Goal: Answer question/provide support: Share knowledge or assist other users

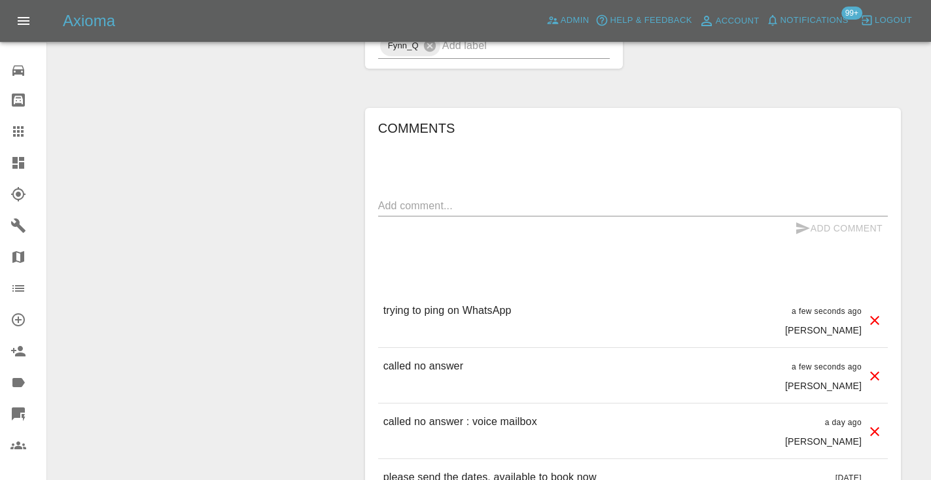
scroll to position [904, 0]
click at [11, 138] on icon at bounding box center [18, 132] width 16 height 16
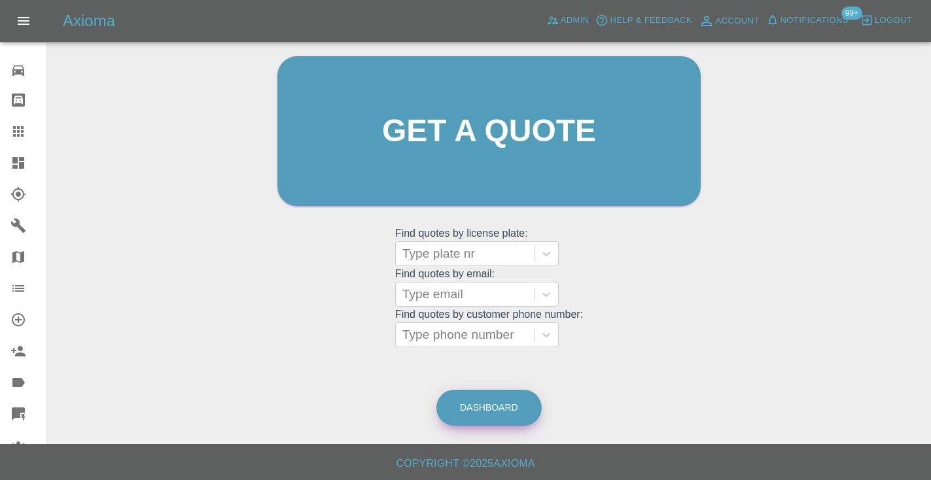
click at [488, 399] on link "Dashboard" at bounding box center [488, 408] width 105 height 36
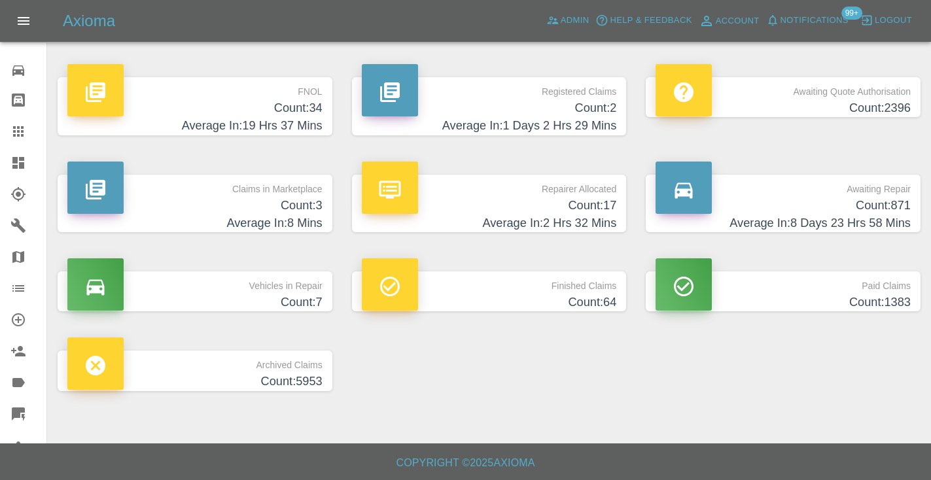
click at [828, 191] on p "Awaiting Repair" at bounding box center [783, 186] width 255 height 22
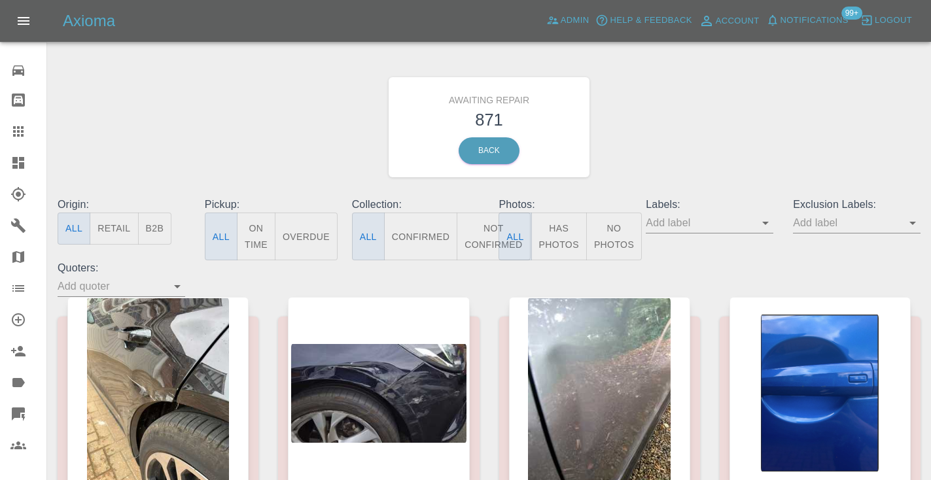
click at [480, 239] on button "Not Confirmed" at bounding box center [493, 237] width 73 height 48
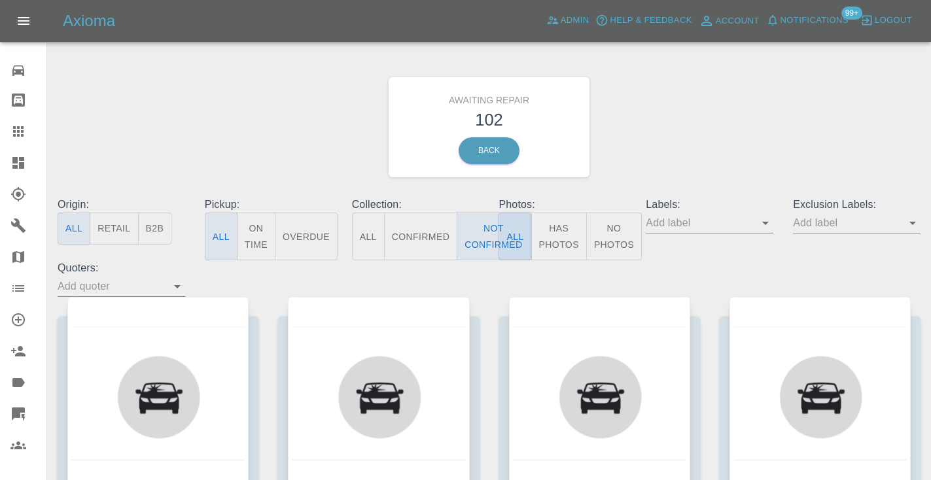
click at [647, 151] on div "Awaiting Repair 102 Back" at bounding box center [489, 127] width 883 height 139
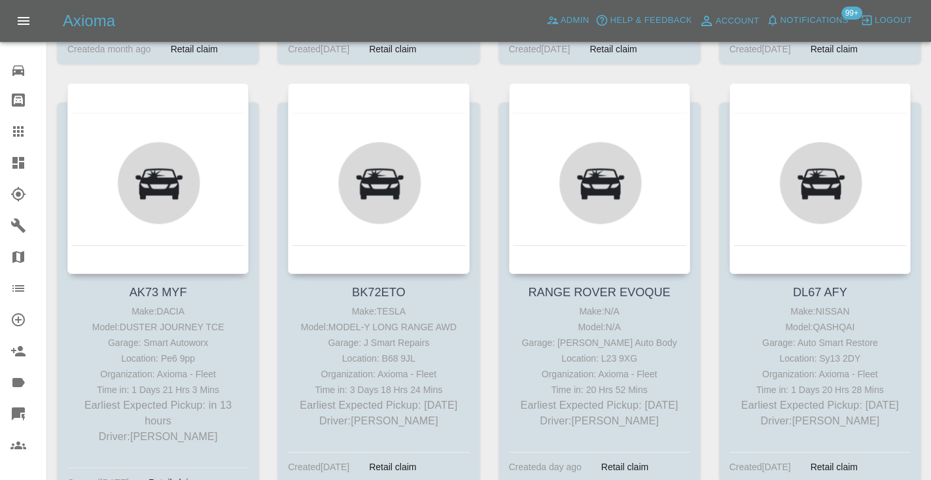
scroll to position [683, 0]
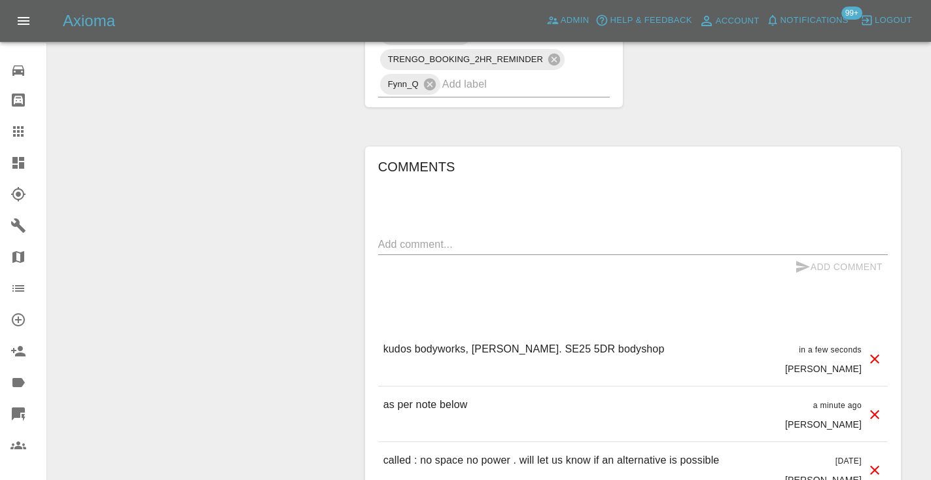
scroll to position [1118, 0]
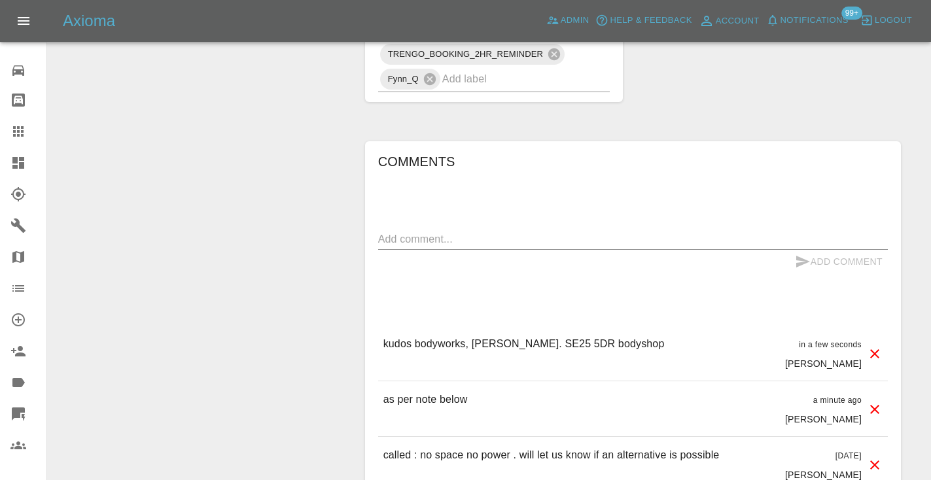
click at [24, 128] on icon at bounding box center [18, 132] width 16 height 16
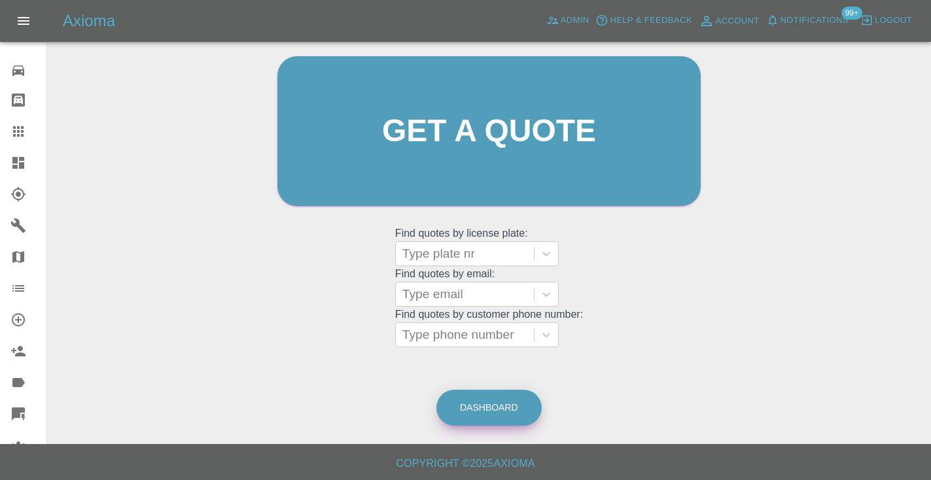
click at [529, 419] on link "Dashboard" at bounding box center [488, 408] width 105 height 36
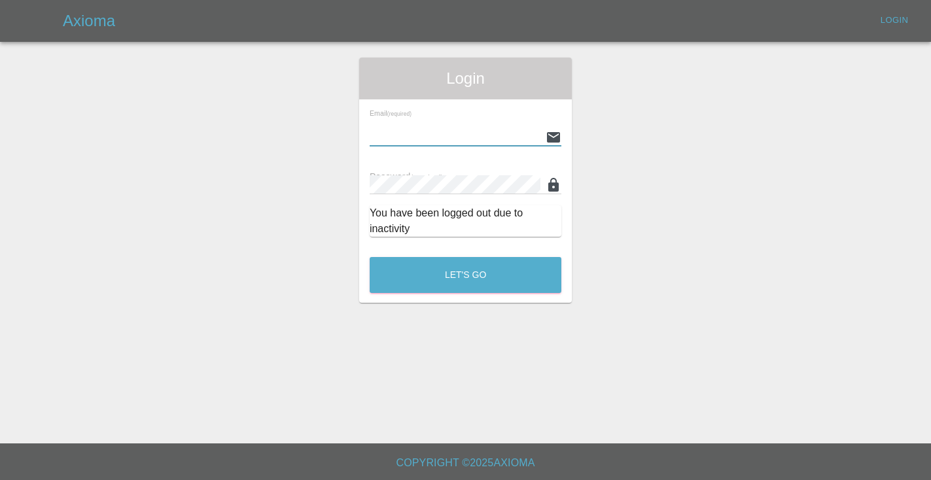
type input "[EMAIL_ADDRESS][DOMAIN_NAME]"
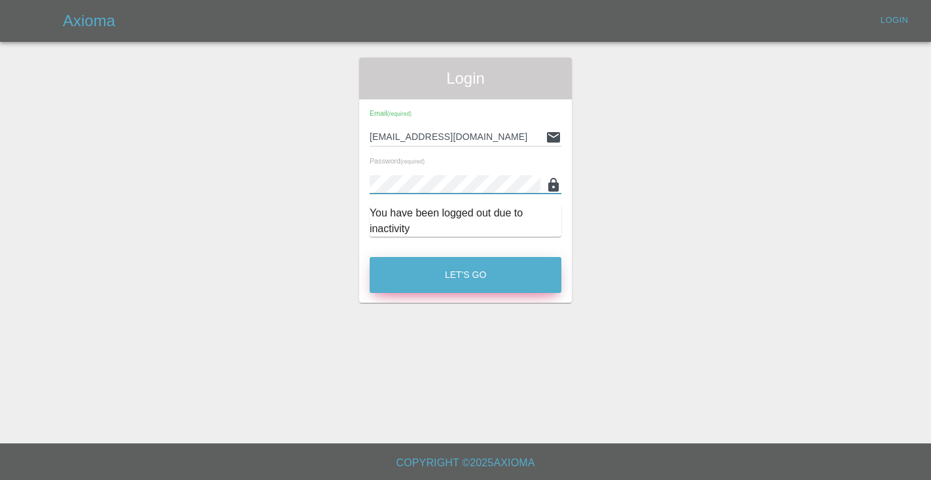
click at [524, 275] on button "Let's Go" at bounding box center [466, 275] width 192 height 36
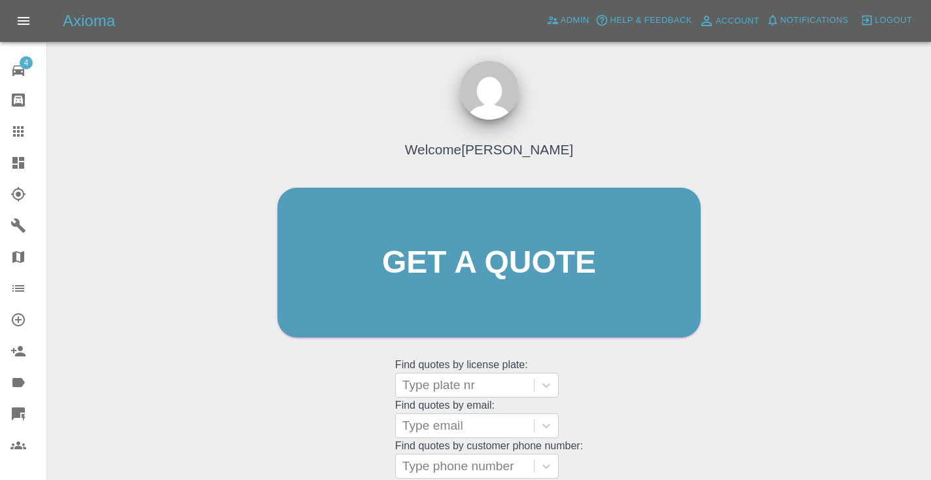
click at [613, 369] on div "Welcome [PERSON_NAME] Get a quote Get a quote Find quotes by license plate: Typ…" at bounding box center [489, 287] width 451 height 395
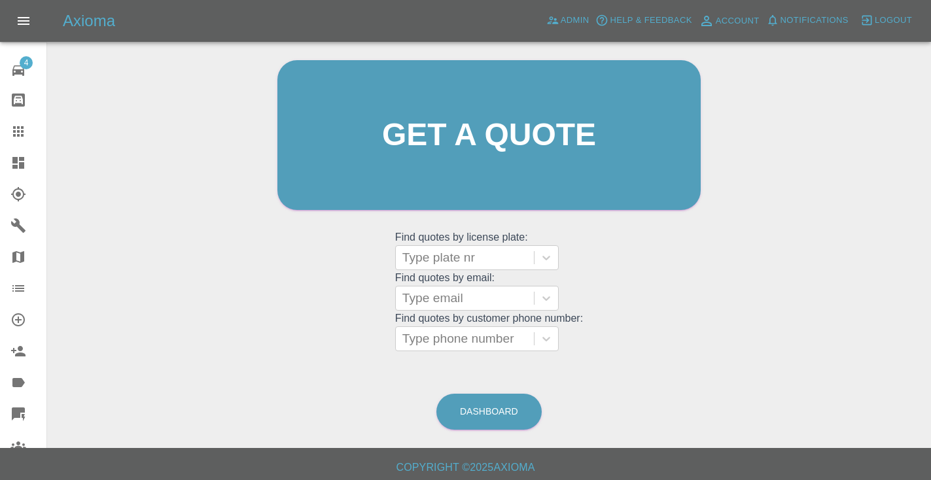
scroll to position [132, 0]
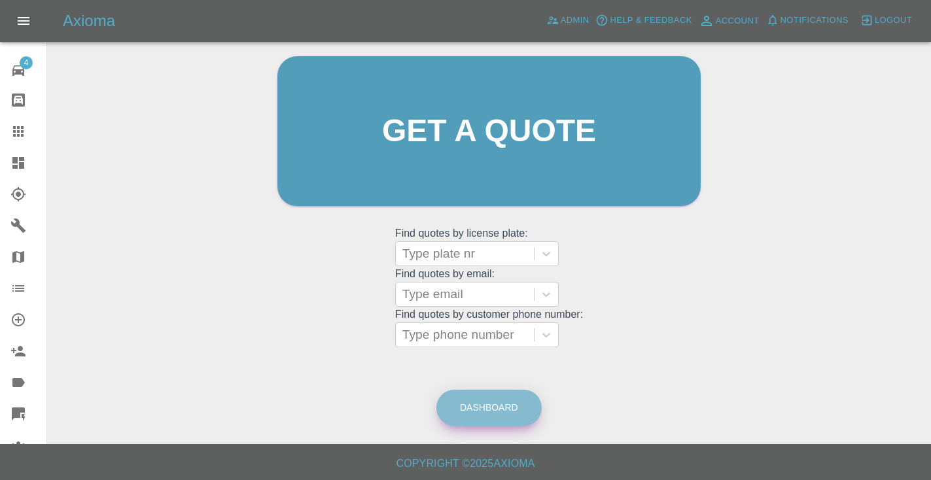
click at [456, 414] on link "Dashboard" at bounding box center [488, 408] width 105 height 36
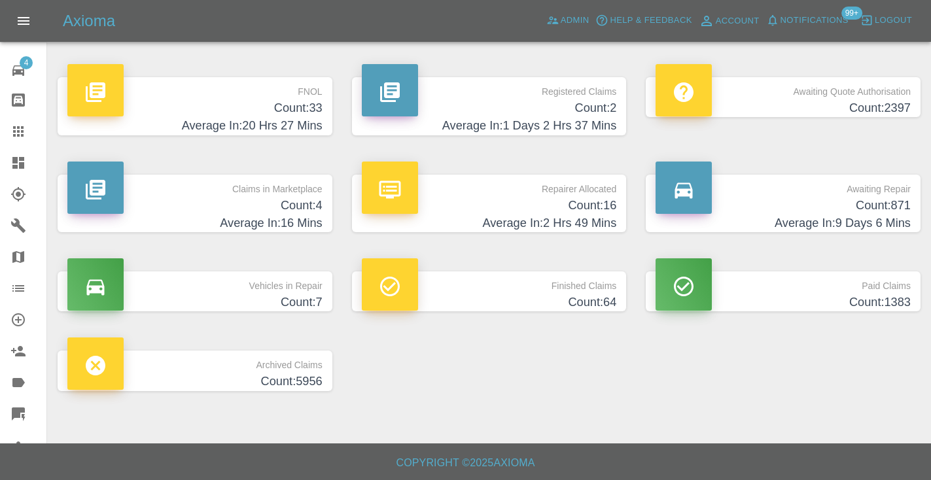
click at [897, 198] on h4 "Count: 871" at bounding box center [783, 206] width 255 height 18
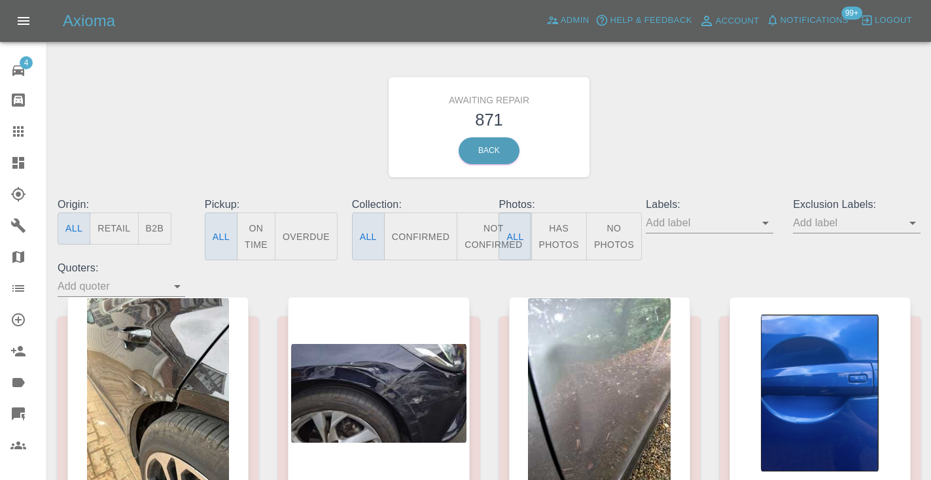
click at [476, 227] on button "Not Confirmed" at bounding box center [493, 237] width 73 height 48
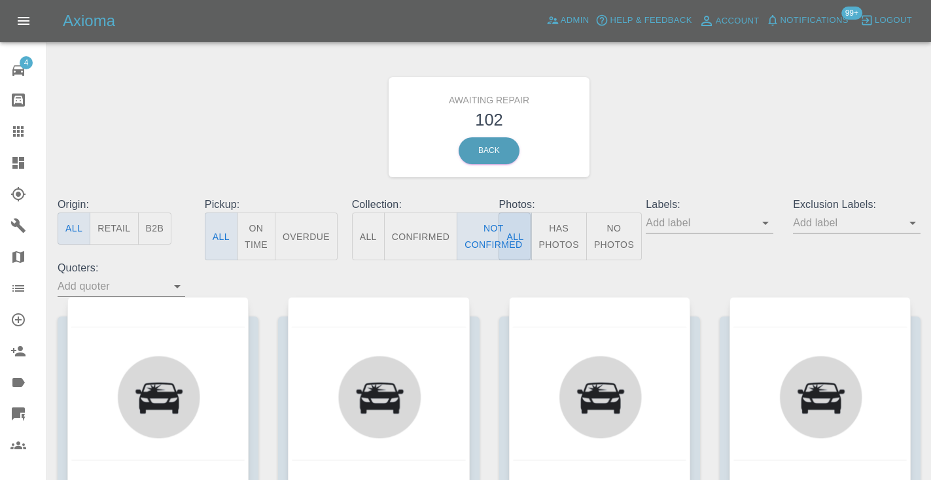
click at [727, 95] on div "Awaiting Repair 102 Back" at bounding box center [489, 127] width 883 height 139
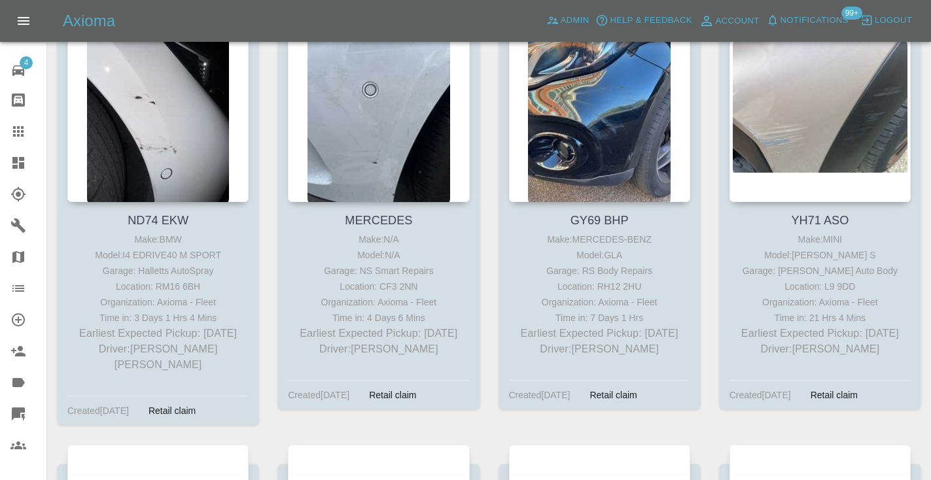
scroll to position [1164, 0]
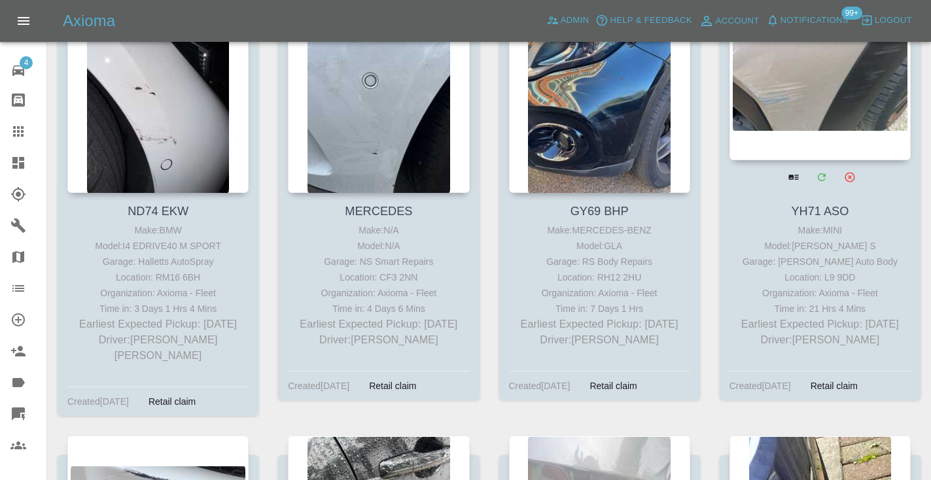
click at [849, 73] on div at bounding box center [820, 64] width 181 height 191
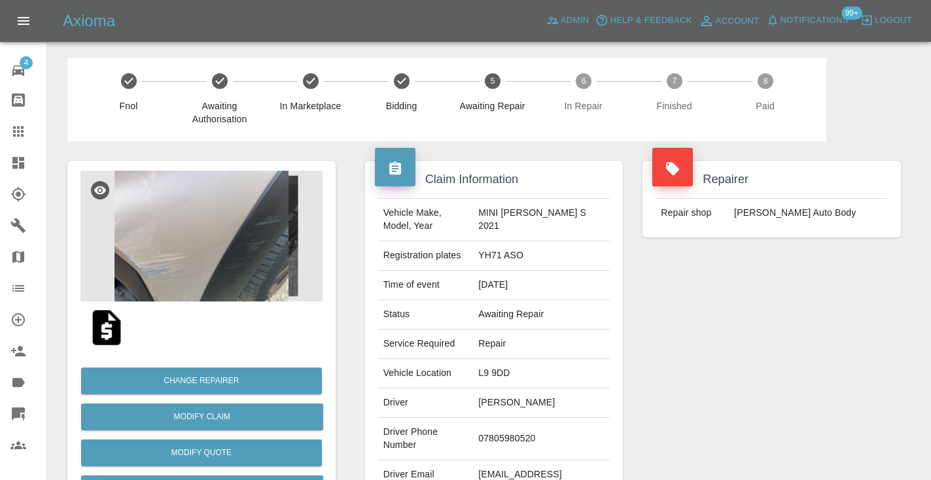
click at [509, 440] on td "07805980520" at bounding box center [541, 439] width 137 height 43
copy td "07805980520"
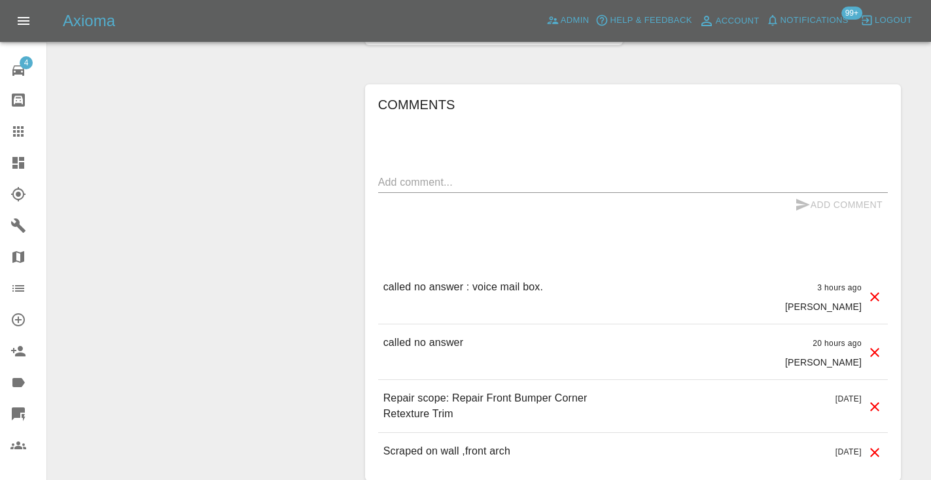
scroll to position [984, 0]
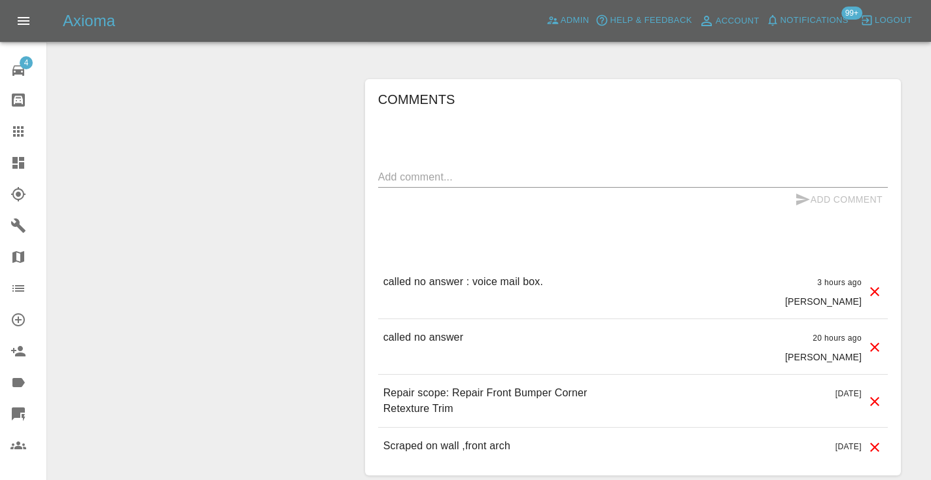
click at [410, 181] on textarea at bounding box center [633, 176] width 510 height 15
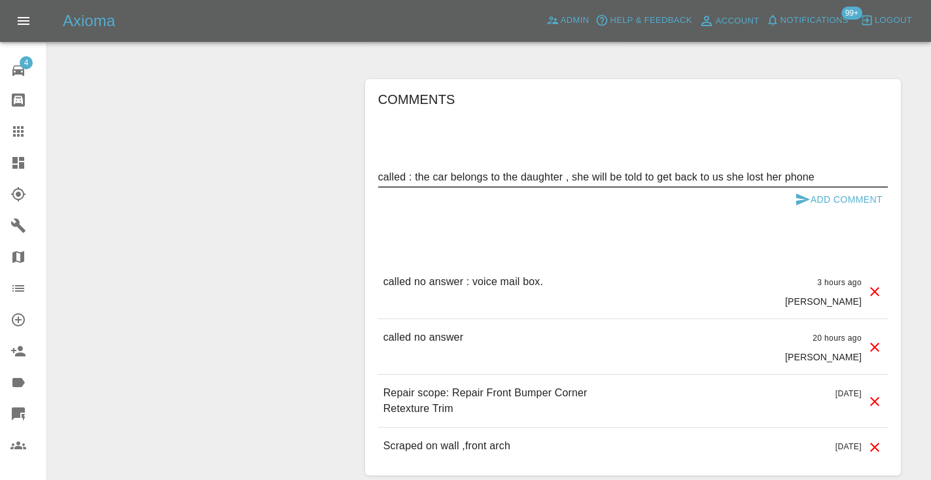
type textarea "called : the car belongs to the daughter , she will be told to get back to us s…"
click at [831, 203] on button "Add Comment" at bounding box center [839, 200] width 98 height 24
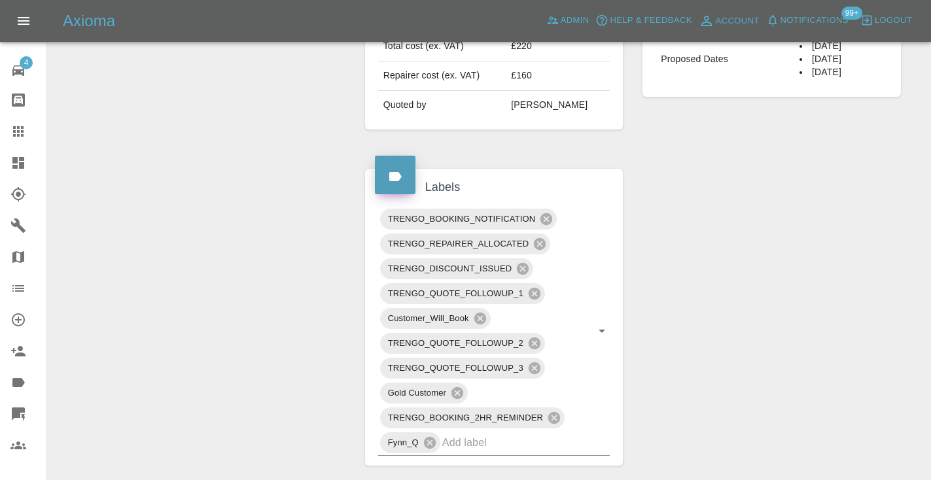
scroll to position [547, 0]
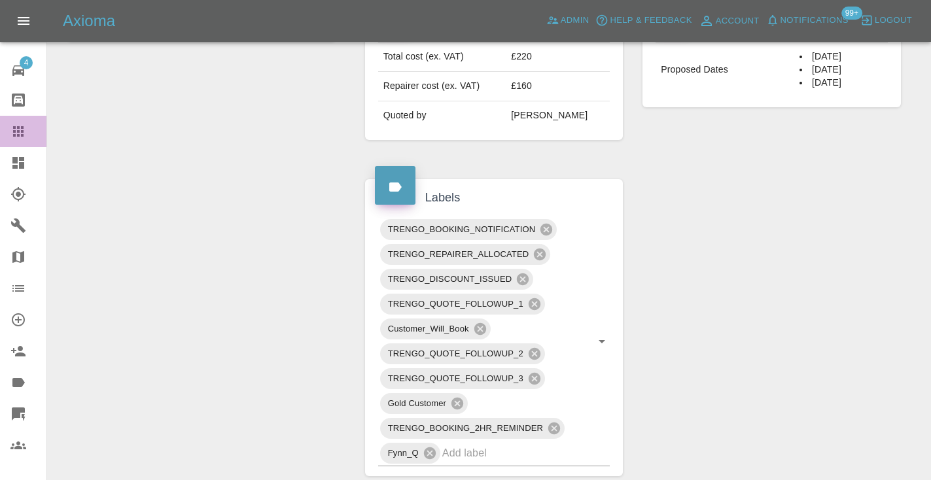
click at [25, 130] on icon at bounding box center [18, 132] width 16 height 16
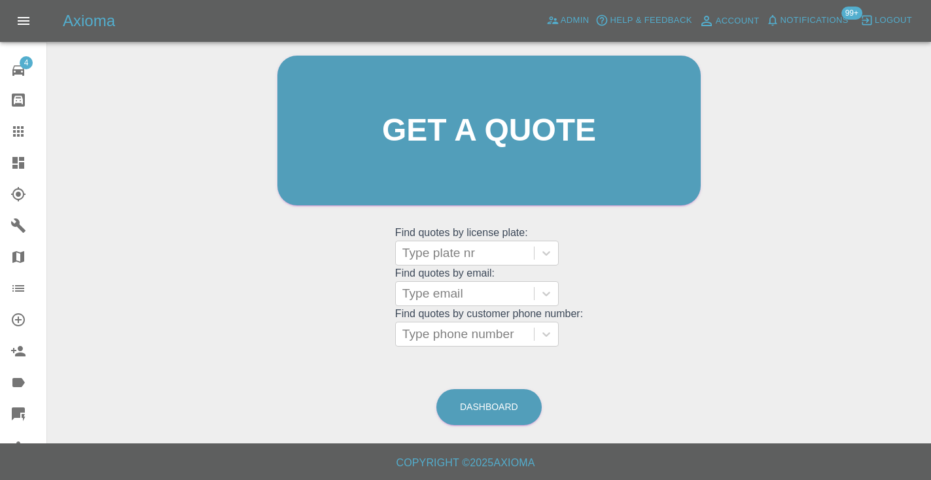
scroll to position [132, 0]
click at [476, 395] on link "Dashboard" at bounding box center [488, 408] width 105 height 36
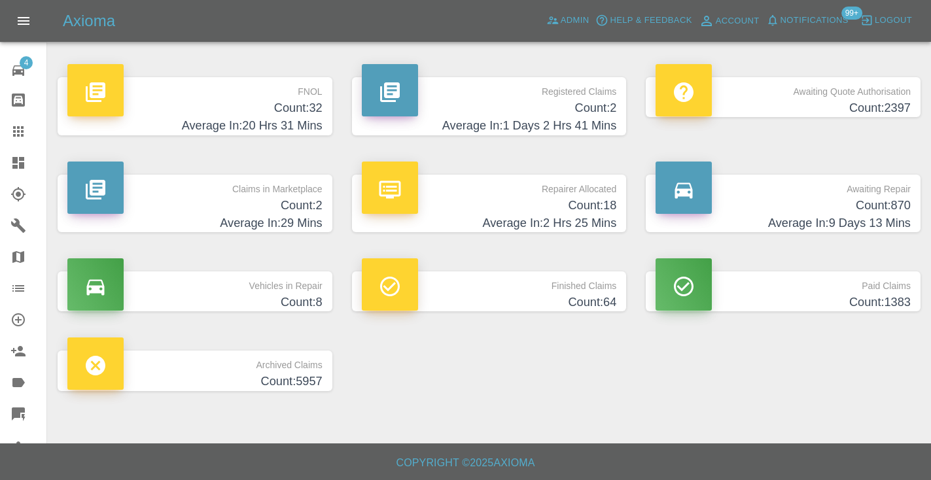
click at [902, 209] on h4 "Count: 870" at bounding box center [783, 206] width 255 height 18
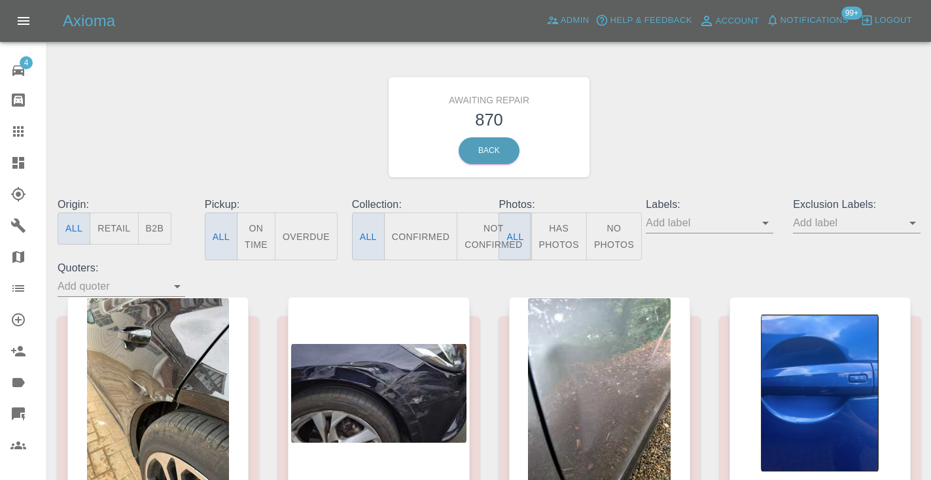
click at [484, 232] on button "Not Confirmed" at bounding box center [493, 237] width 73 height 48
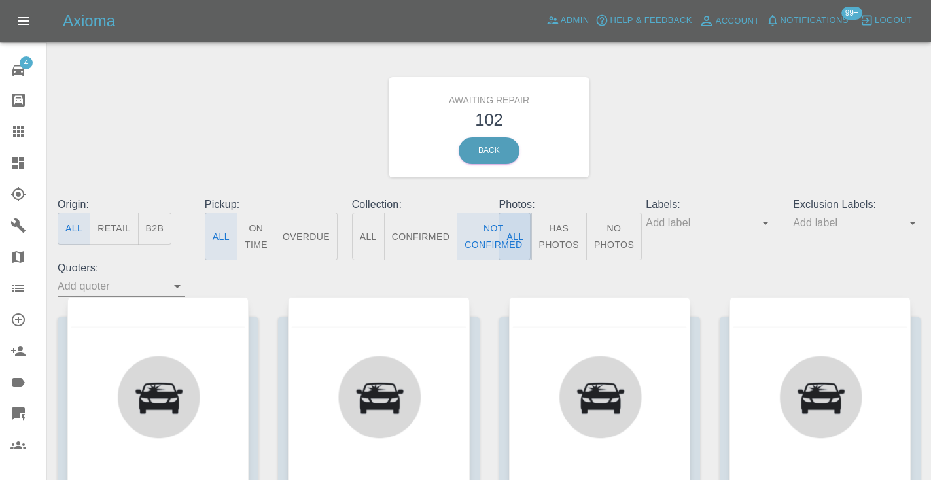
click at [677, 150] on div "Awaiting Repair 102 Back" at bounding box center [489, 127] width 883 height 139
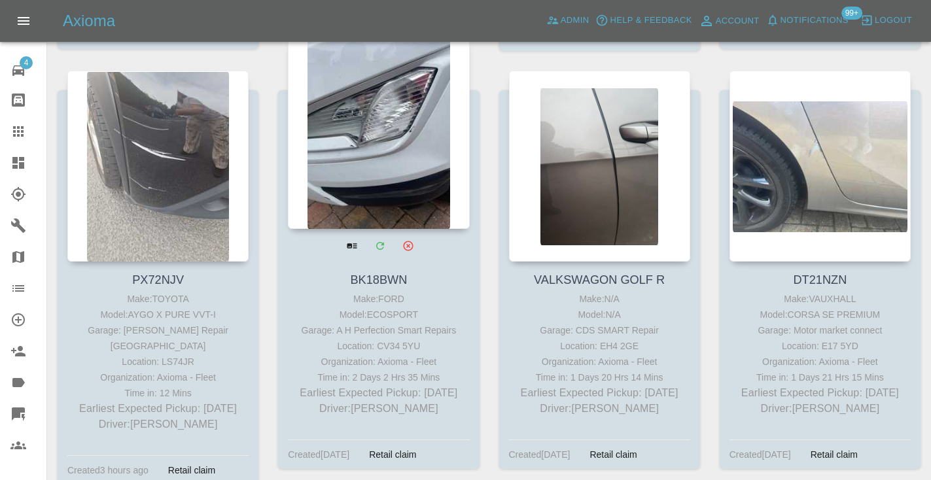
scroll to position [3718, 0]
click at [358, 160] on div at bounding box center [378, 132] width 181 height 191
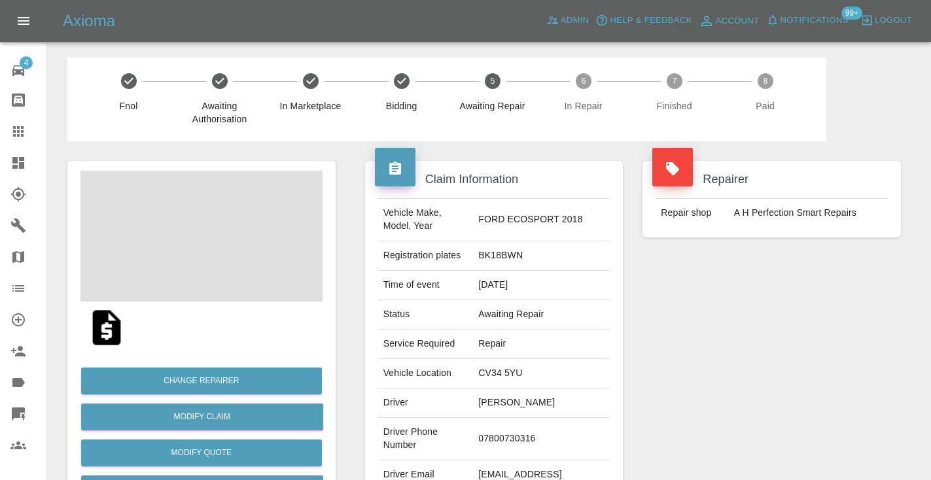
click at [528, 427] on td "07800730316" at bounding box center [541, 439] width 137 height 43
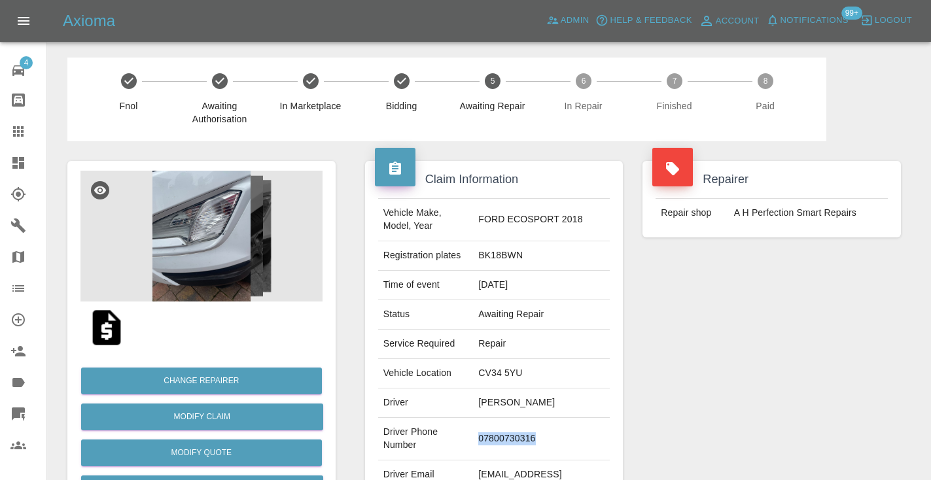
click at [528, 427] on td "07800730316" at bounding box center [541, 439] width 137 height 43
copy td "07800730316"
click at [798, 357] on div "Repairer Repair shop A H Perfection Smart Repairs" at bounding box center [772, 336] width 278 height 391
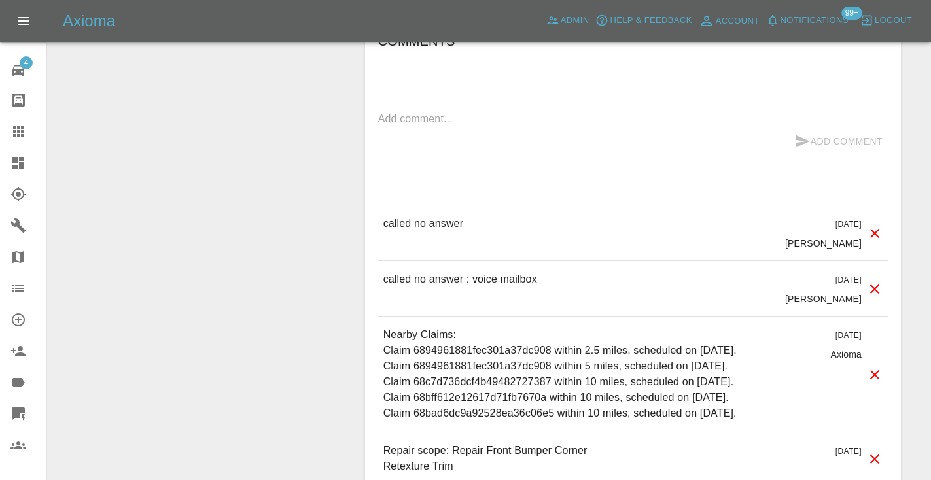
scroll to position [1101, 0]
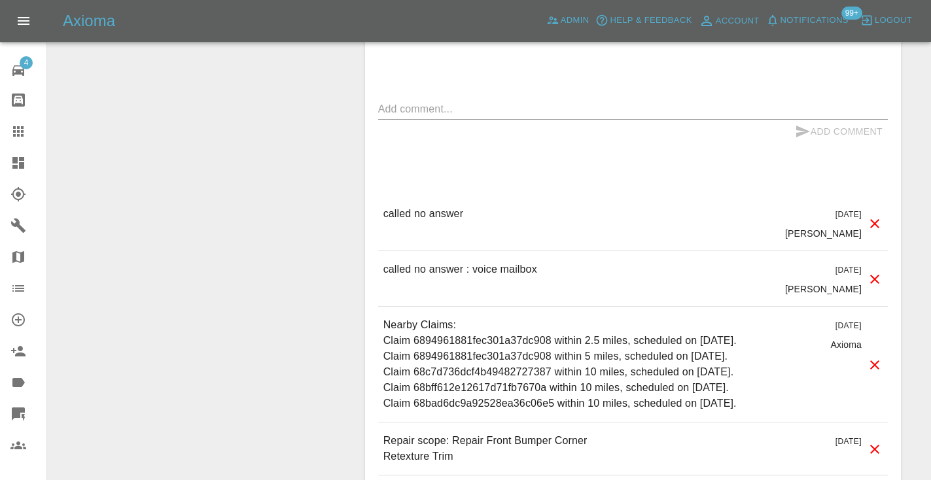
click at [399, 99] on div "x" at bounding box center [633, 109] width 510 height 21
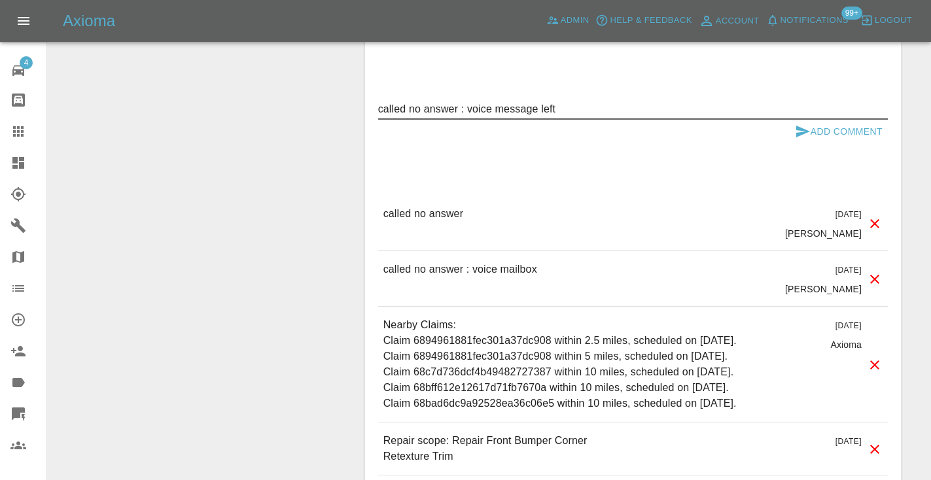
type textarea "called no answer : voice message left"
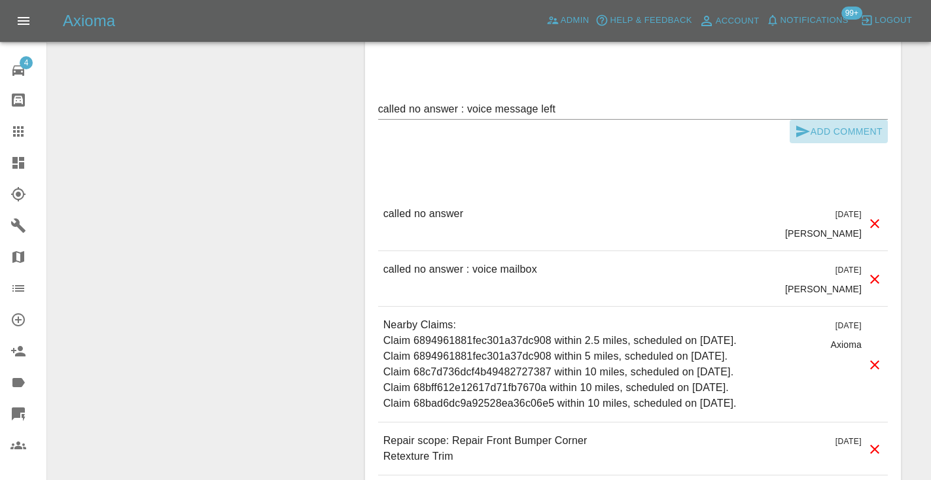
click at [806, 124] on icon "submit" at bounding box center [803, 132] width 16 height 16
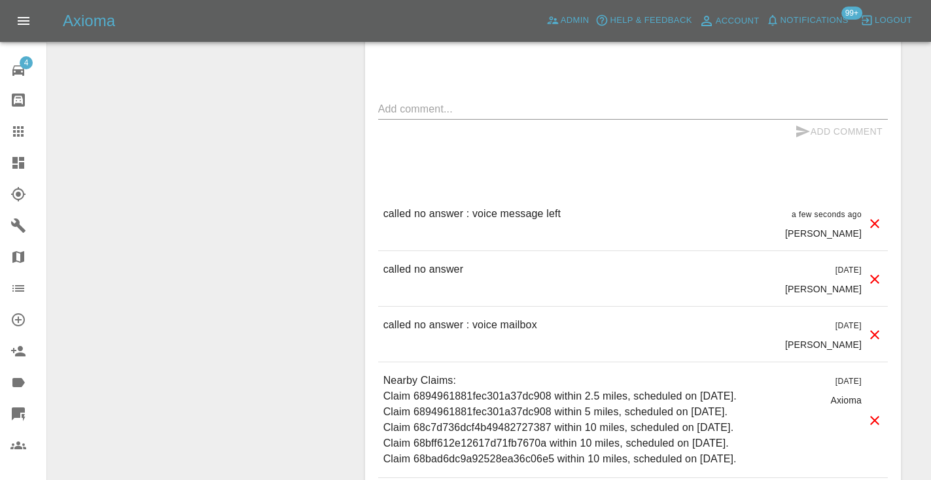
click at [733, 131] on div "Comments x Add Comment called no answer : voice message left a few seconds ago …" at bounding box center [633, 302] width 510 height 563
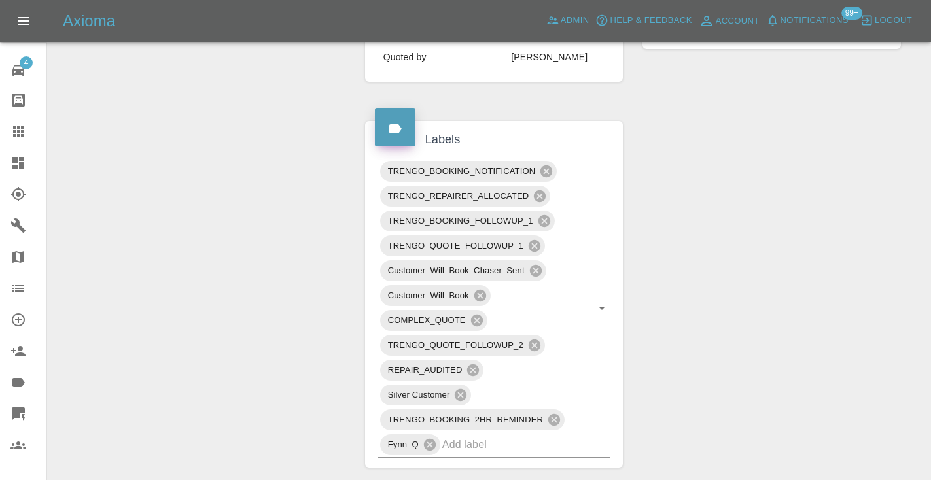
scroll to position [603, 0]
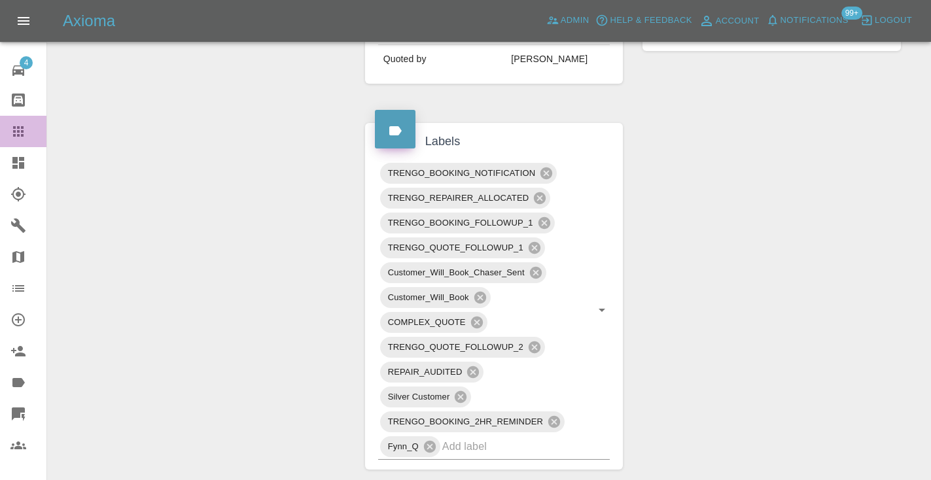
click at [24, 141] on link "Claims" at bounding box center [23, 131] width 46 height 31
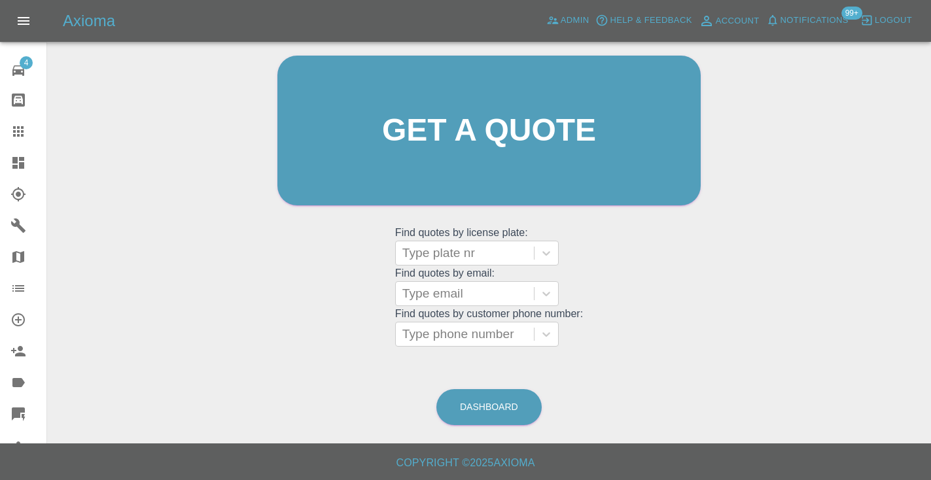
scroll to position [88, 0]
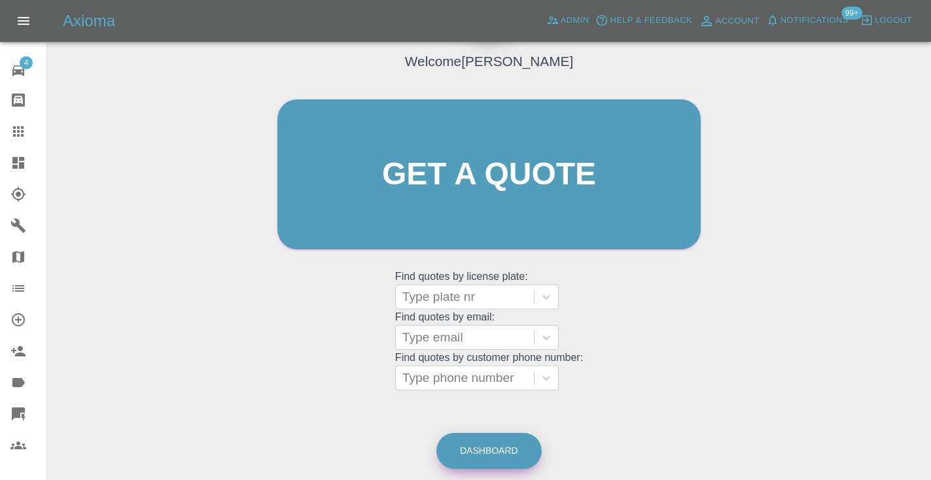
click at [484, 436] on link "Dashboard" at bounding box center [488, 451] width 105 height 36
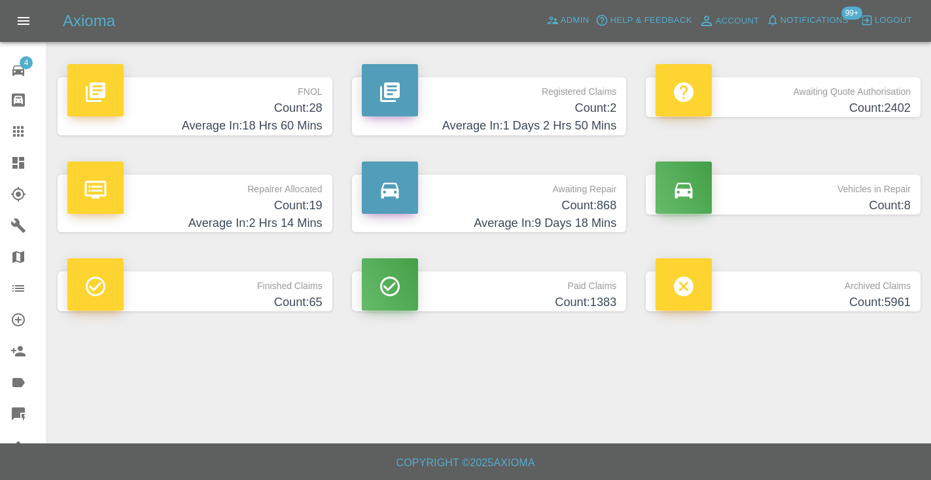
click at [574, 215] on h4 "Average In: 9 Days 18 Mins" at bounding box center [489, 224] width 255 height 18
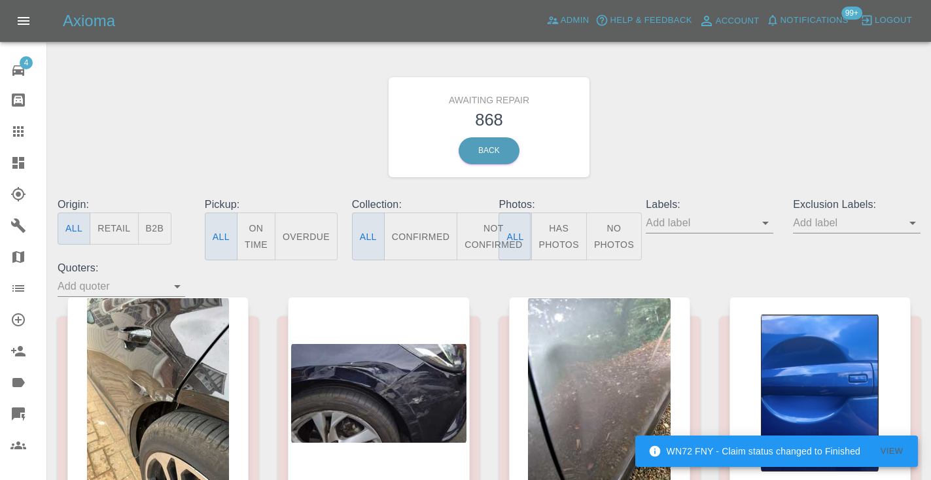
click at [480, 232] on button "Not Confirmed" at bounding box center [493, 237] width 73 height 48
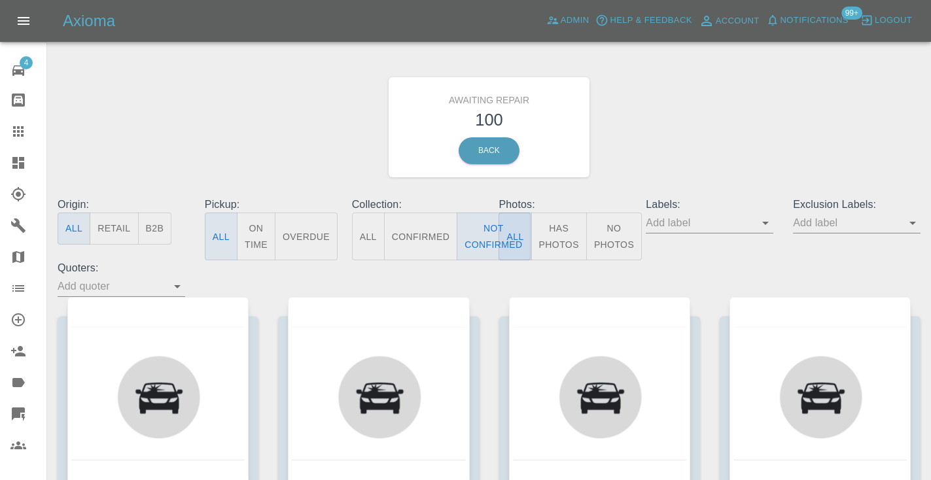
click at [648, 143] on div "Awaiting Repair 100 Back" at bounding box center [489, 127] width 883 height 139
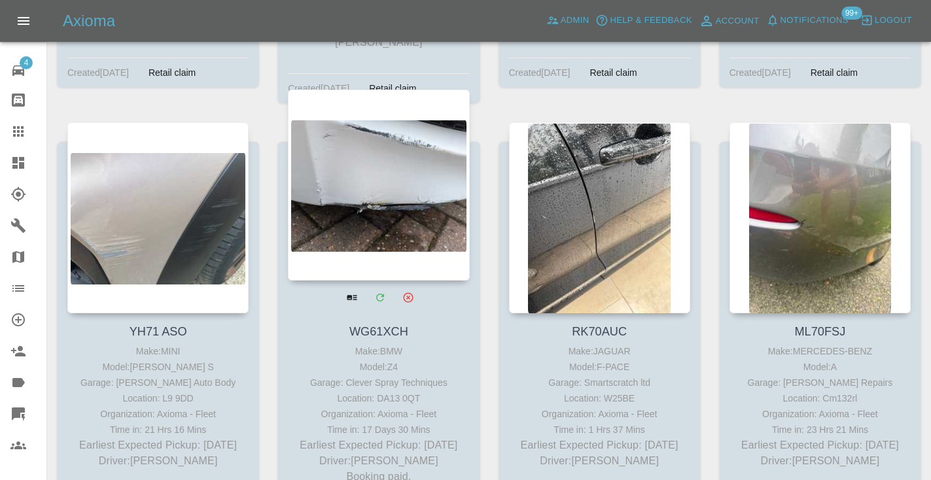
scroll to position [1457, 0]
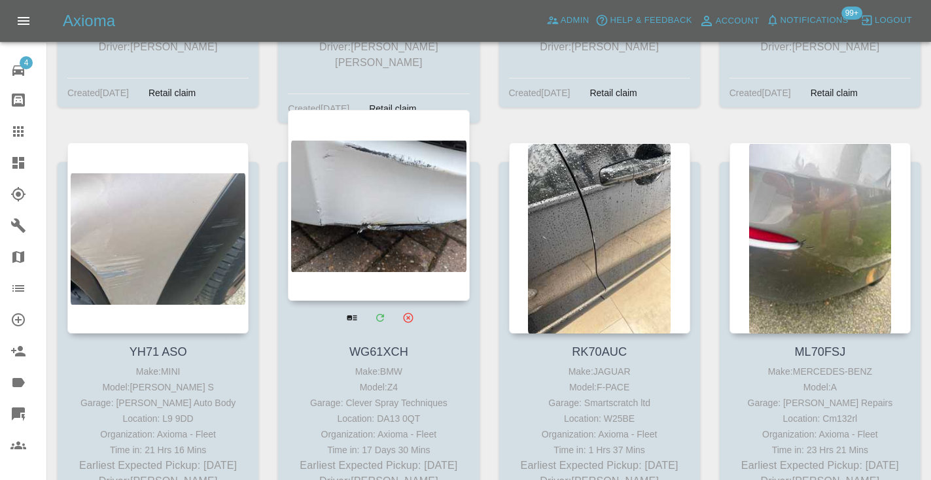
click at [341, 189] on div at bounding box center [378, 205] width 181 height 191
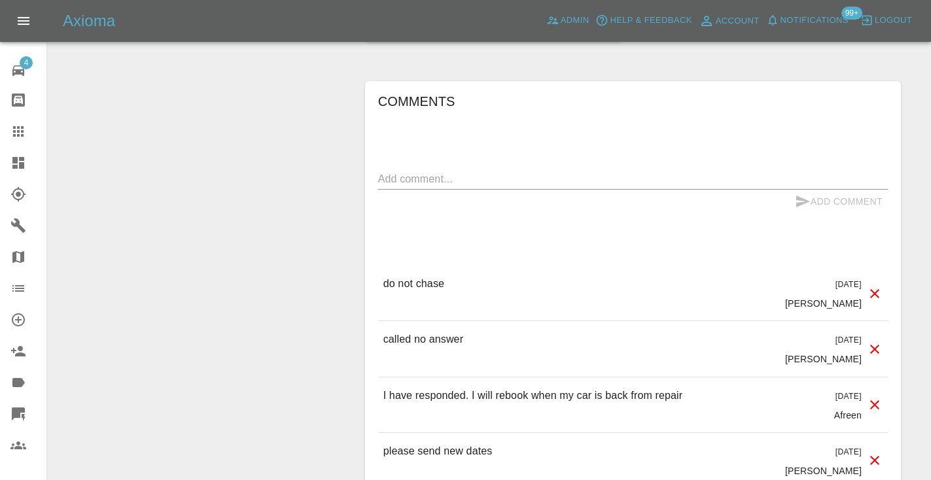
scroll to position [1256, 0]
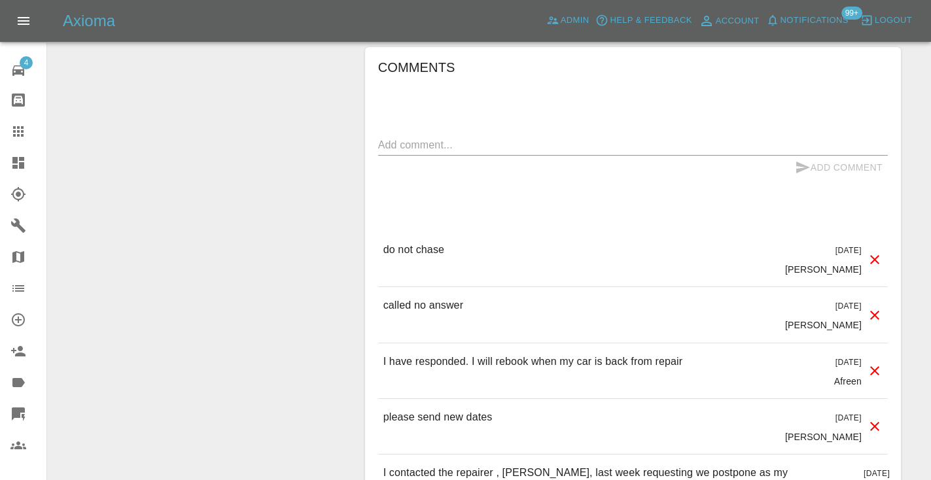
click at [14, 123] on link "Claims" at bounding box center [23, 131] width 46 height 31
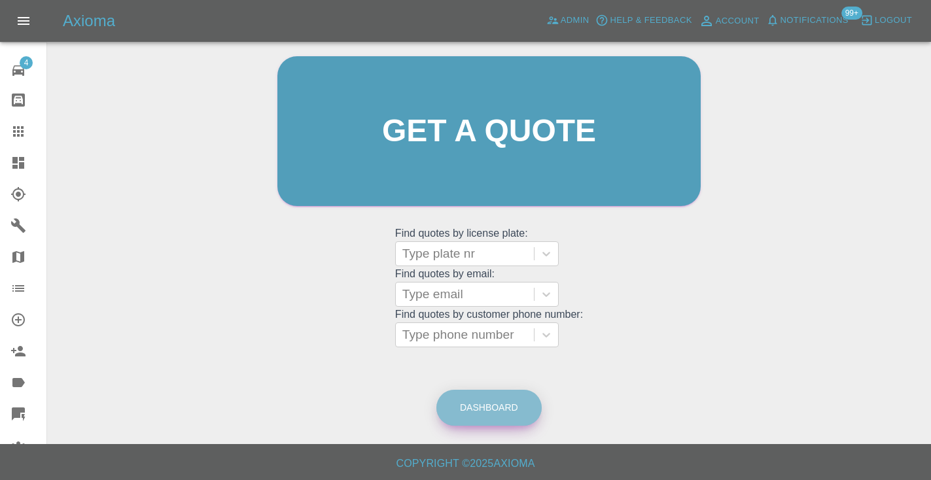
click at [484, 404] on link "Dashboard" at bounding box center [488, 408] width 105 height 36
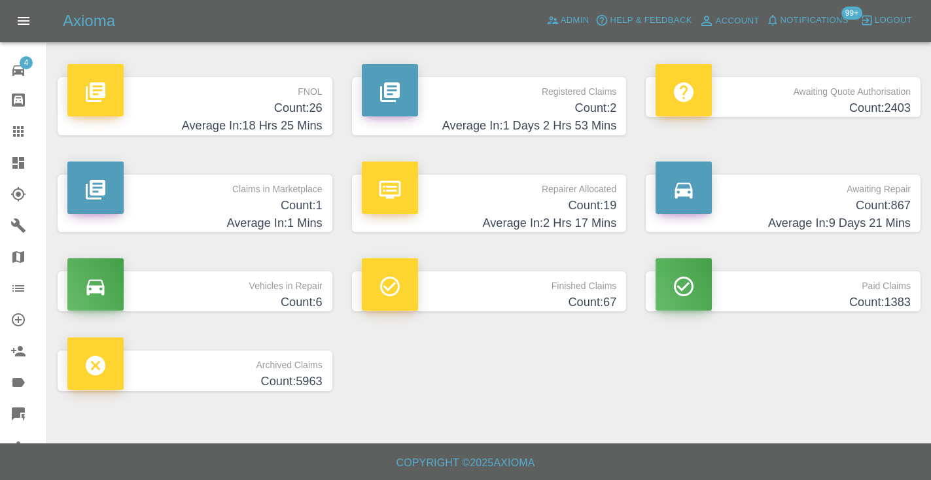
click at [866, 212] on h4 "Count: 867" at bounding box center [783, 206] width 255 height 18
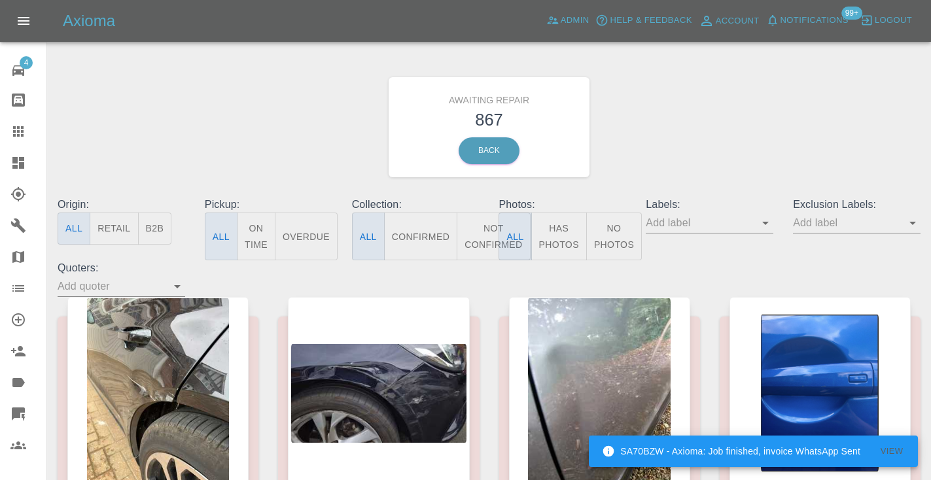
click at [493, 241] on button "Not Confirmed" at bounding box center [493, 237] width 73 height 48
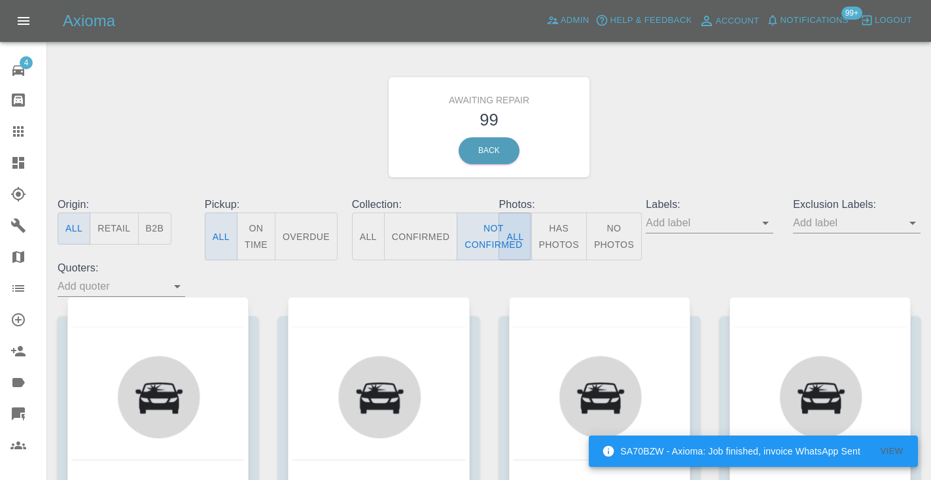
click at [610, 164] on div "Awaiting Repair 99 Back" at bounding box center [489, 127] width 883 height 139
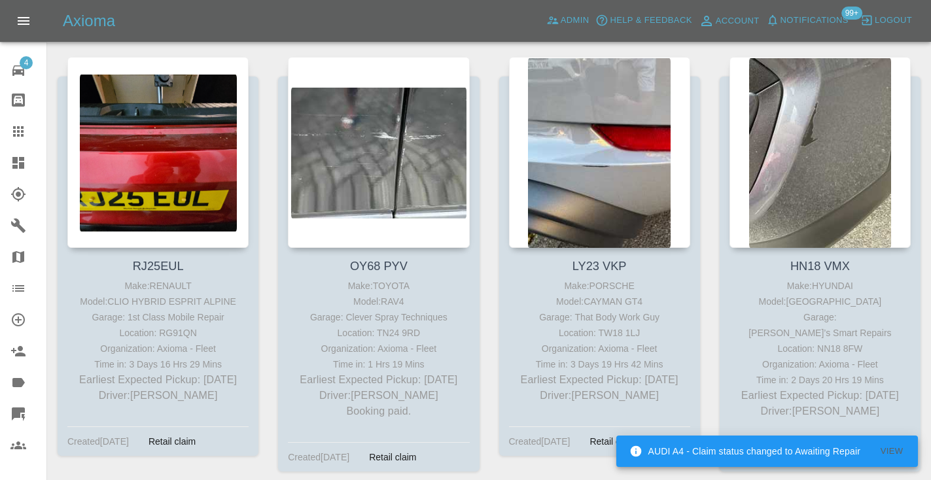
scroll to position [2871, 0]
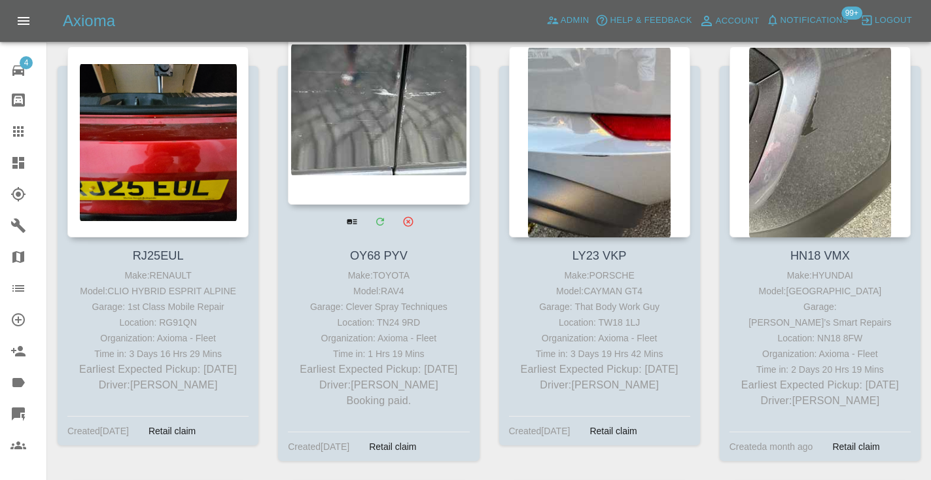
click at [381, 102] on div at bounding box center [378, 109] width 181 height 191
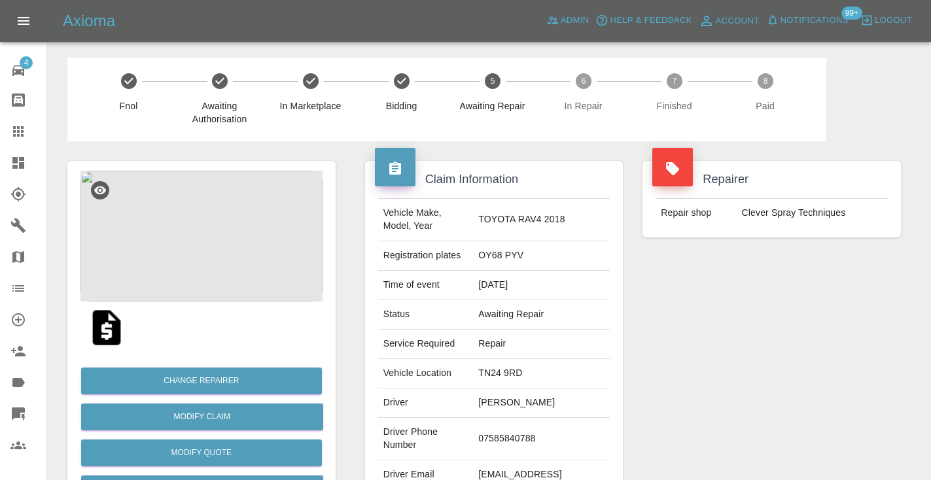
click at [548, 418] on td "07585840788" at bounding box center [541, 439] width 137 height 43
copy td "07585840788"
click at [722, 362] on div "Repairer Repair shop Clever Spray Techniques" at bounding box center [772, 336] width 278 height 391
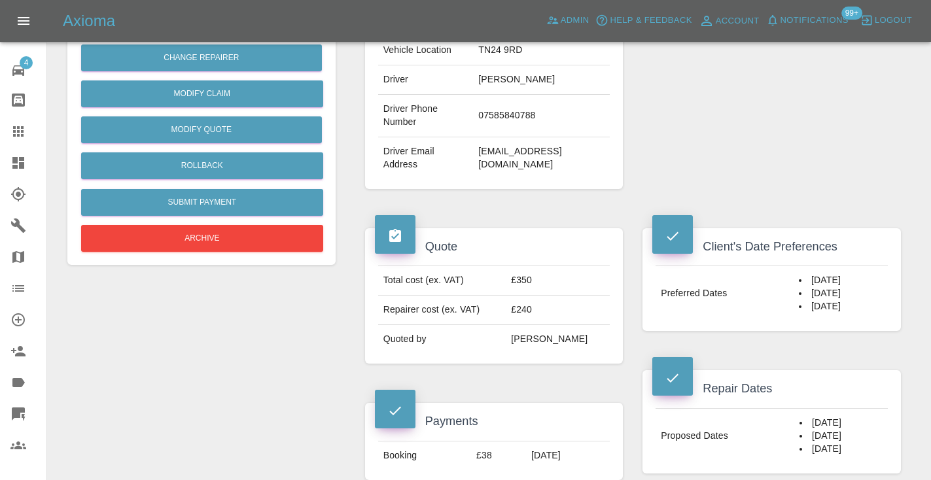
scroll to position [321, 0]
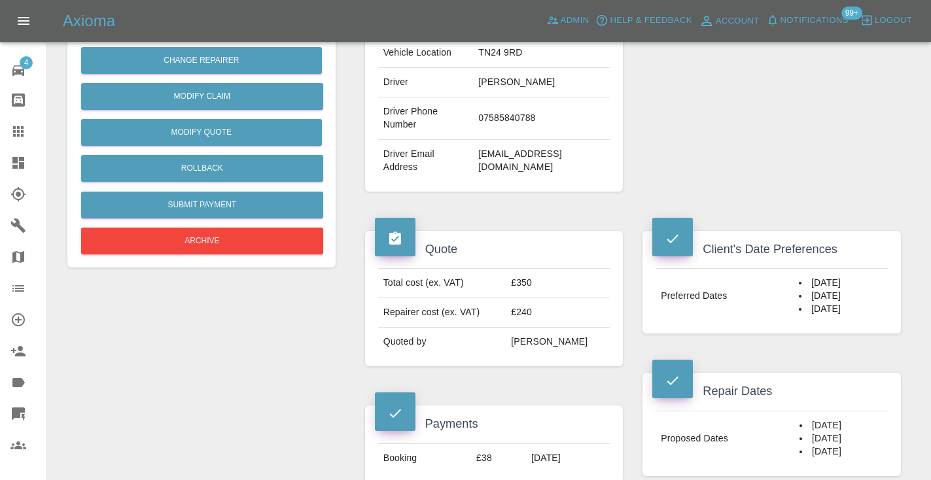
click at [541, 101] on td "07585840788" at bounding box center [541, 119] width 137 height 43
copy td "07585840788"
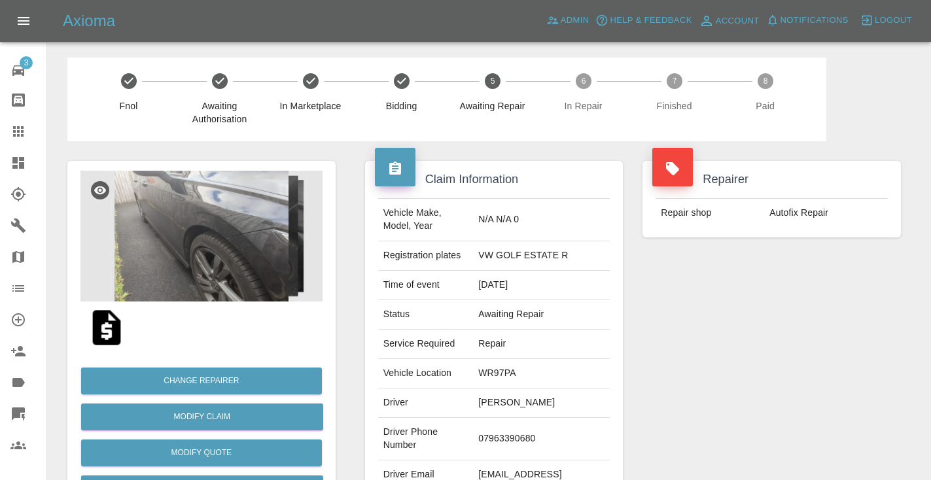
click at [501, 444] on td "07963390680" at bounding box center [541, 439] width 137 height 43
copy td "07963390680"
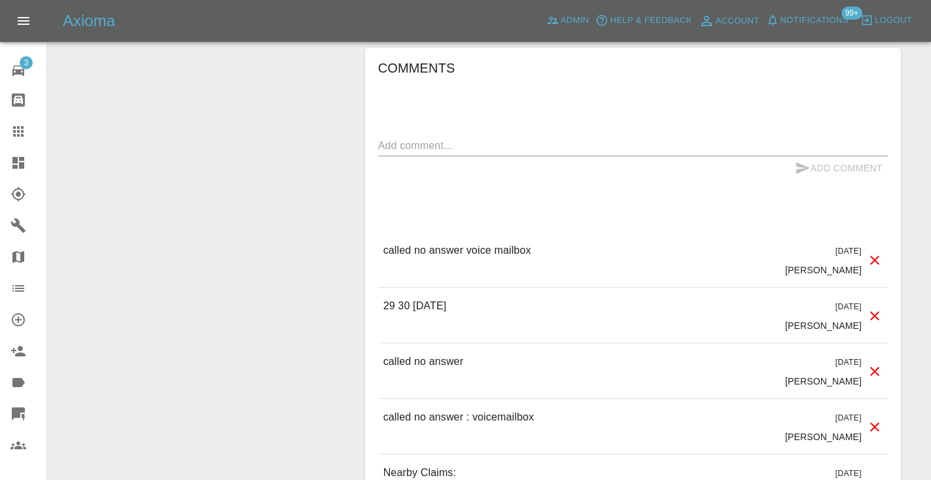
scroll to position [1173, 0]
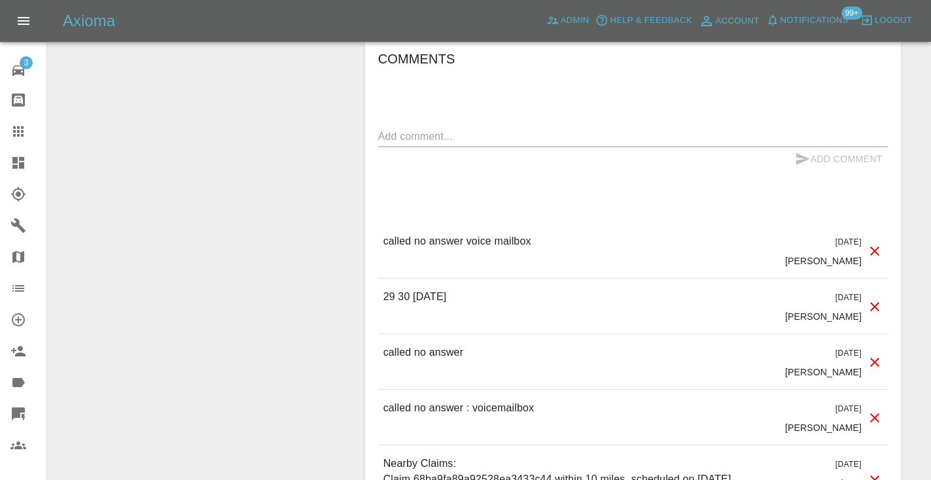
click at [445, 129] on textarea at bounding box center [633, 136] width 510 height 15
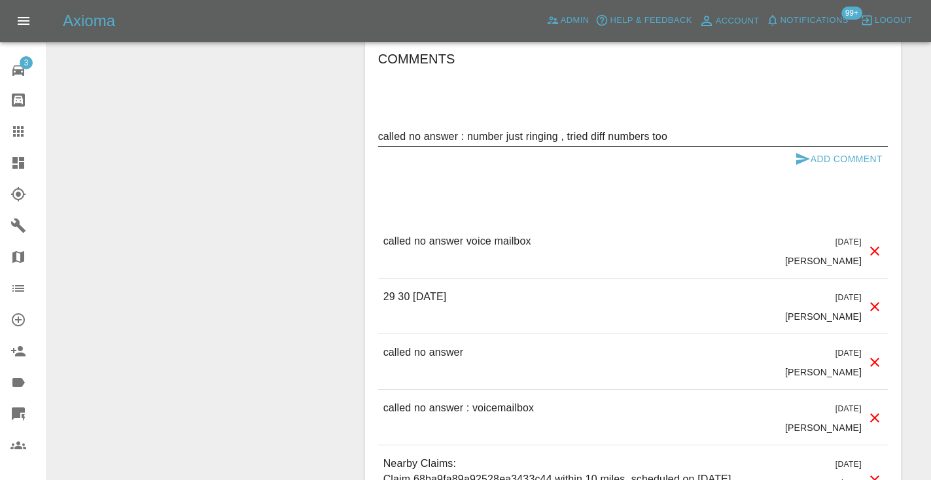
type textarea "called no answer : number just ringing , tried diff numbers too"
click at [800, 152] on icon "submit" at bounding box center [803, 159] width 16 height 16
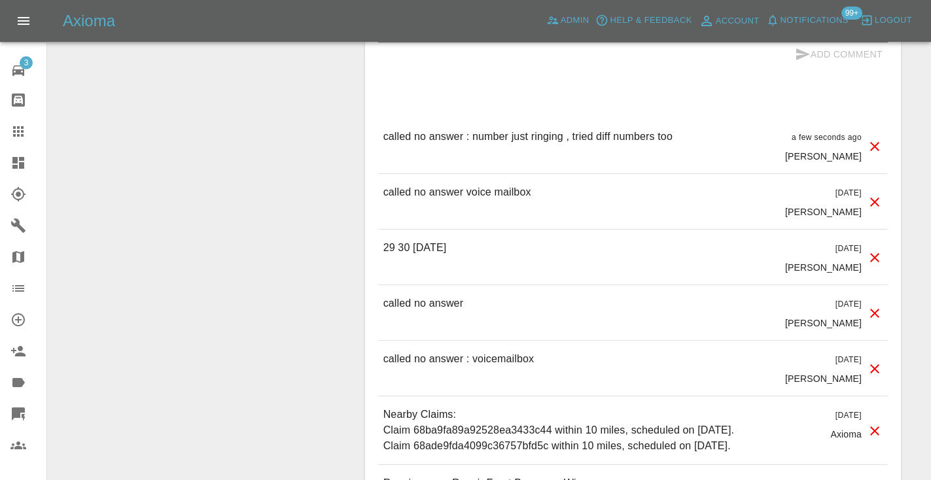
scroll to position [1252, 0]
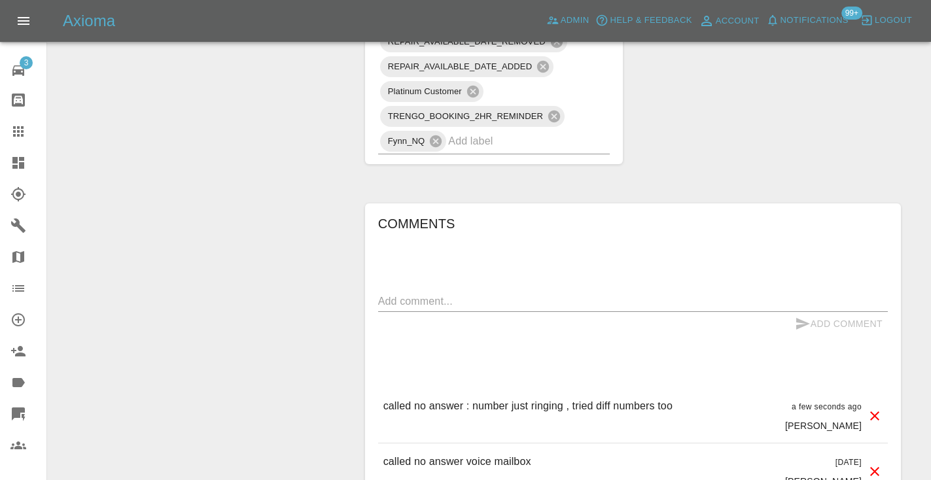
scroll to position [974, 0]
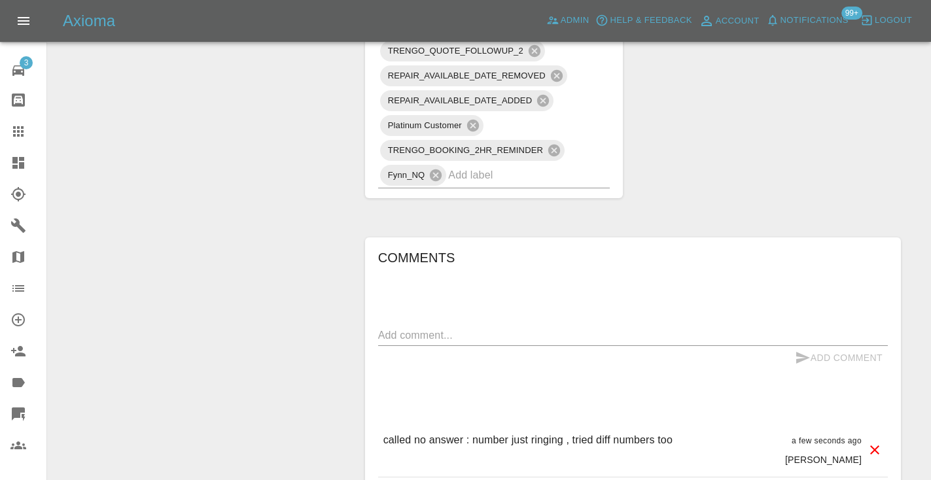
click at [387, 336] on textarea at bounding box center [633, 335] width 510 height 15
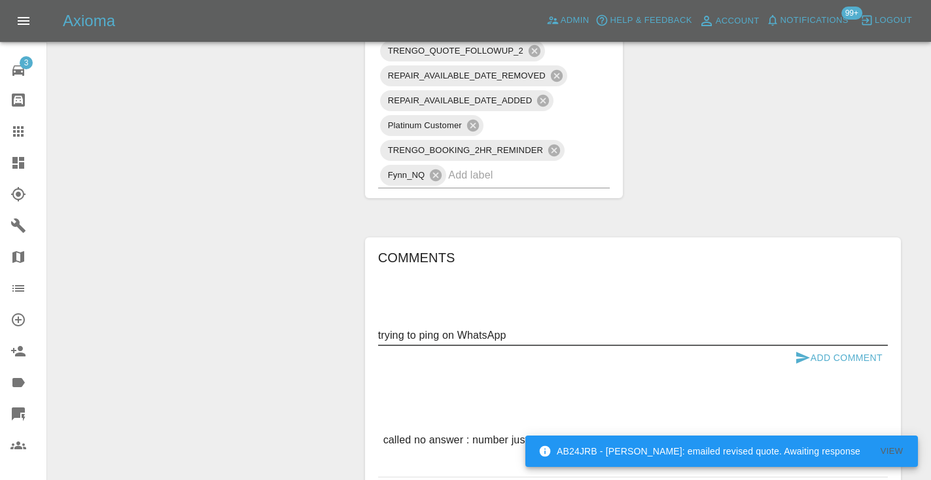
type textarea "trying to ping on WhatsApp"
click at [808, 353] on icon "submit" at bounding box center [803, 358] width 16 height 16
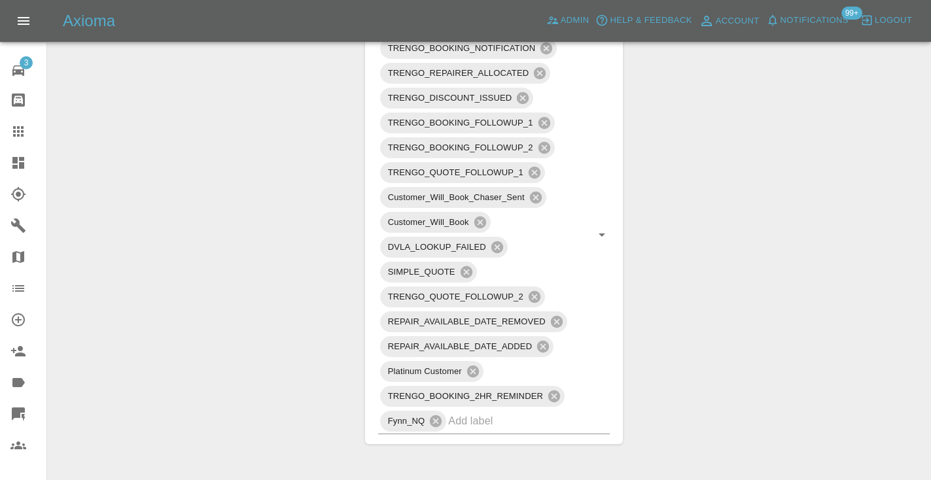
scroll to position [707, 0]
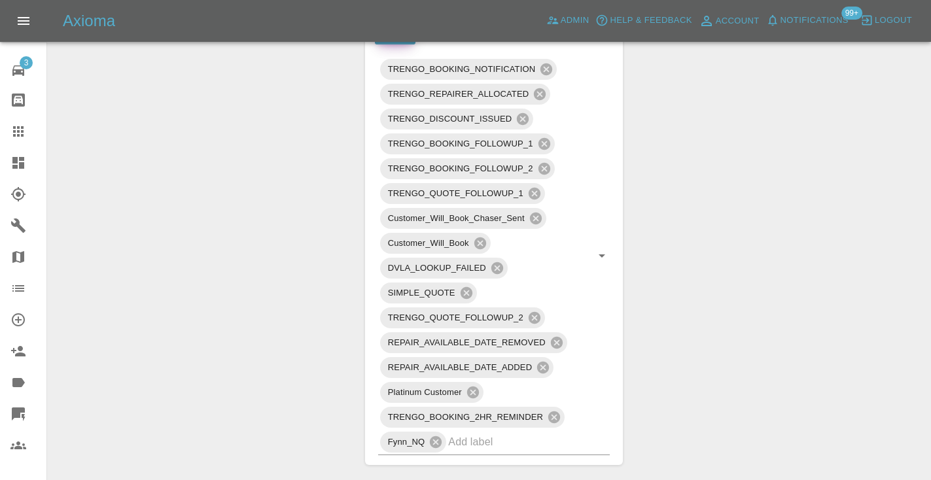
click at [22, 137] on icon at bounding box center [18, 132] width 16 height 16
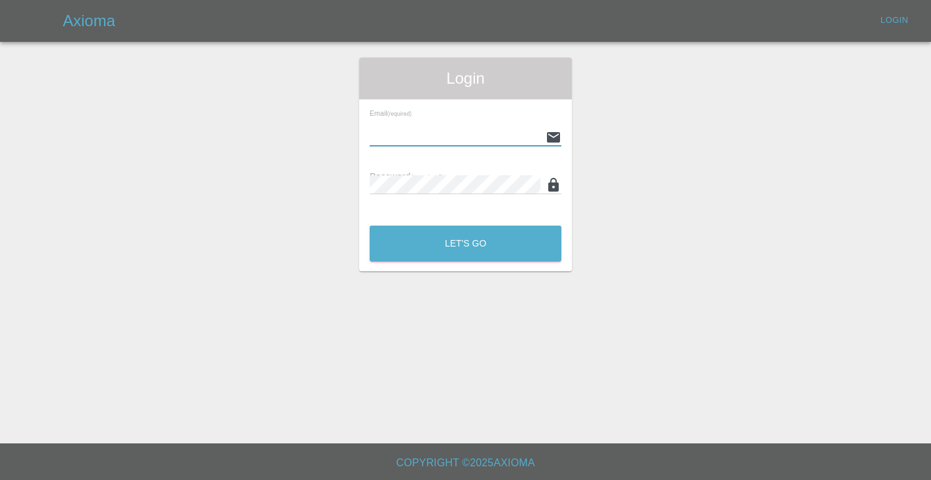
type input "[EMAIL_ADDRESS][DOMAIN_NAME]"
click at [465, 243] on button "Let's Go" at bounding box center [466, 244] width 192 height 36
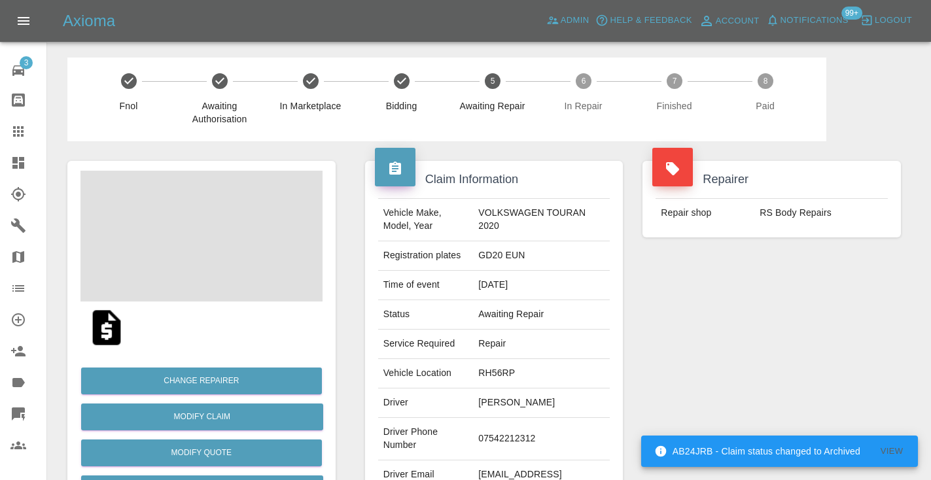
click at [511, 435] on td "07542212312" at bounding box center [541, 439] width 137 height 43
copy td "07542212312"
click at [785, 372] on div "Repairer Repair shop RS Body Repairs" at bounding box center [772, 336] width 278 height 391
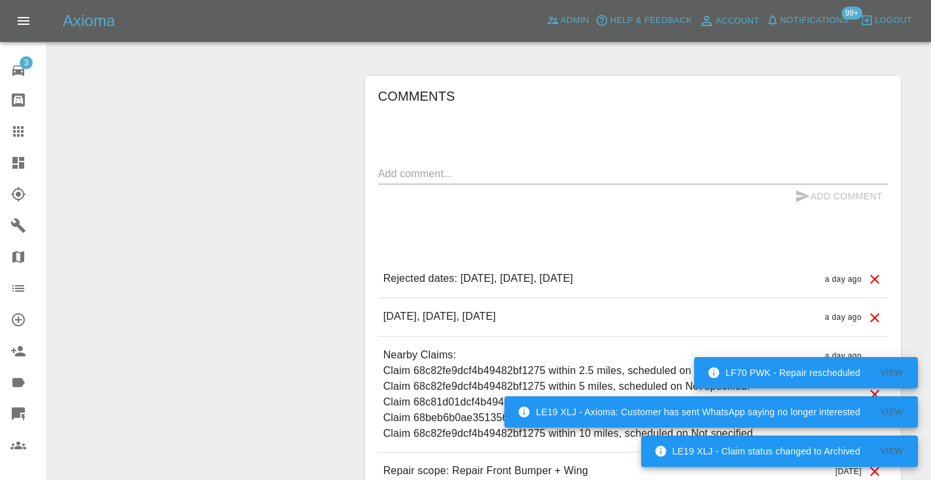
scroll to position [1020, 0]
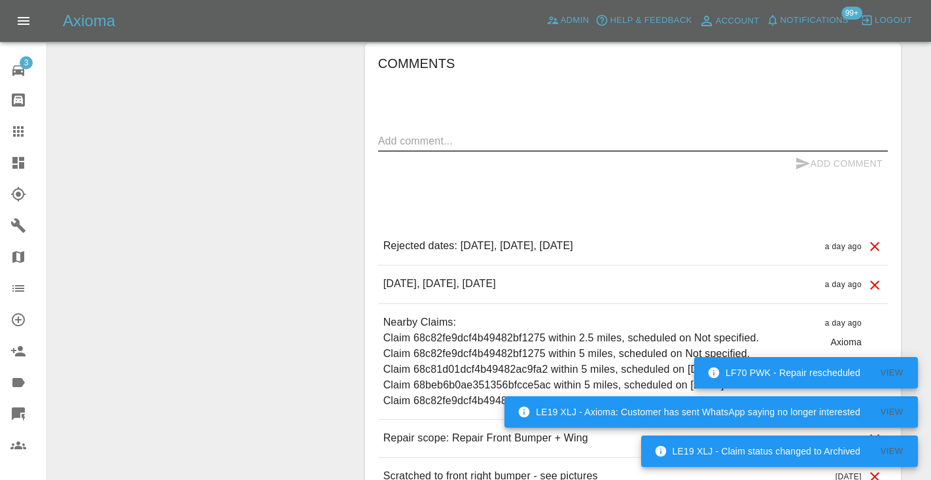
click at [404, 133] on textarea at bounding box center [633, 140] width 510 height 15
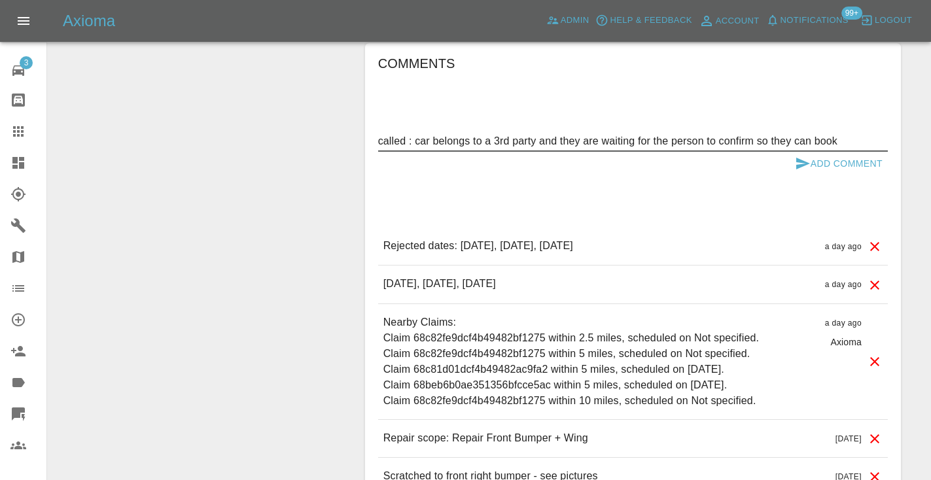
type textarea "called : car belongs to a 3rd party and they are waiting for the person to conf…"
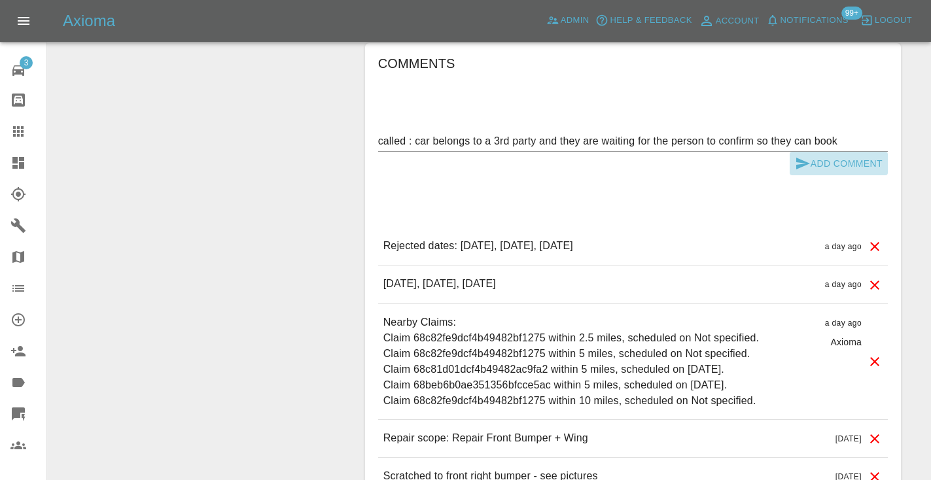
click at [811, 152] on button "Add Comment" at bounding box center [839, 164] width 98 height 24
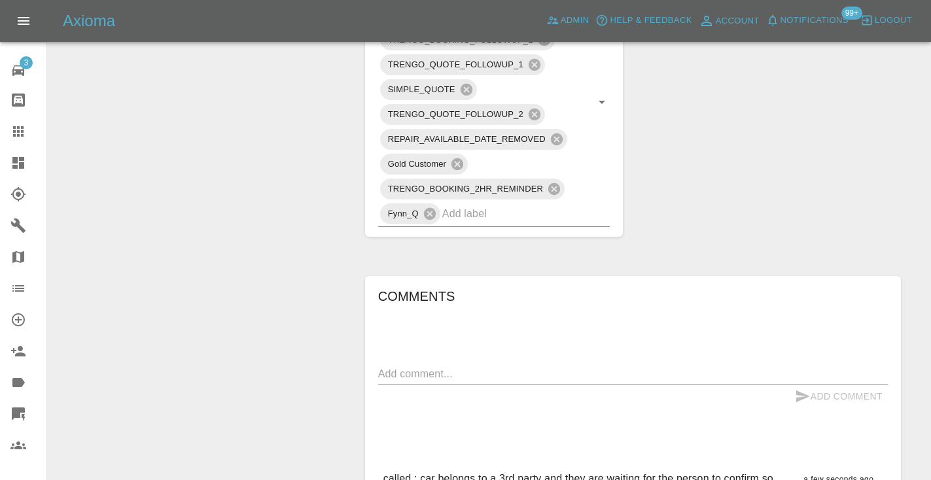
scroll to position [753, 0]
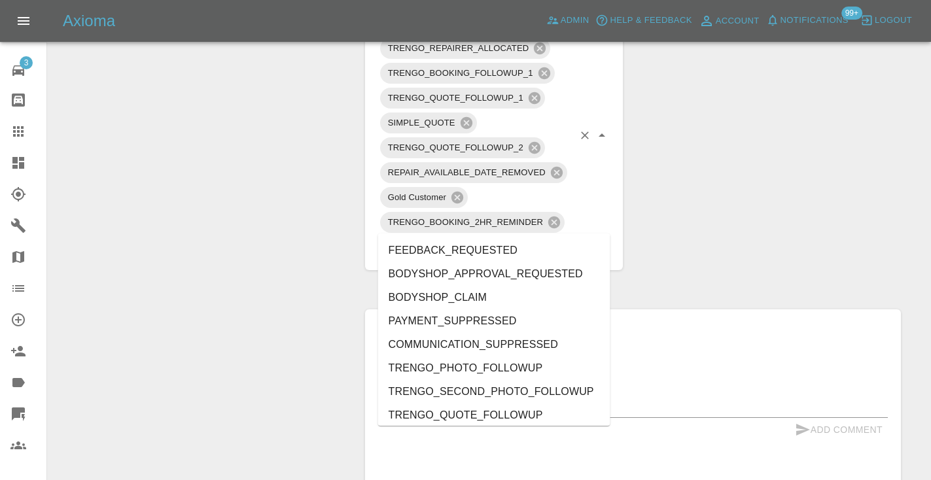
click at [473, 237] on input "text" at bounding box center [508, 247] width 132 height 20
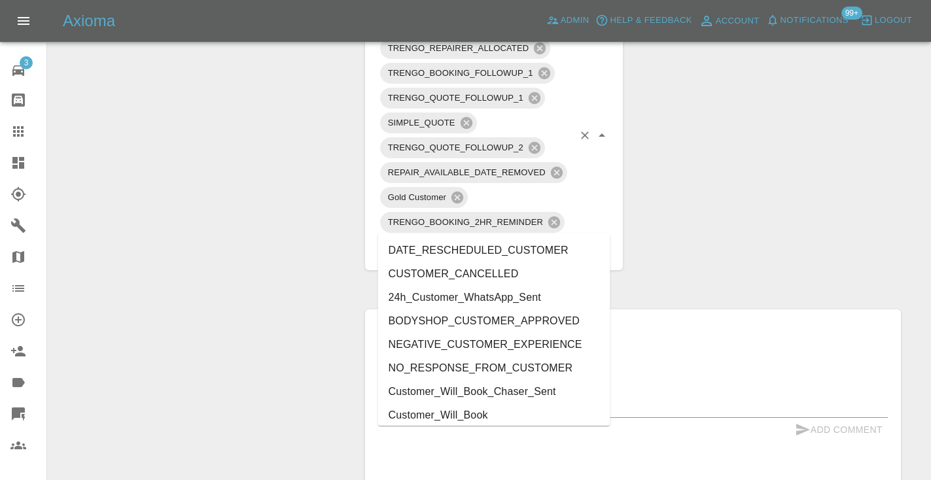
type input "cust"
click at [486, 407] on li "Customer_Will_Book" at bounding box center [494, 416] width 232 height 24
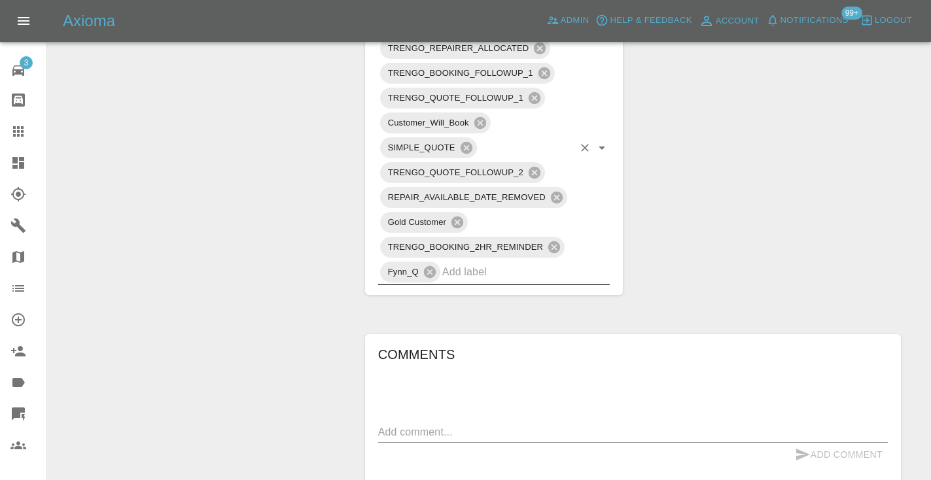
click at [256, 313] on div "Change Repairer Modify Claim Modify Quote Rollback Submit Payment Archive" at bounding box center [202, 130] width 288 height 1484
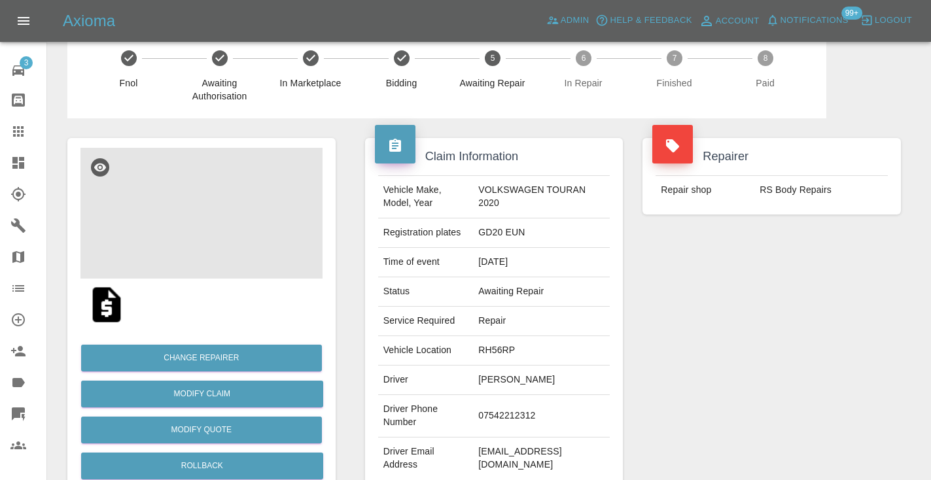
scroll to position [21, 0]
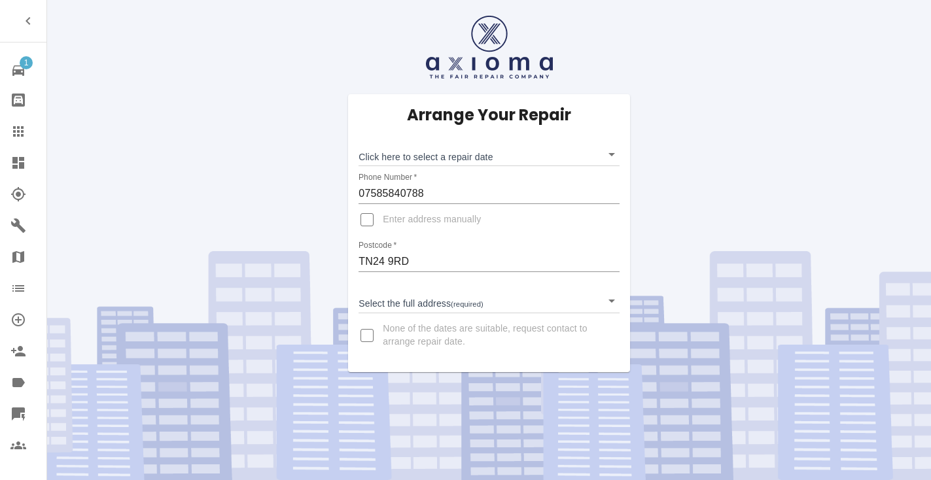
click at [403, 147] on body "1 Repair home Bodyshop home Claims Dashboard Explorer Garages Map Organization …" at bounding box center [465, 240] width 931 height 480
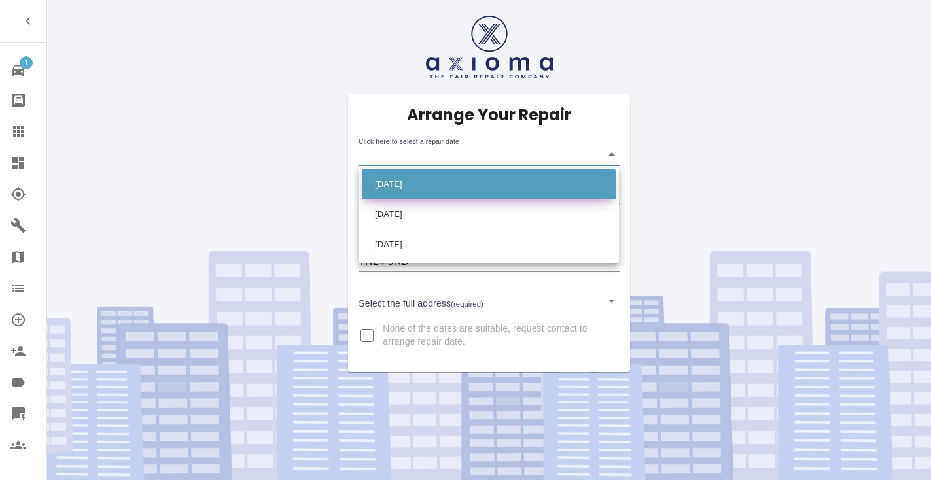
click at [419, 187] on li "[DATE]" at bounding box center [489, 184] width 254 height 30
type input "[DATE]T00:00:00.000Z"
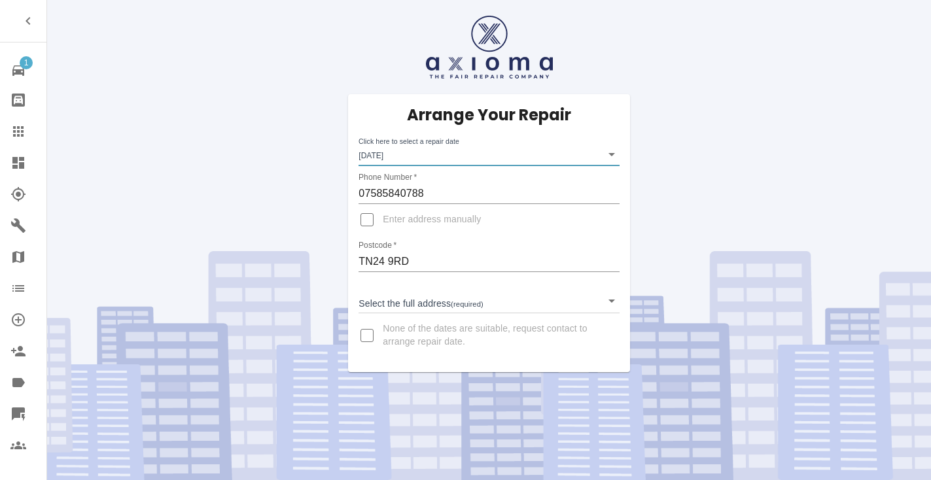
click at [420, 298] on body "1 Repair home Bodyshop home Claims Dashboard Explorer Garages Map Organization …" at bounding box center [465, 240] width 931 height 480
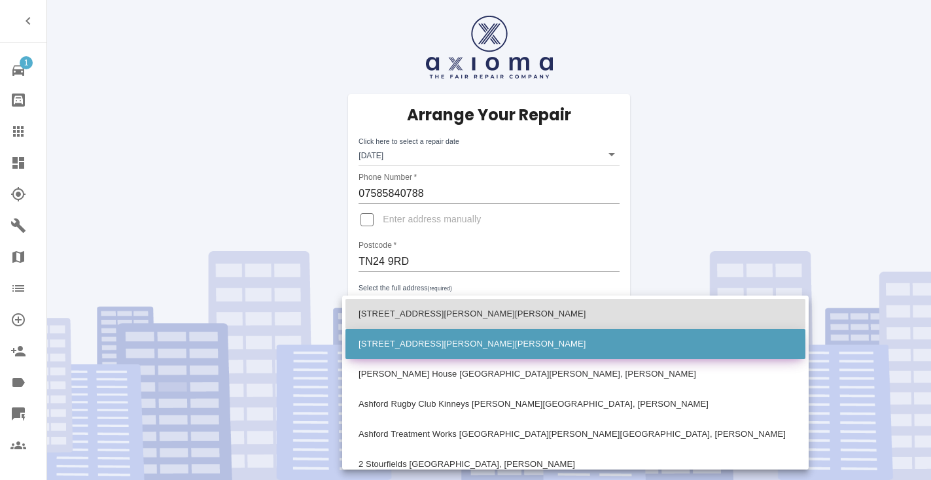
click at [428, 349] on li "[STREET_ADDRESS][PERSON_NAME][PERSON_NAME]" at bounding box center [576, 344] width 460 height 30
type input "[STREET_ADDRESS][PERSON_NAME][PERSON_NAME]"
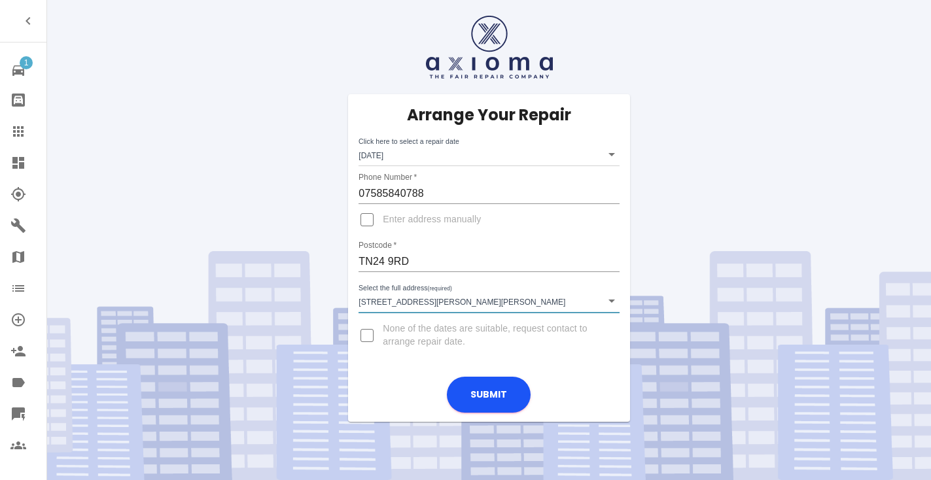
click at [370, 222] on input "Enter address manually" at bounding box center [366, 219] width 31 height 31
checkbox input "true"
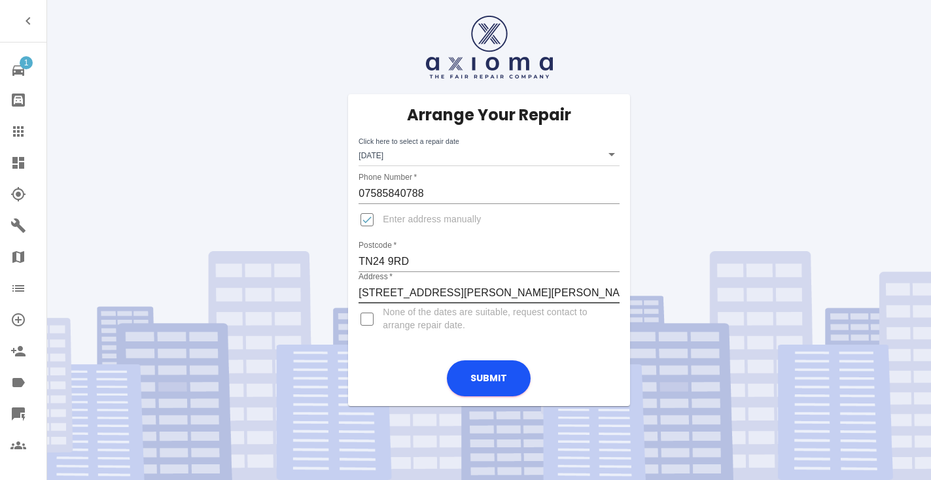
drag, startPoint x: 418, startPoint y: 294, endPoint x: 357, endPoint y: 290, distance: 61.0
type input "Kinneys [PERSON_NAME][GEOGRAPHIC_DATA], [PERSON_NAME]"
click at [367, 224] on input "Enter address manually" at bounding box center [366, 219] width 31 height 31
checkbox input "false"
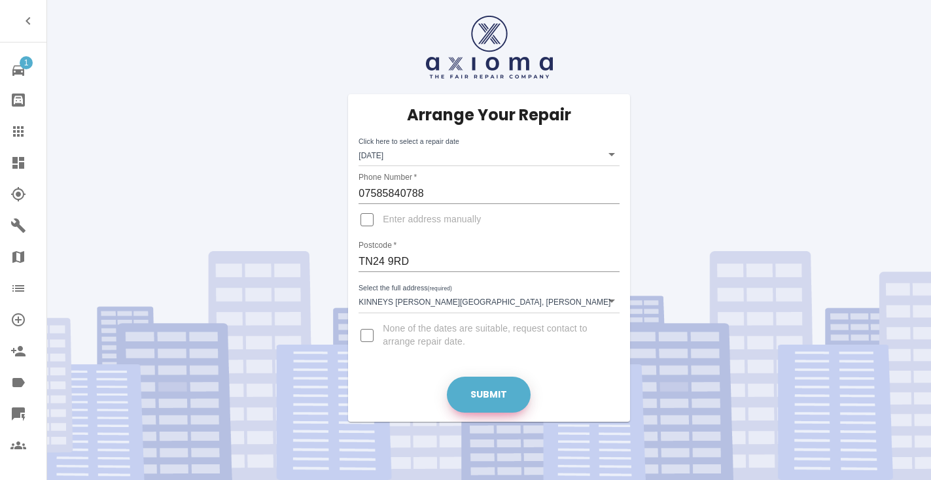
click at [500, 396] on button "Submit" at bounding box center [489, 395] width 84 height 36
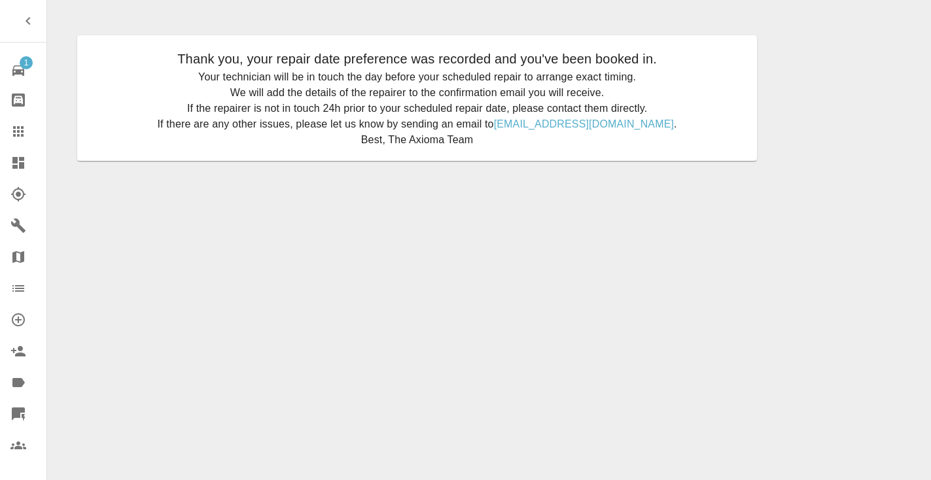
click at [9, 122] on link "Claims" at bounding box center [23, 131] width 46 height 31
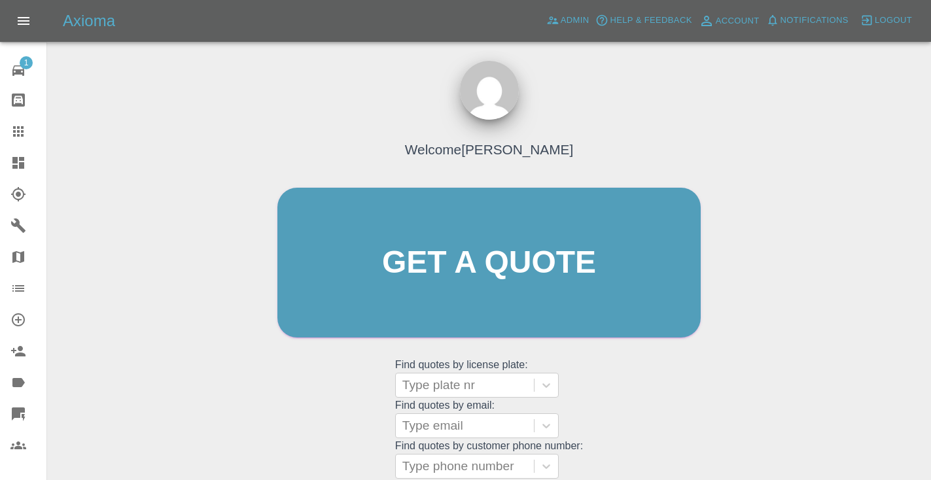
click at [684, 389] on div "Welcome [PERSON_NAME] Get a quote Get a quote Find quotes by license plate: Typ…" at bounding box center [489, 287] width 451 height 395
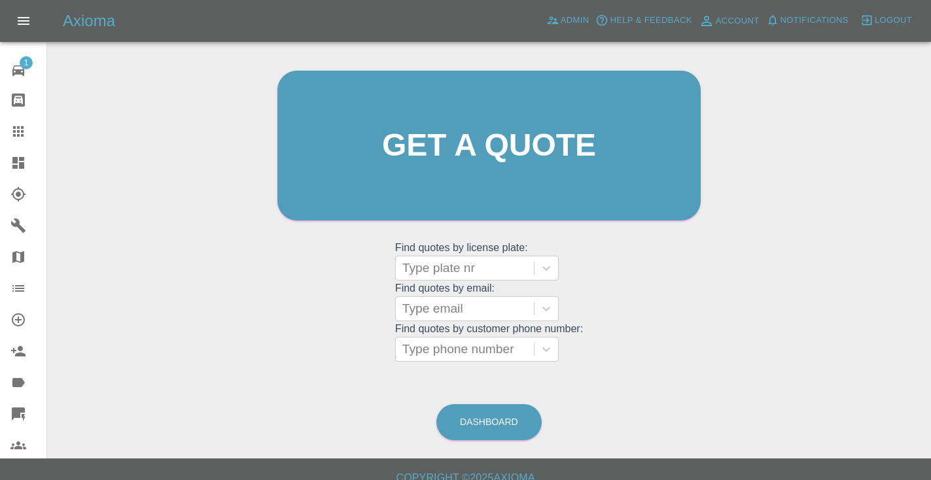
scroll to position [132, 0]
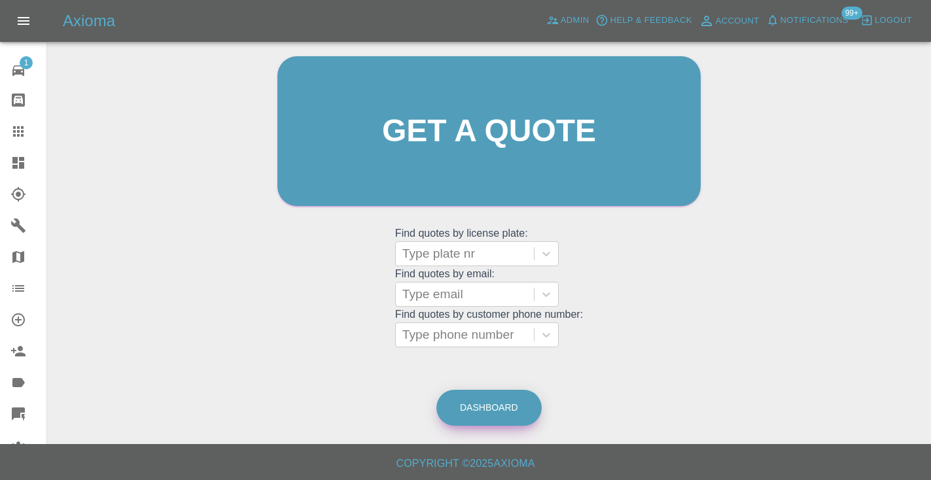
click at [487, 414] on link "Dashboard" at bounding box center [488, 408] width 105 height 36
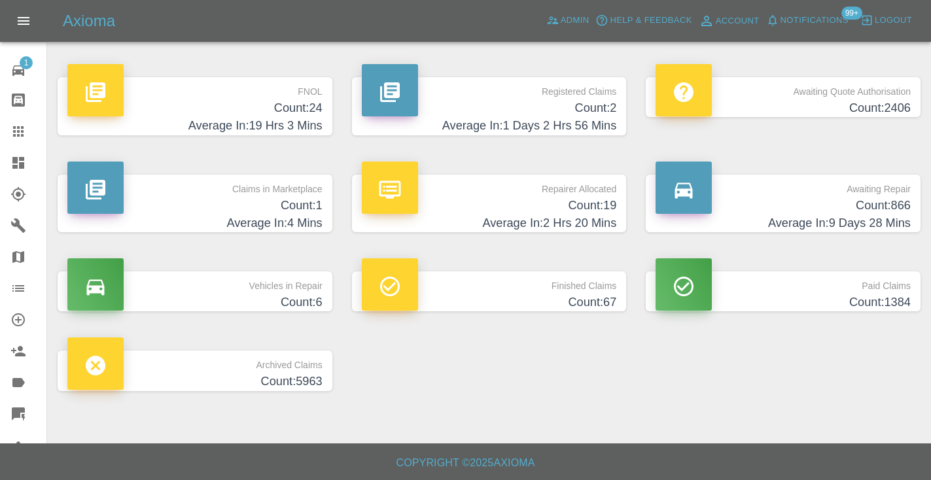
click at [875, 215] on h4 "Average In: 9 Days 28 Mins" at bounding box center [783, 224] width 255 height 18
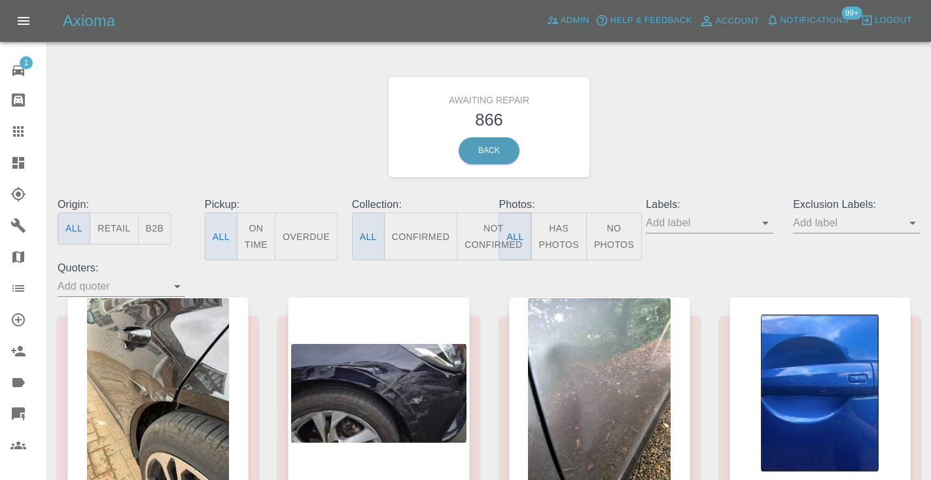
click at [486, 244] on button "Not Confirmed" at bounding box center [493, 237] width 73 height 48
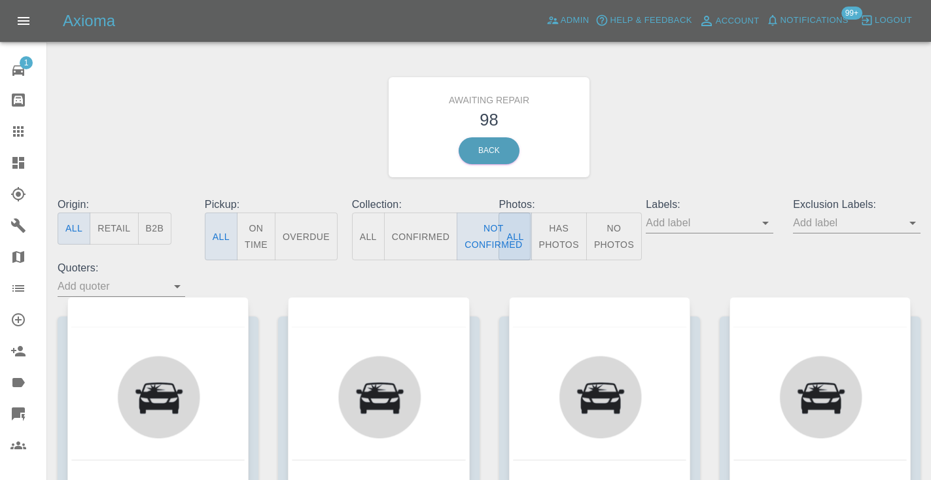
click at [649, 143] on div "Awaiting Repair 98 Back" at bounding box center [489, 127] width 883 height 139
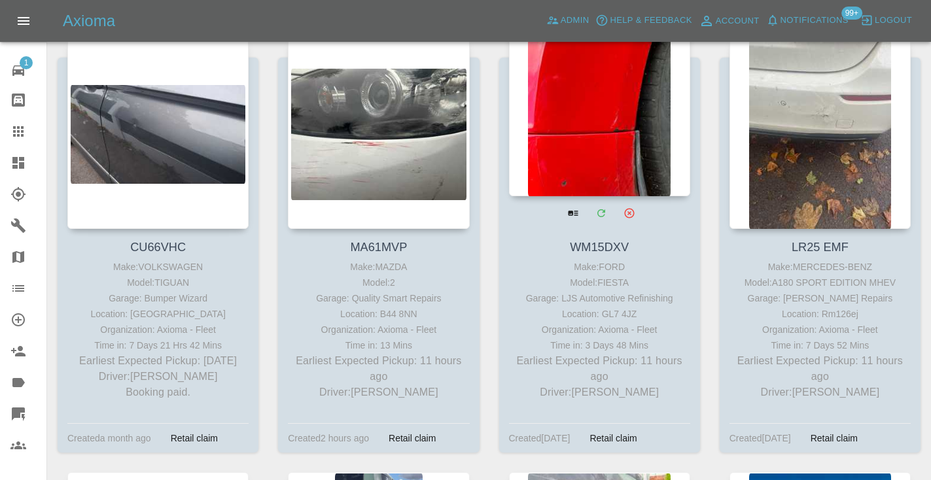
scroll to position [248, 0]
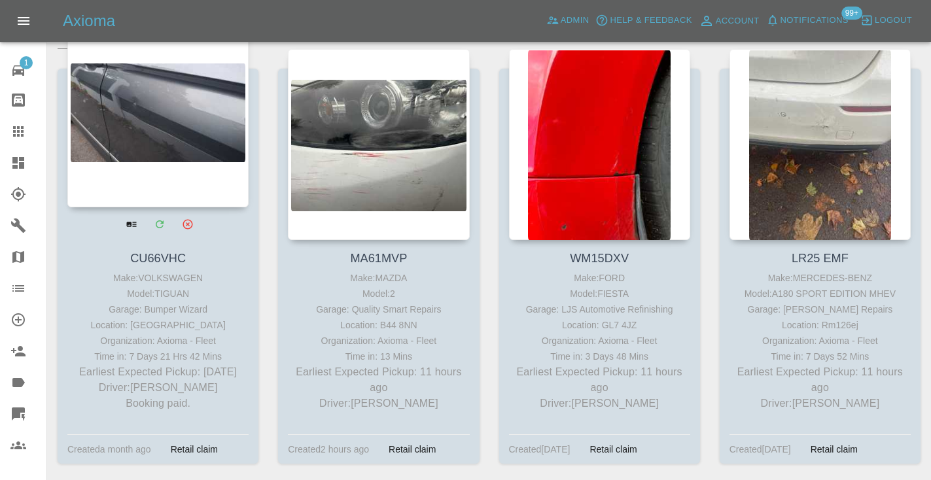
click at [188, 132] on div at bounding box center [157, 111] width 181 height 191
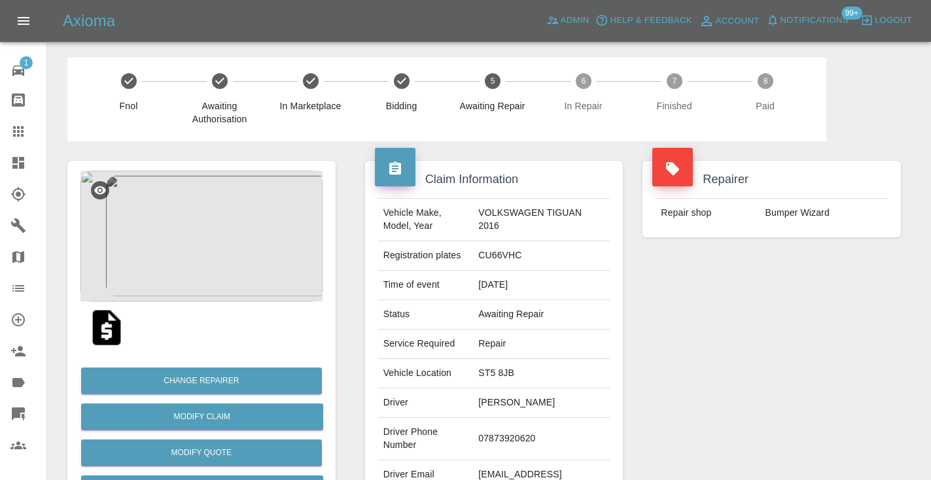
click at [527, 432] on td "07873920620" at bounding box center [541, 439] width 137 height 43
copy td "07873920620"
click at [841, 330] on div "Repairer Repair shop Bumper Wizard" at bounding box center [772, 336] width 278 height 391
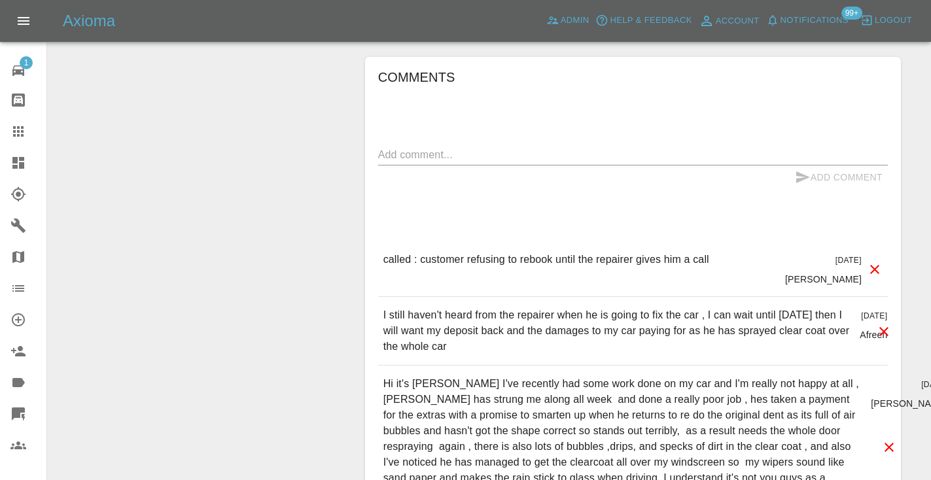
scroll to position [1226, 0]
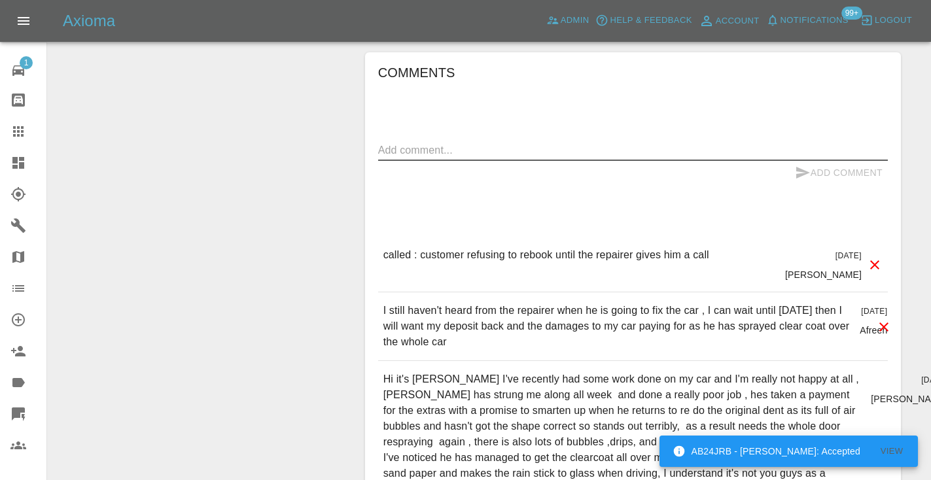
click at [493, 143] on textarea at bounding box center [633, 150] width 510 height 15
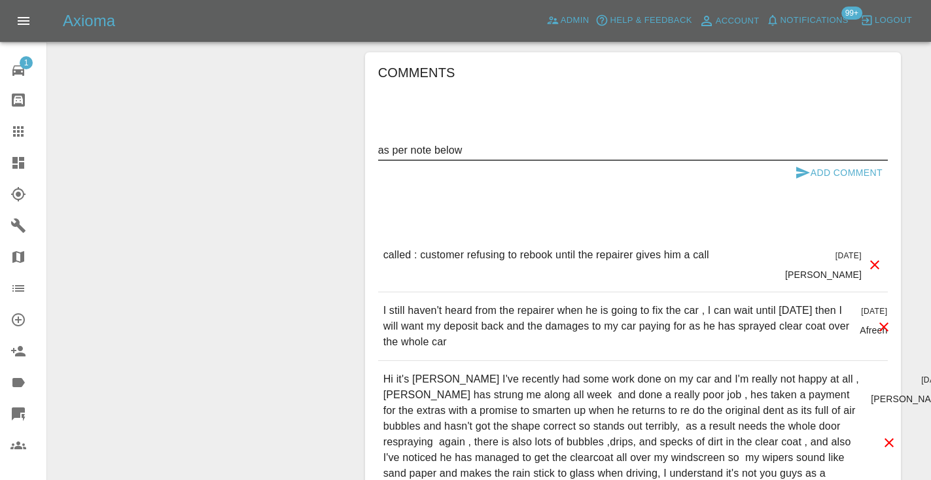
type textarea "as per note below"
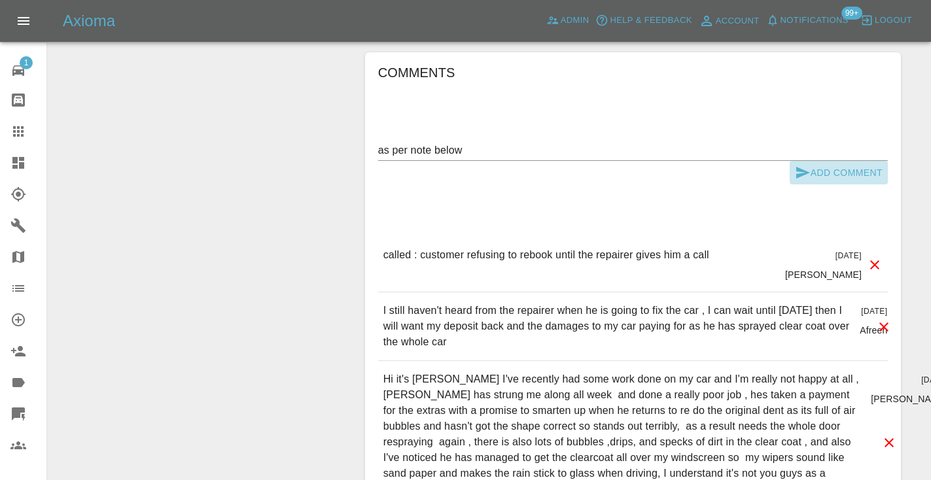
click at [817, 161] on button "Add Comment" at bounding box center [839, 173] width 98 height 24
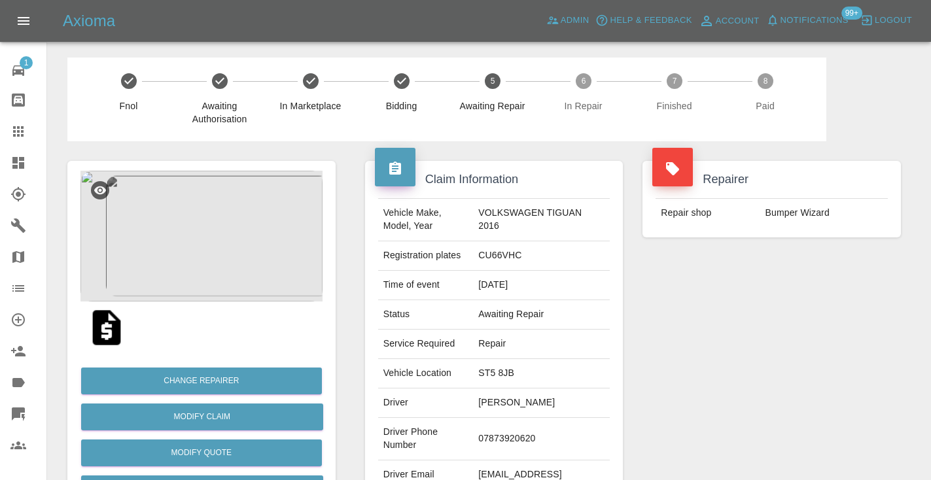
scroll to position [-2, 0]
click at [525, 431] on td "07873920620" at bounding box center [541, 439] width 137 height 43
copy td "07873920620"
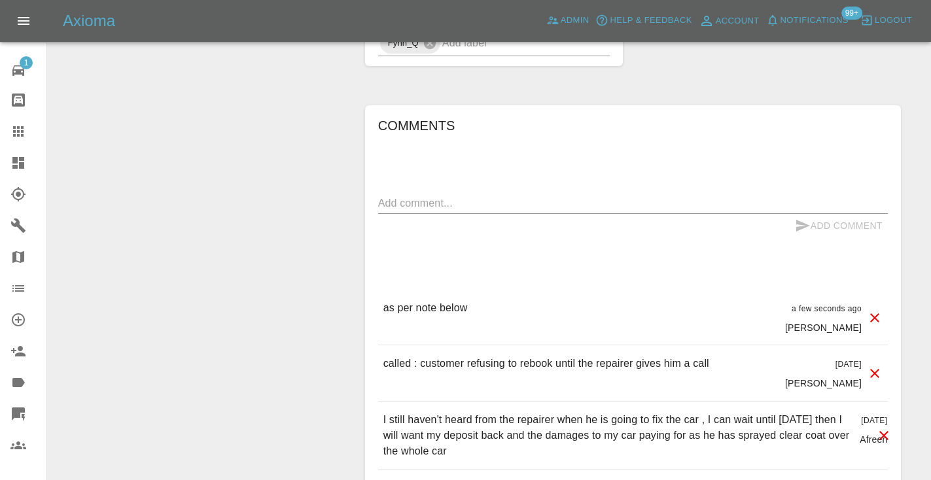
scroll to position [1177, 0]
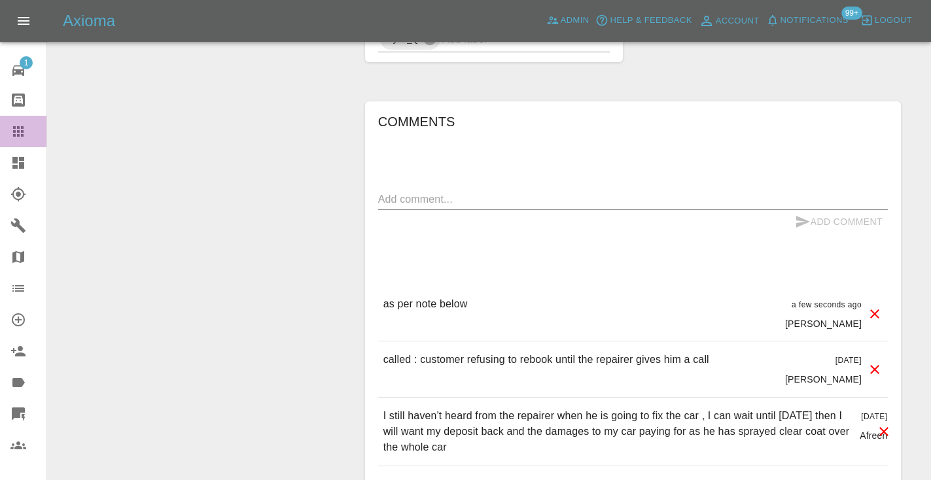
click at [22, 136] on icon at bounding box center [18, 131] width 10 height 10
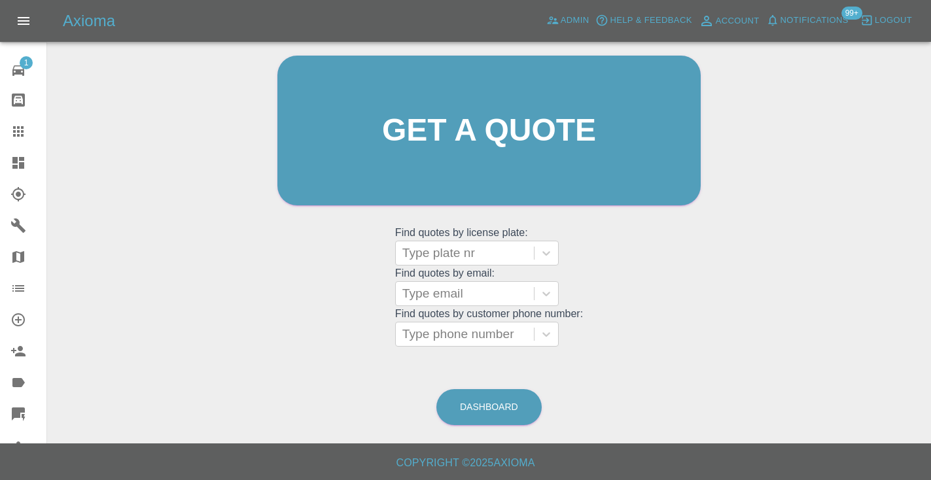
scroll to position [132, 0]
click at [489, 402] on link "Dashboard" at bounding box center [488, 408] width 105 height 36
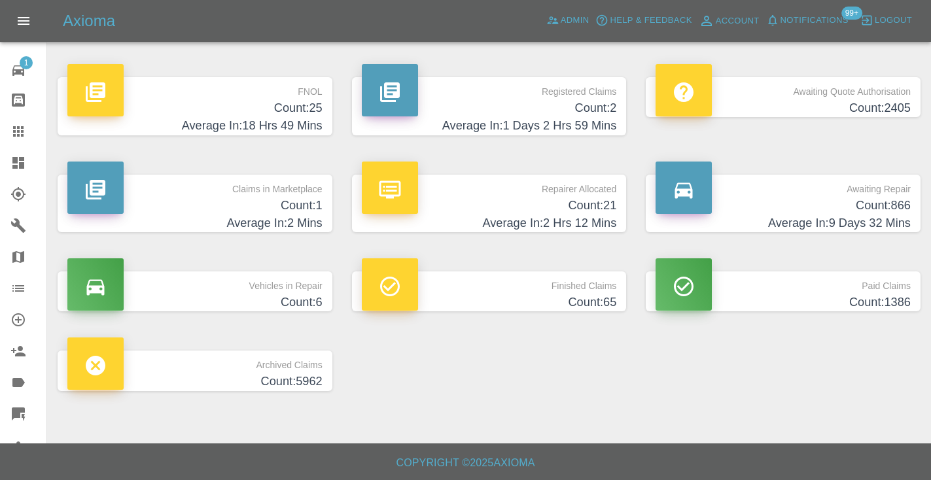
click at [873, 196] on p "Awaiting Repair" at bounding box center [783, 186] width 255 height 22
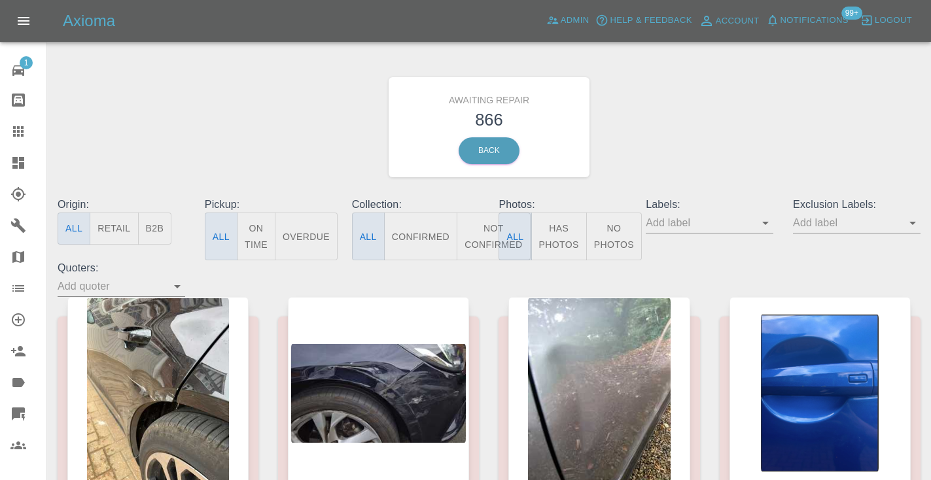
click at [488, 237] on button "Not Confirmed" at bounding box center [493, 237] width 73 height 48
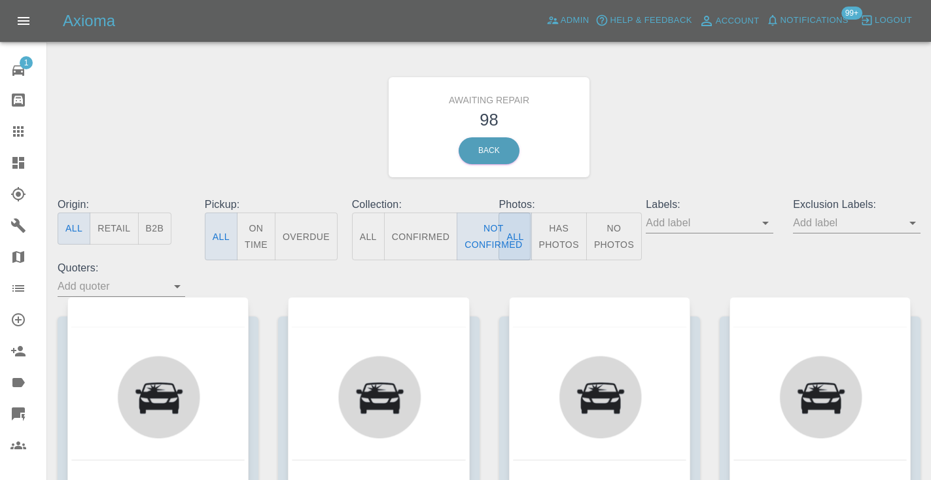
click at [686, 138] on div "Awaiting Repair 98 Back" at bounding box center [489, 127] width 883 height 139
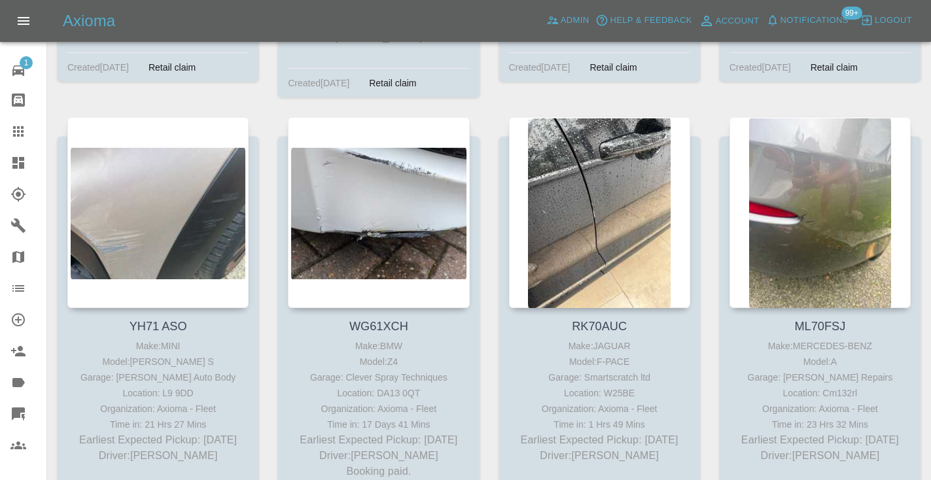
scroll to position [1480, 0]
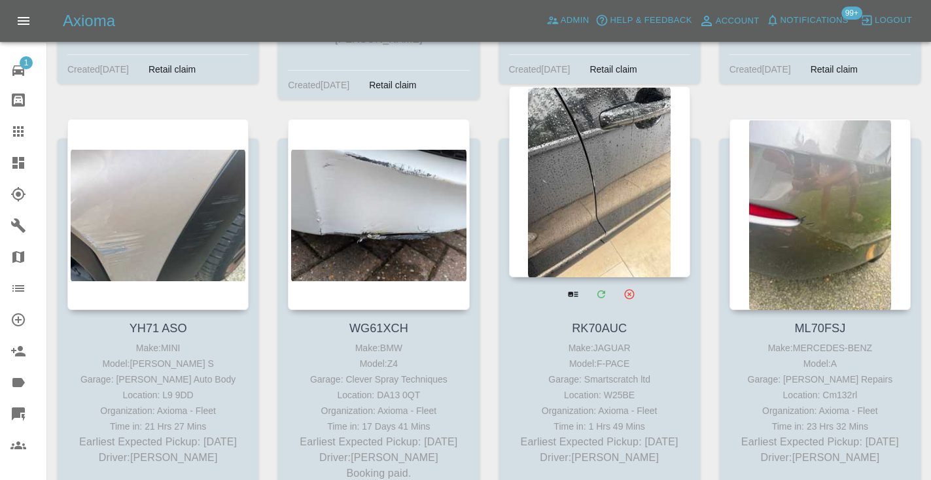
click at [571, 188] on div at bounding box center [599, 181] width 181 height 191
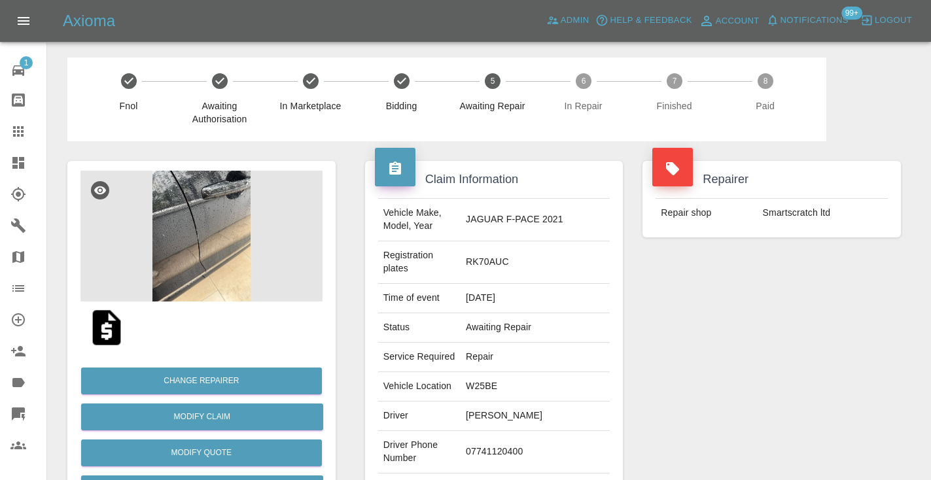
click at [529, 431] on td "07741120400" at bounding box center [535, 452] width 149 height 43
copy td "07741120400"
click at [815, 340] on div "Repairer Repair shop Smartscratch ltd" at bounding box center [772, 349] width 278 height 417
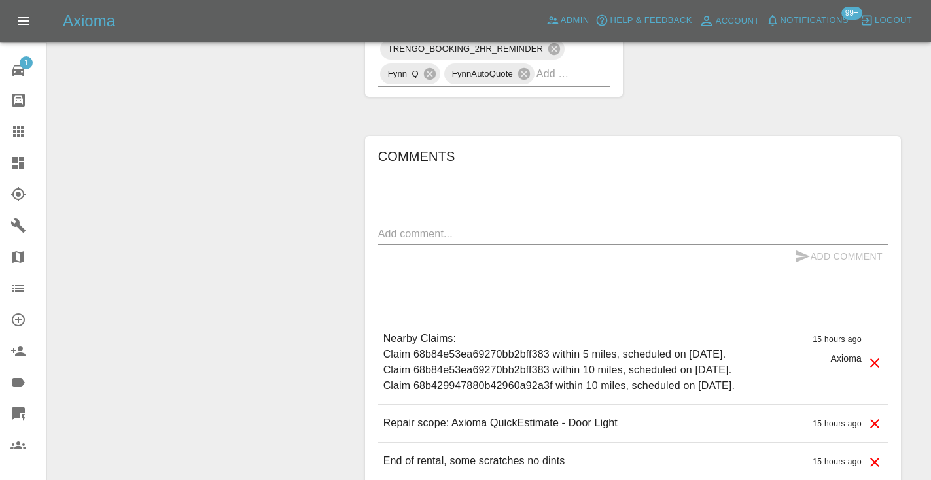
scroll to position [834, 0]
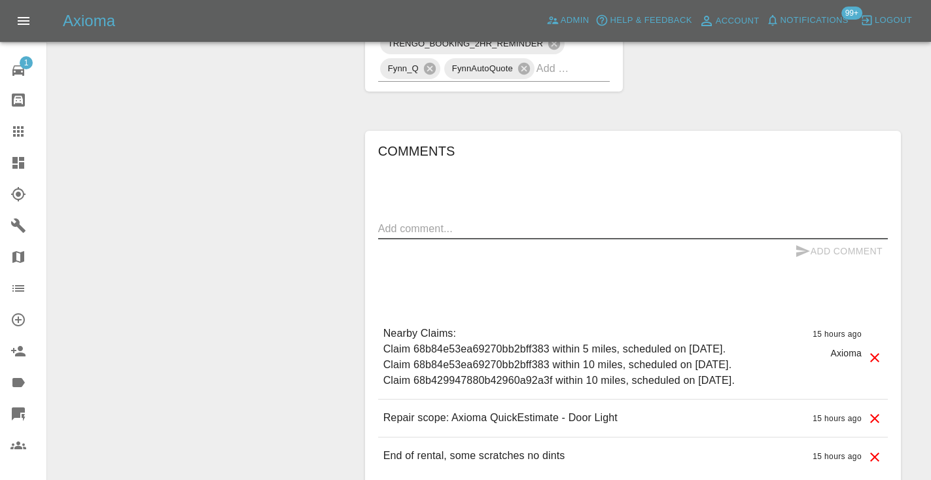
click at [424, 221] on textarea at bounding box center [633, 228] width 510 height 15
type textarea "called no answer : voice message left"
click at [795, 243] on icon "submit" at bounding box center [803, 251] width 16 height 16
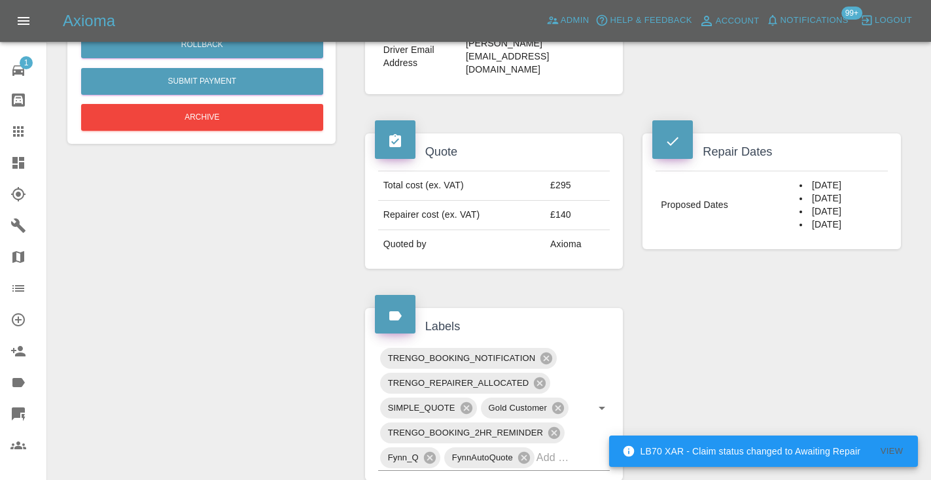
scroll to position [452, 0]
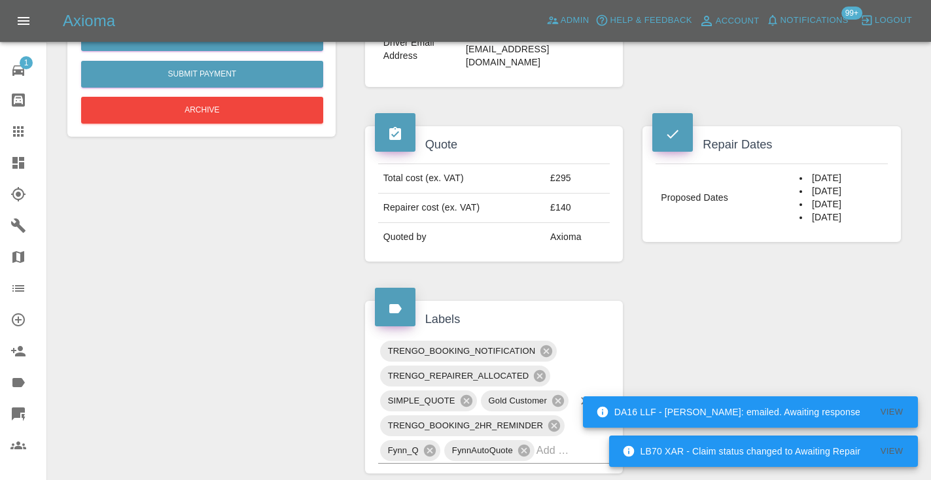
click at [577, 385] on div "TRENGO_BOOKING_NOTIFICATION TRENGO_REPAIRER_ALLOCATED SIMPLE_QUOTE Gold Custome…" at bounding box center [494, 401] width 232 height 125
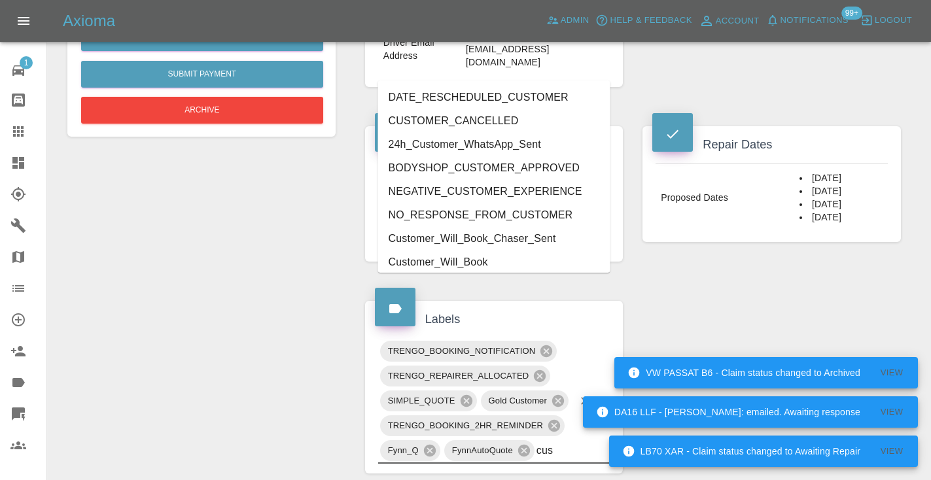
type input "cust"
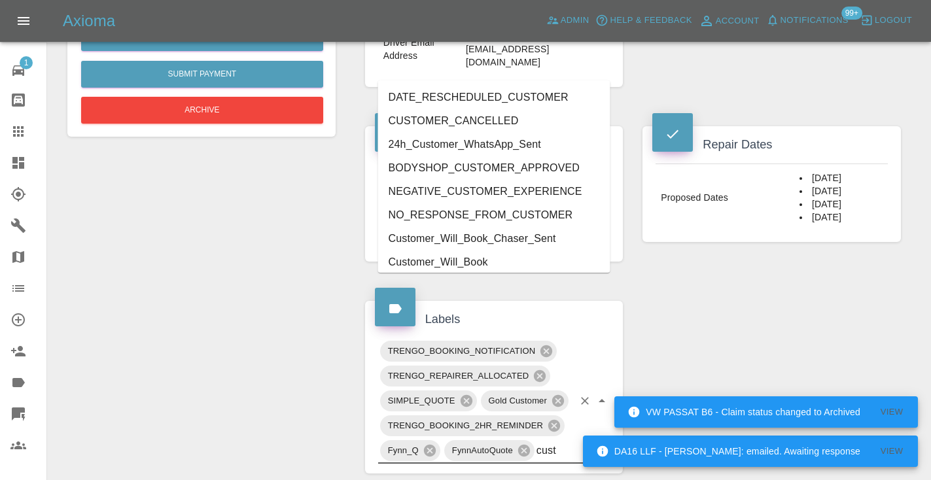
click at [501, 269] on li "Customer_Will_Book" at bounding box center [494, 263] width 232 height 24
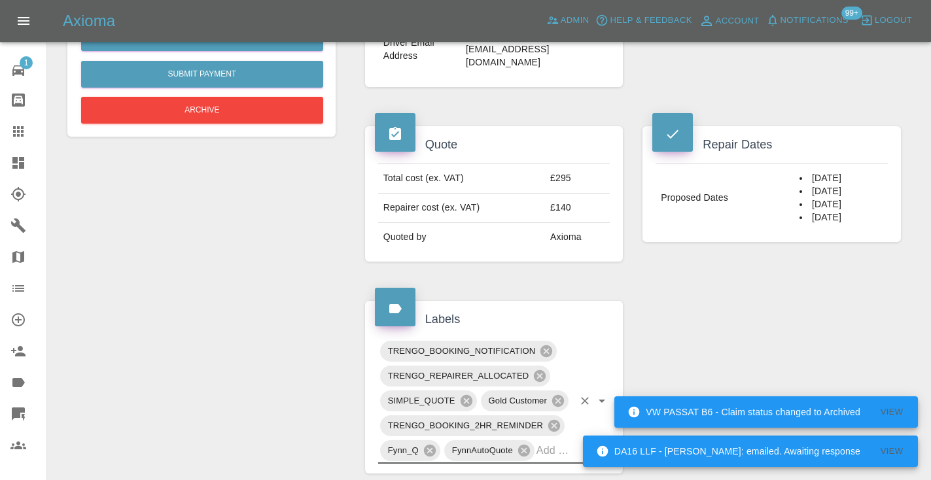
click at [255, 272] on div "Change Repairer Modify Claim Modify Quote Rollback Submit Payment Archive" at bounding box center [202, 316] width 288 height 1253
click at [22, 137] on icon at bounding box center [18, 132] width 16 height 16
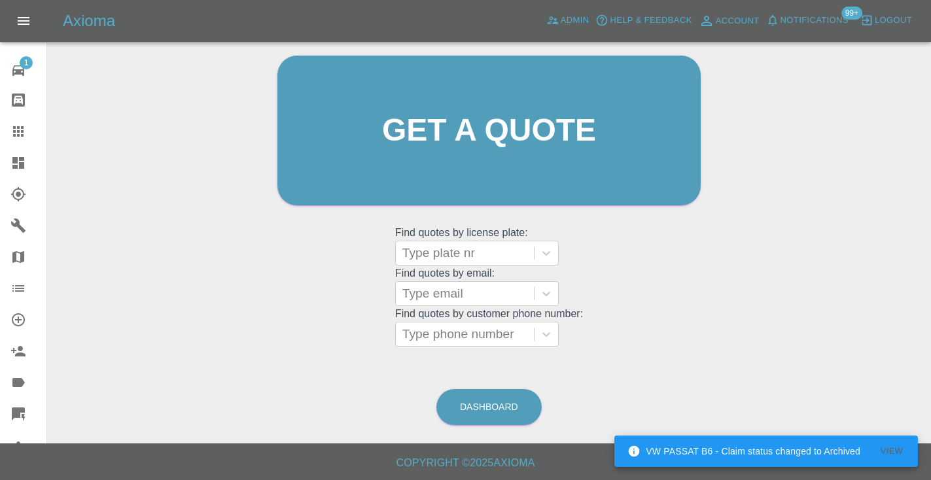
scroll to position [132, 0]
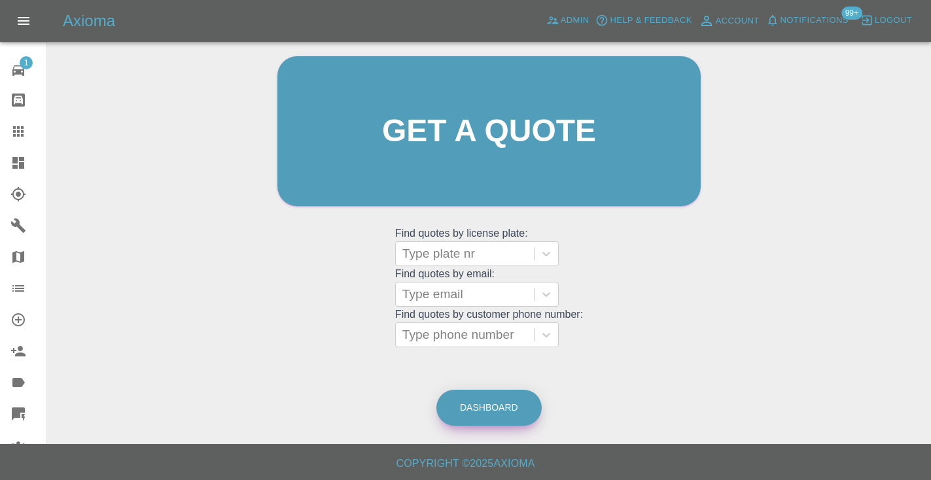
click at [476, 403] on link "Dashboard" at bounding box center [488, 408] width 105 height 36
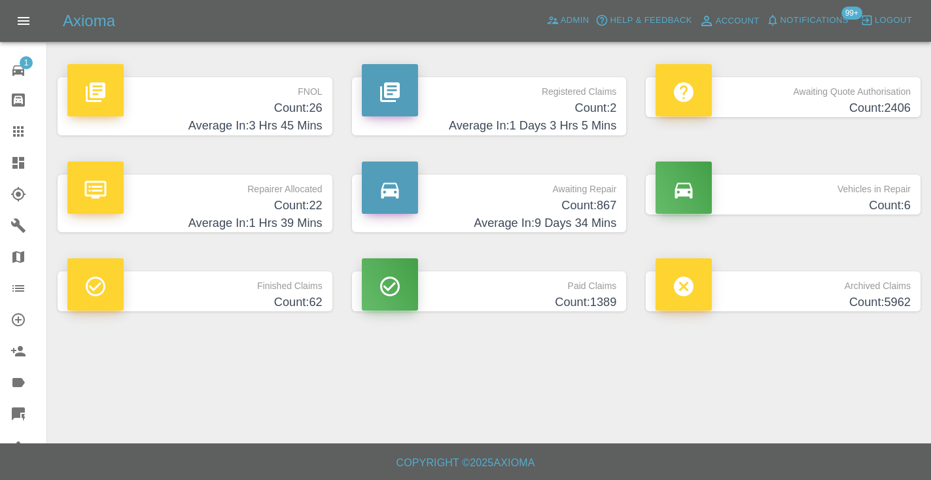
click at [575, 204] on h4 "Count: 867" at bounding box center [489, 206] width 255 height 18
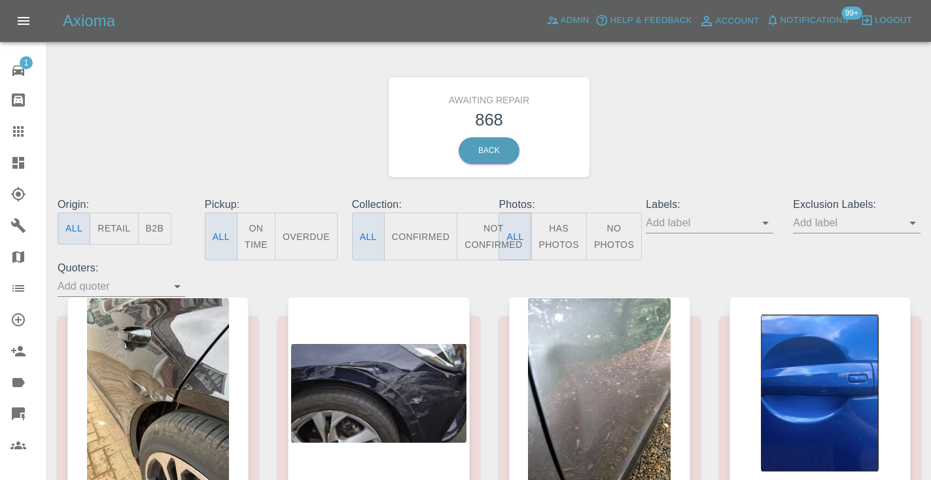
click at [488, 234] on button "Not Confirmed" at bounding box center [493, 237] width 73 height 48
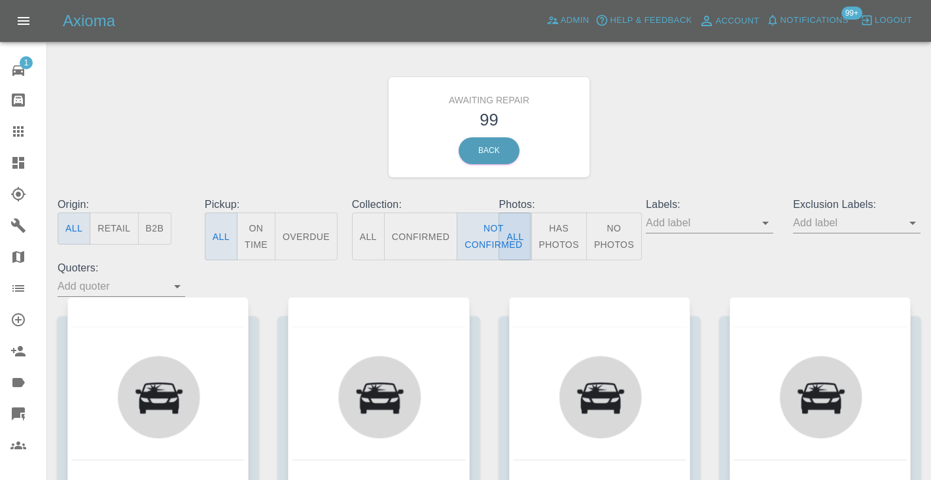
click at [717, 130] on div "Awaiting Repair 99 Back" at bounding box center [489, 127] width 883 height 139
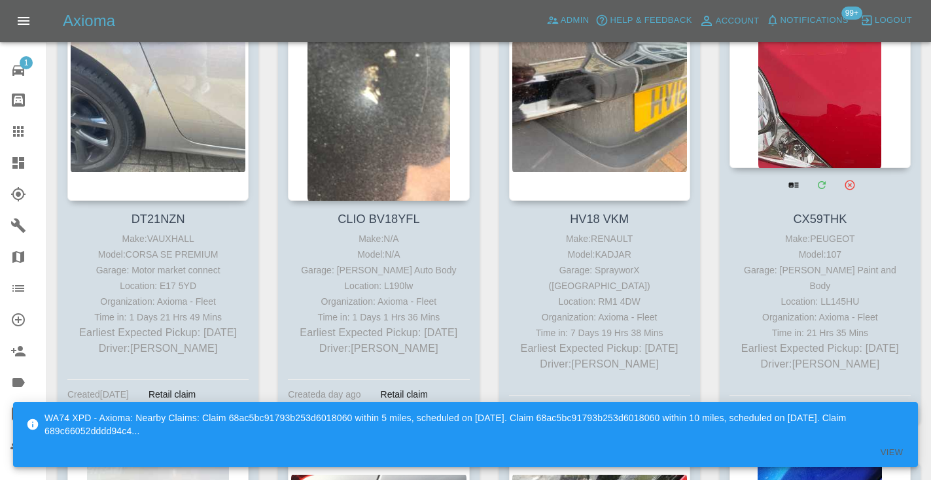
scroll to position [4192, 0]
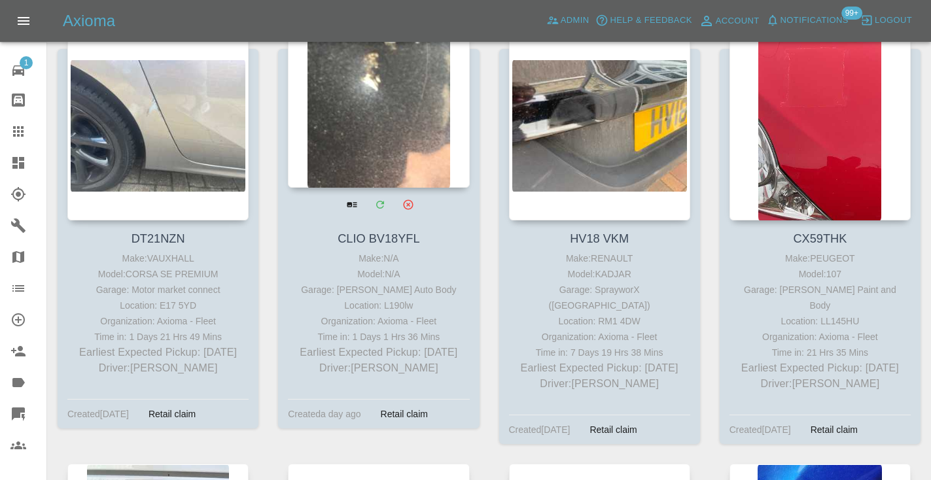
click at [385, 85] on div at bounding box center [378, 92] width 181 height 191
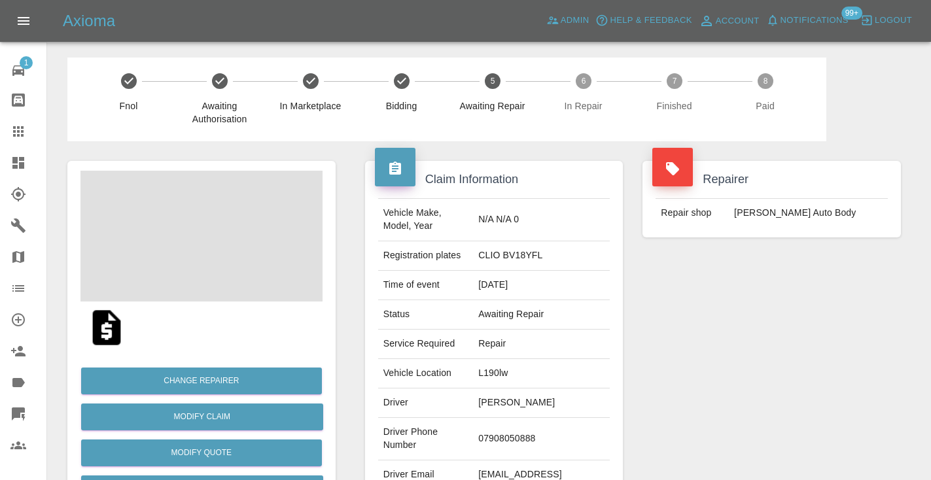
click at [517, 432] on td "07908050888" at bounding box center [541, 439] width 137 height 43
copy td "07908050888"
click at [664, 381] on div "Repairer Repair shop Mike Murray Auto Body" at bounding box center [772, 336] width 278 height 391
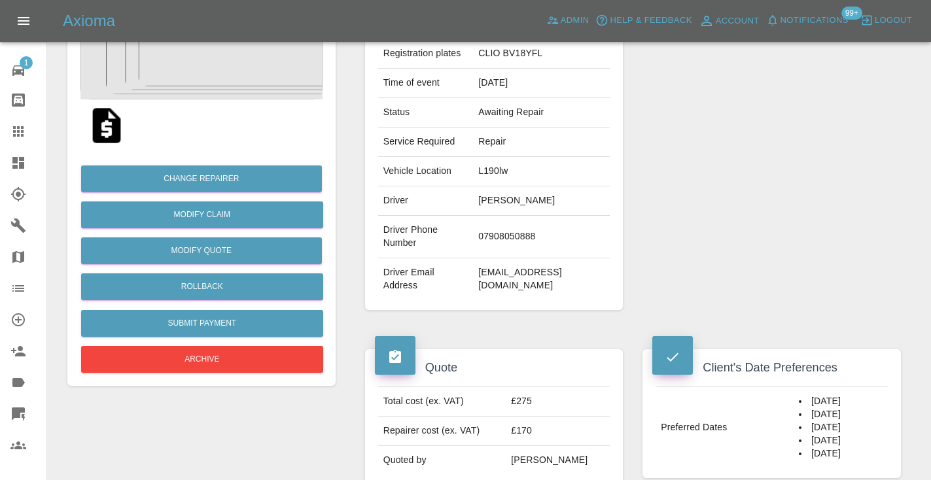
scroll to position [200, 0]
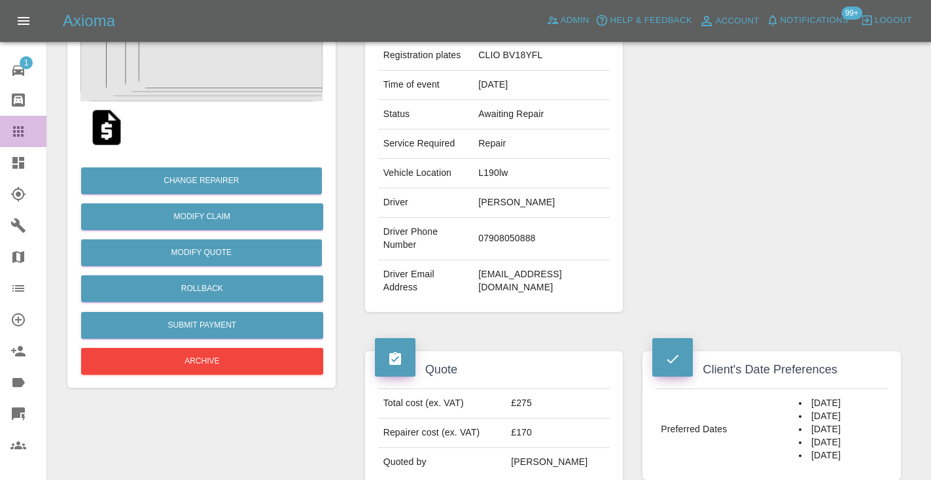
click at [12, 132] on icon at bounding box center [18, 132] width 16 height 16
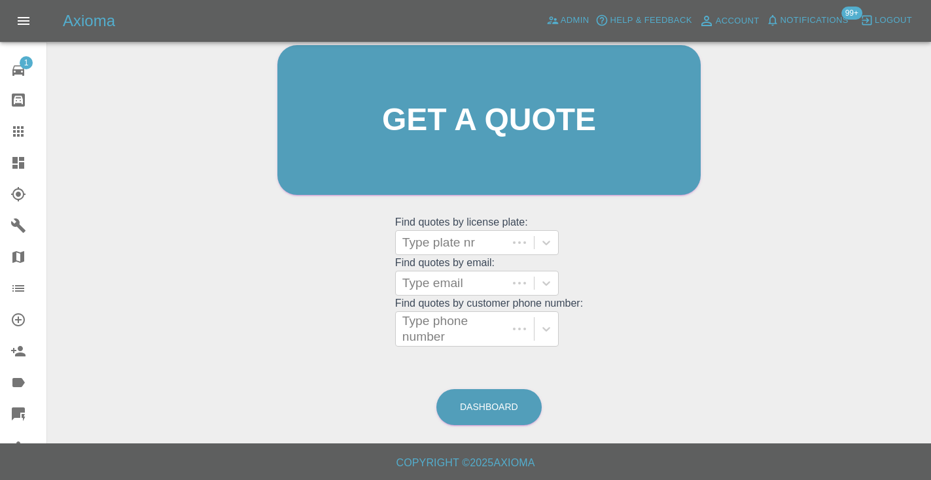
scroll to position [132, 0]
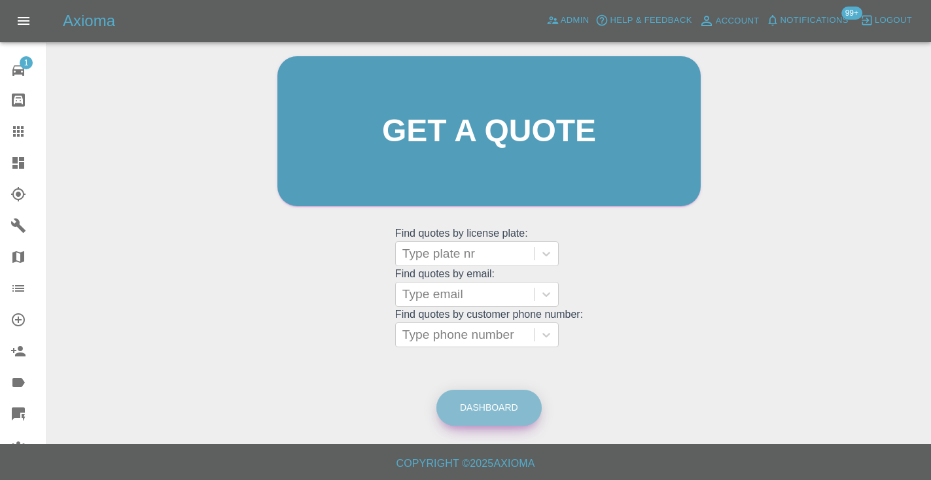
click at [508, 412] on link "Dashboard" at bounding box center [488, 408] width 105 height 36
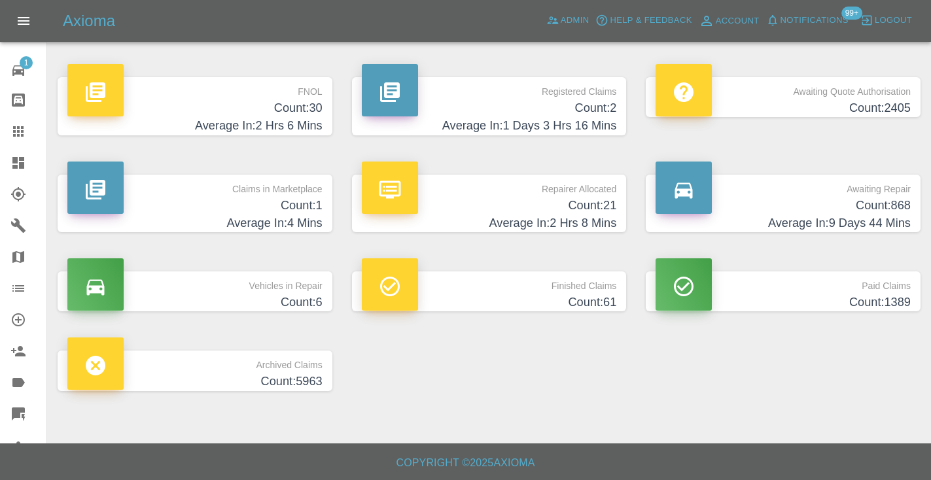
click at [894, 198] on h4 "Count: 868" at bounding box center [783, 206] width 255 height 18
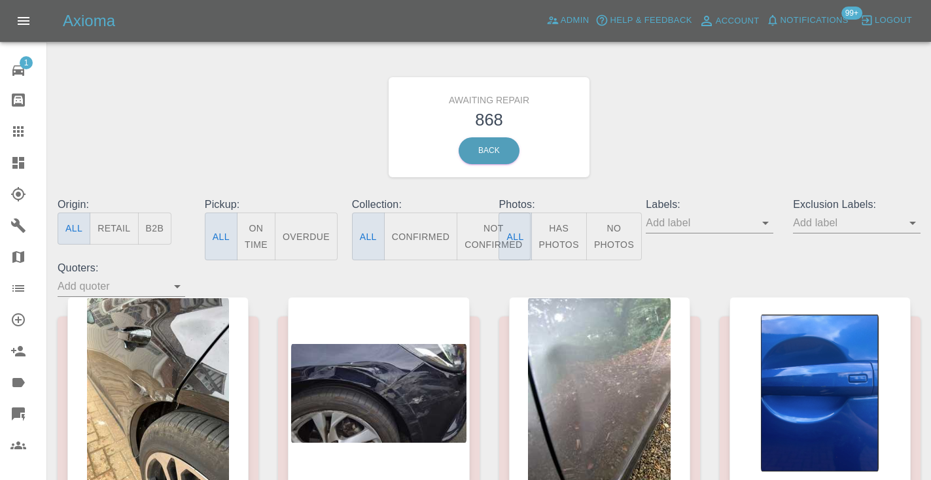
click at [484, 232] on button "Not Confirmed" at bounding box center [493, 237] width 73 height 48
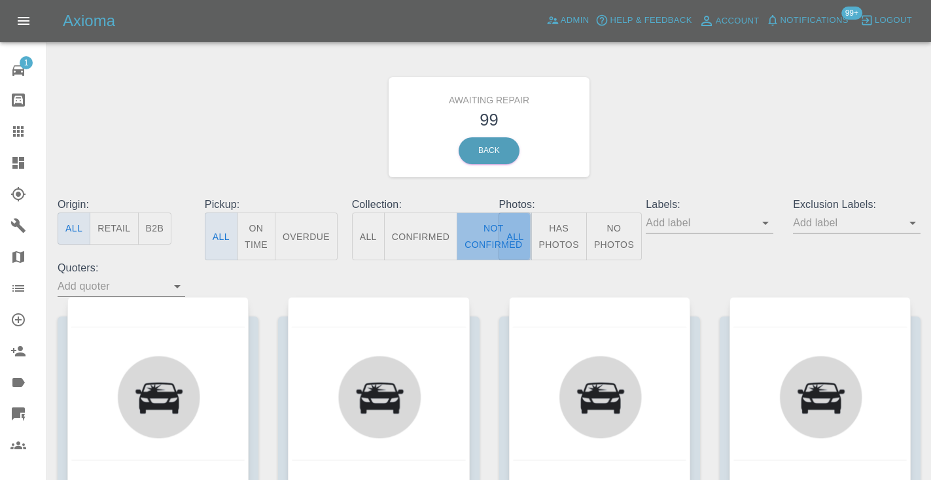
click at [473, 236] on button "Not Confirmed" at bounding box center [493, 237] width 73 height 48
click at [697, 113] on div "Awaiting Repair 99 Back" at bounding box center [489, 127] width 883 height 139
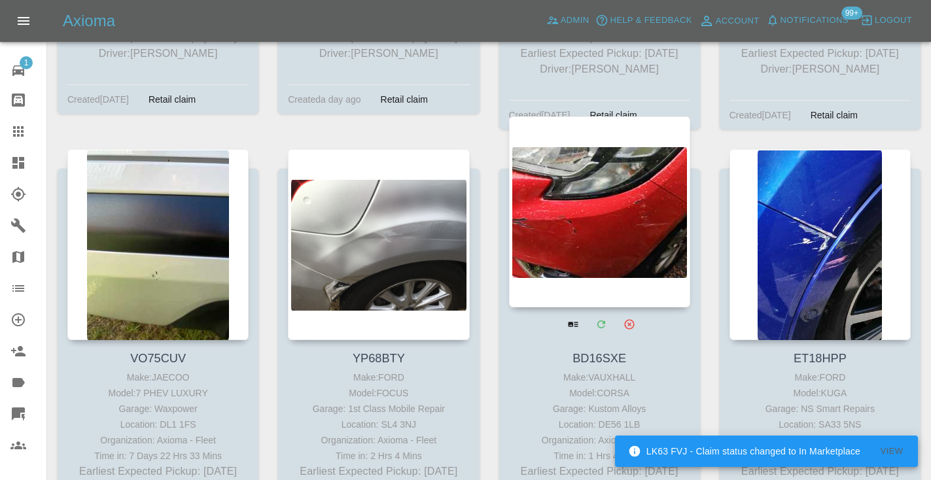
scroll to position [4502, 0]
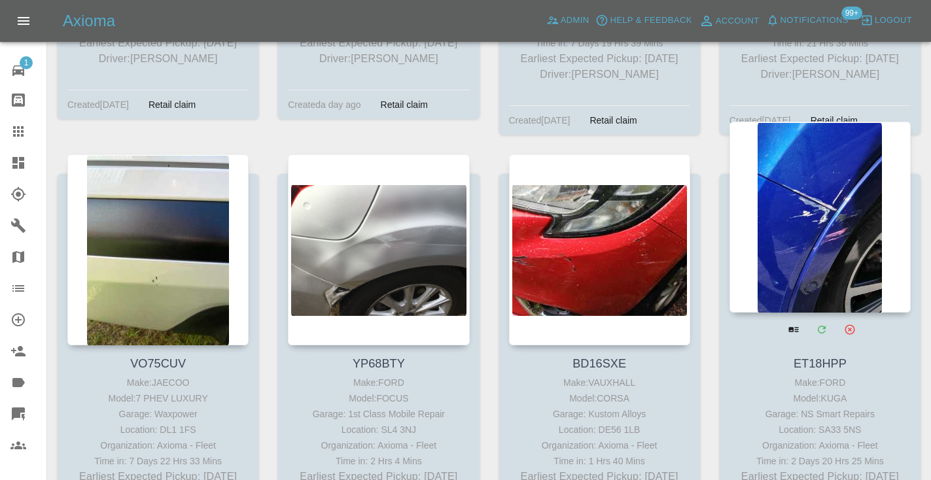
click at [819, 151] on div at bounding box center [820, 217] width 181 height 191
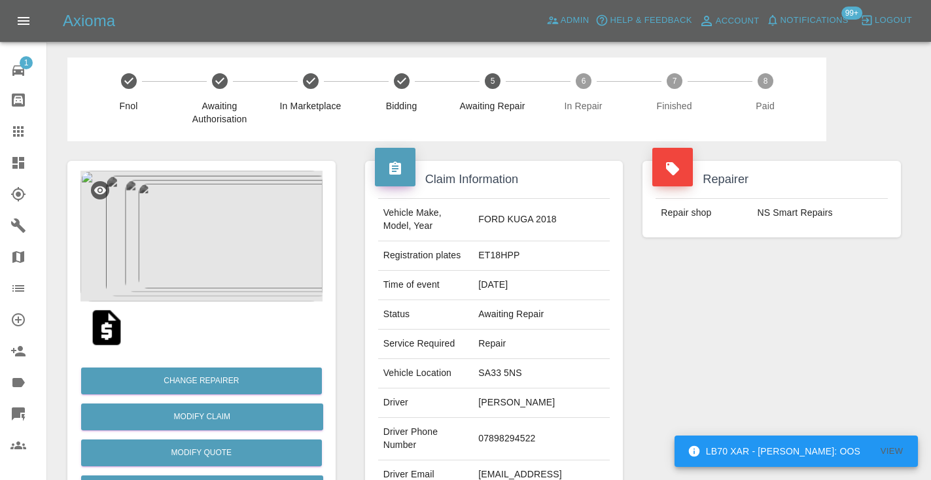
click at [567, 418] on td "07898294522" at bounding box center [541, 439] width 137 height 43
copy td "07898294522"
click at [763, 362] on div "Repairer Repair shop NS Smart Repairs" at bounding box center [772, 336] width 278 height 391
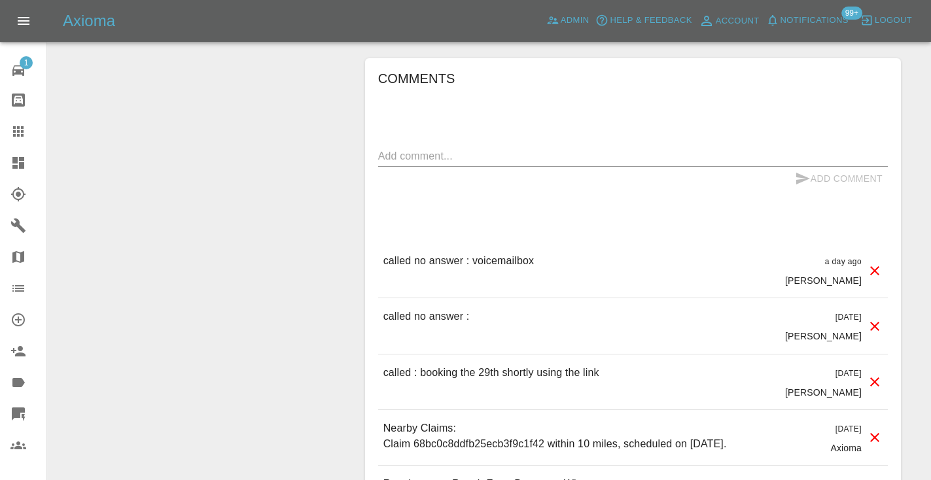
scroll to position [1089, 0]
click at [427, 147] on textarea at bounding box center [633, 154] width 510 height 15
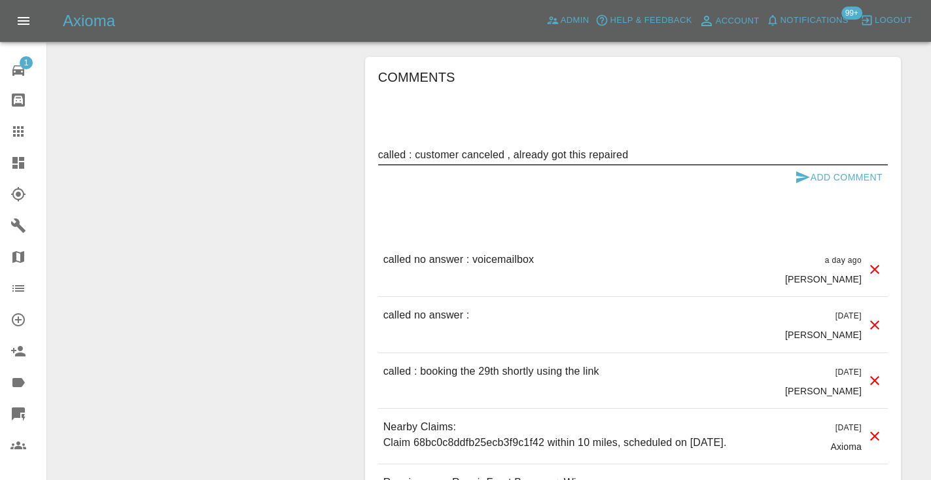
type textarea "called : customer canceled , already got this repaired"
click at [805, 171] on icon "submit" at bounding box center [803, 177] width 14 height 12
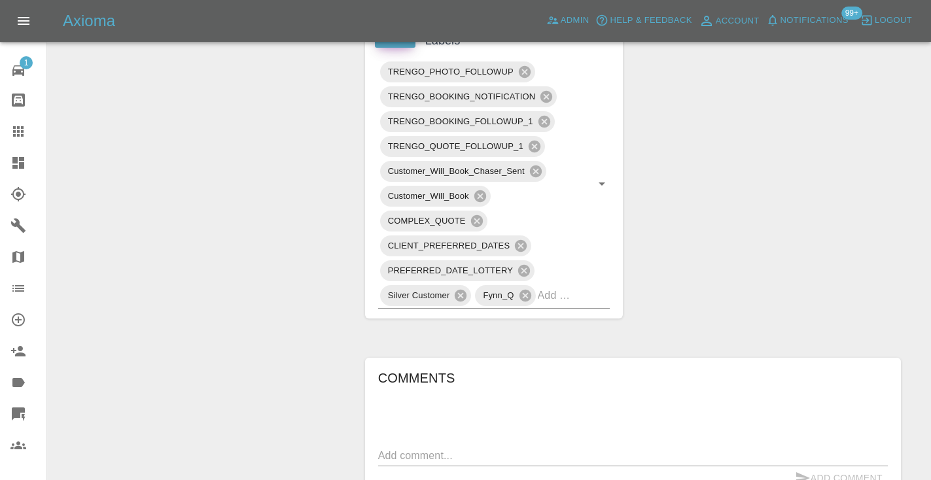
scroll to position [777, 0]
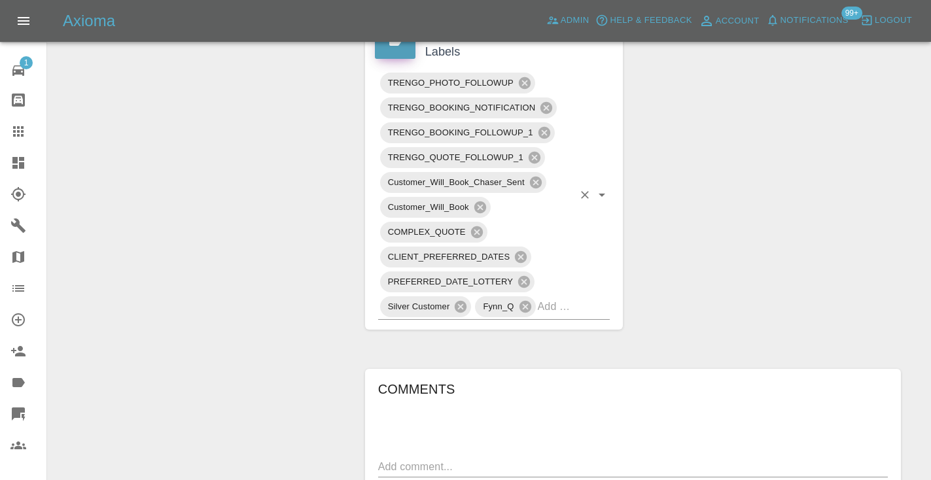
click at [577, 260] on div "TRENGO_PHOTO_FOLLOWUP TRENGO_BOOKING_NOTIFICATION TRENGO_BOOKING_FOLLOWUP_1 TRE…" at bounding box center [494, 195] width 232 height 249
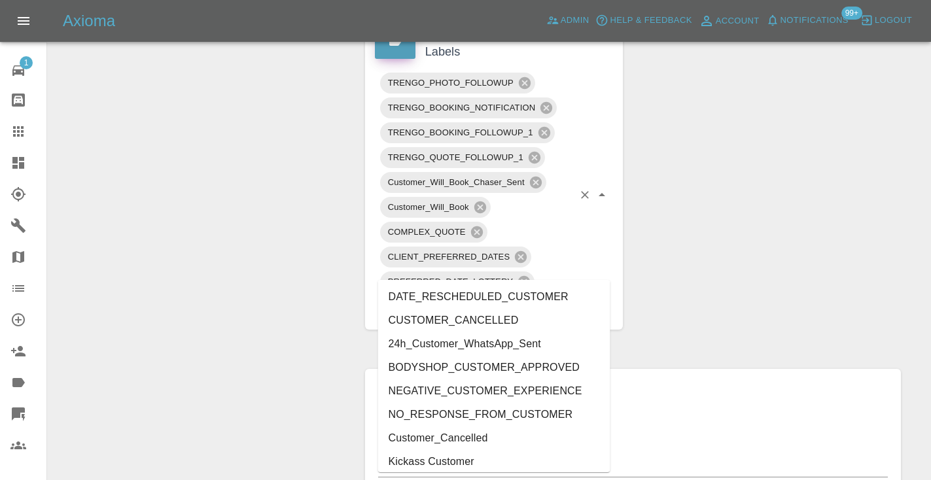
type input "cust"
click at [548, 323] on li "CUSTOMER_CANCELLED" at bounding box center [494, 321] width 232 height 24
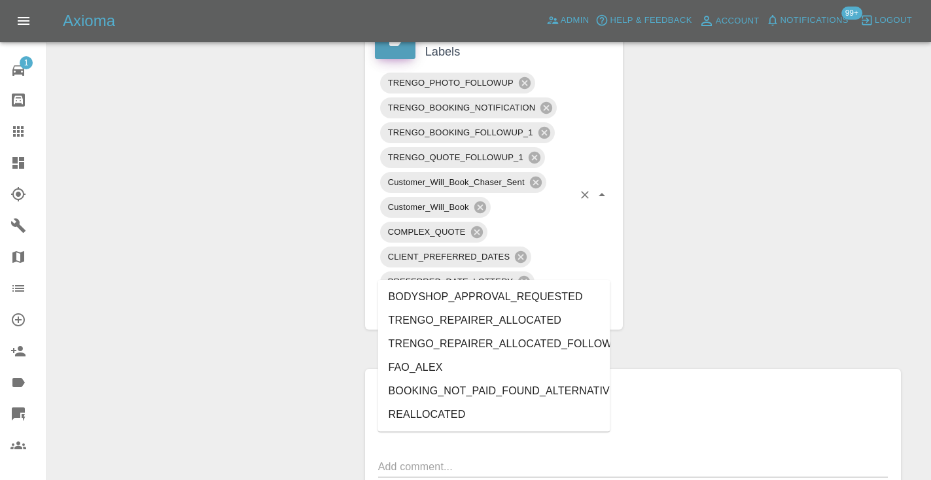
type input "alt"
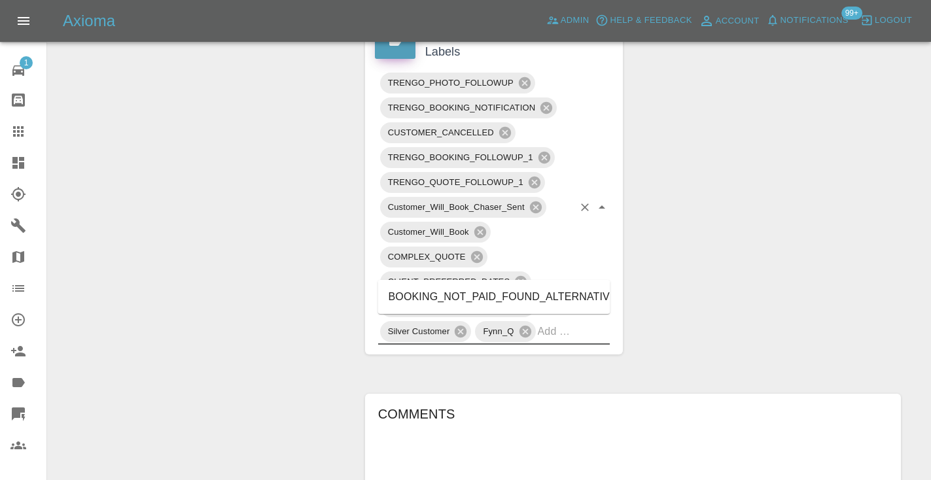
click at [515, 324] on span "Fynn_Q" at bounding box center [498, 331] width 46 height 15
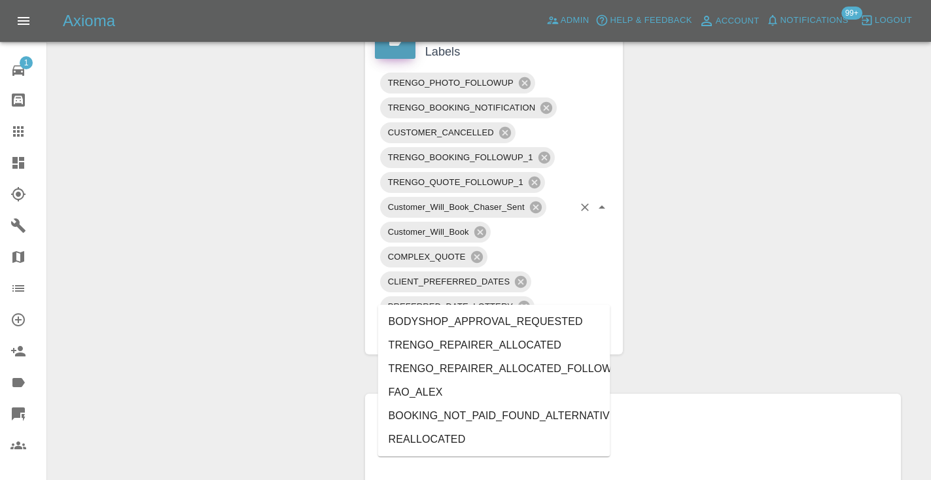
type input "alt"
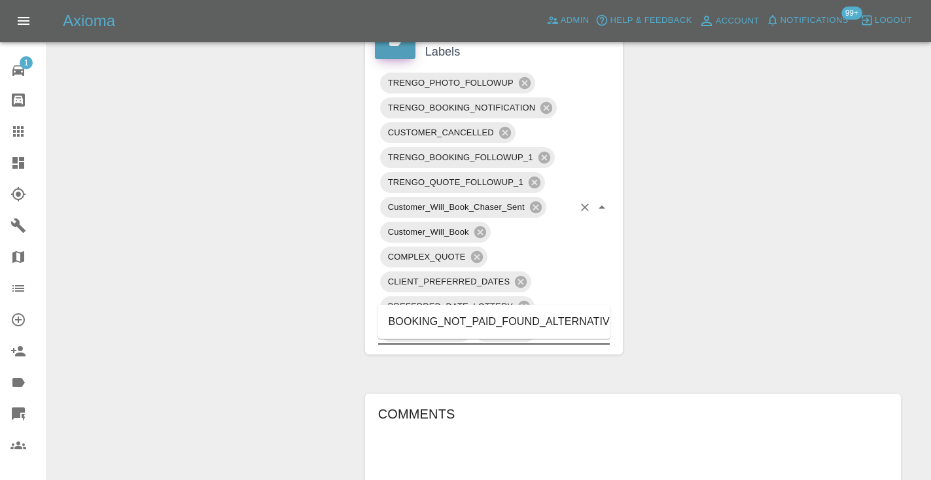
click at [531, 325] on li "BOOKING_NOT_PAID_FOUND_ALTERNATIVE" at bounding box center [494, 322] width 232 height 24
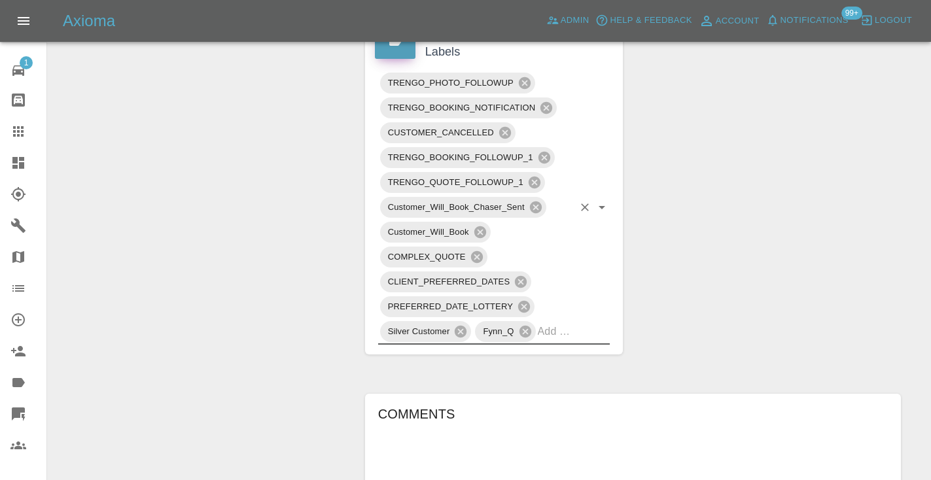
click at [262, 211] on div "Change Repairer Modify Claim Modify Quote Rollback Submit Payment Archive" at bounding box center [202, 171] width 288 height 1612
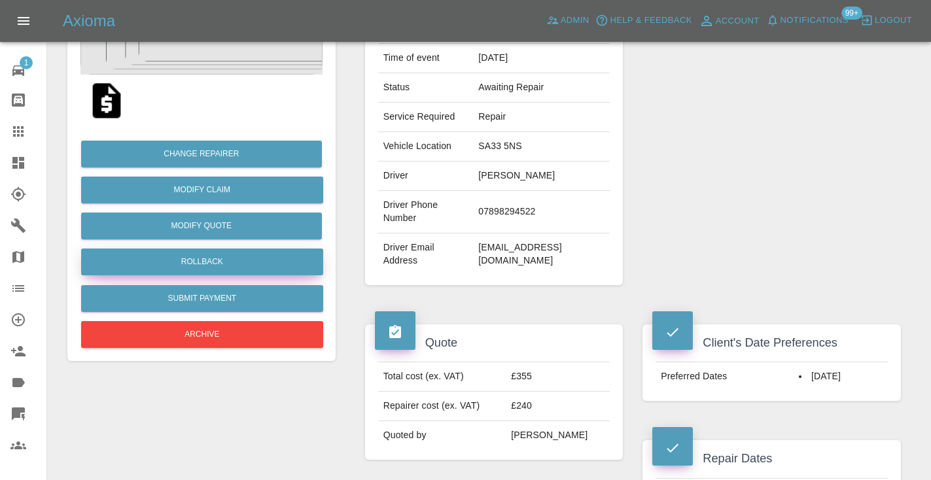
scroll to position [216, 0]
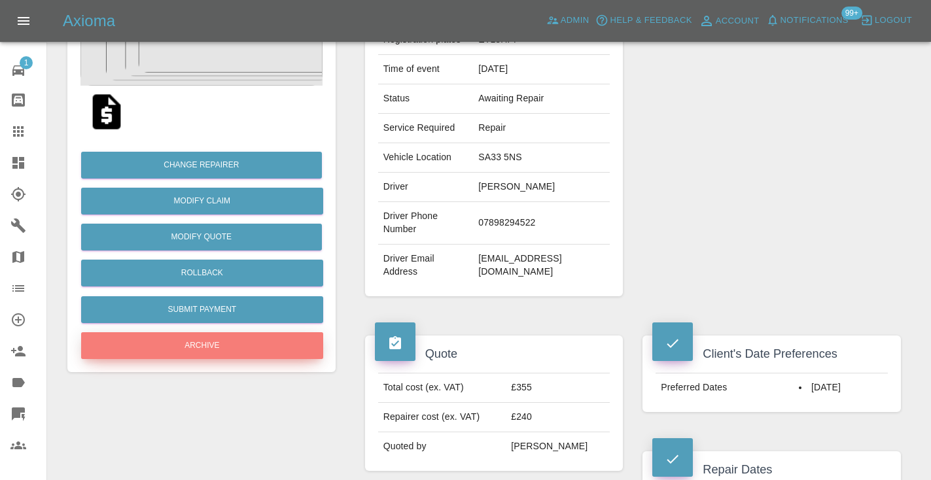
click at [187, 340] on button "Archive" at bounding box center [202, 345] width 242 height 27
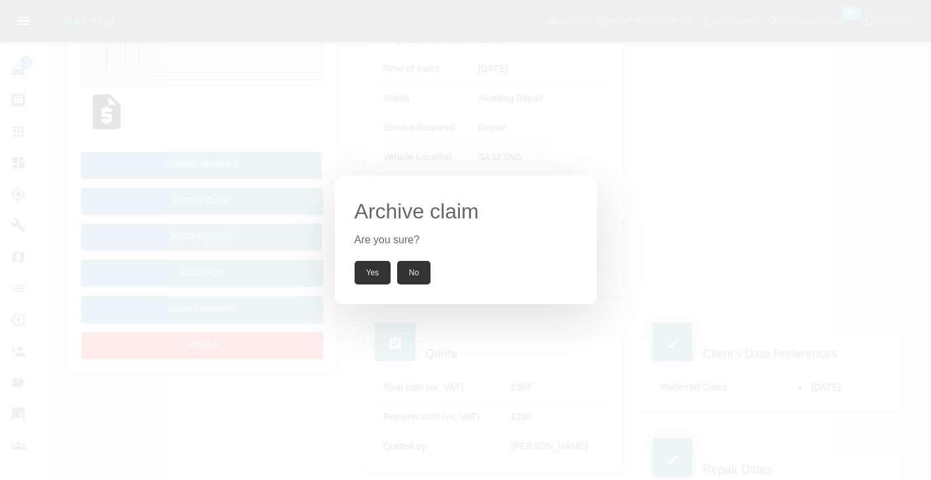
click at [372, 281] on button "Yes" at bounding box center [373, 273] width 37 height 24
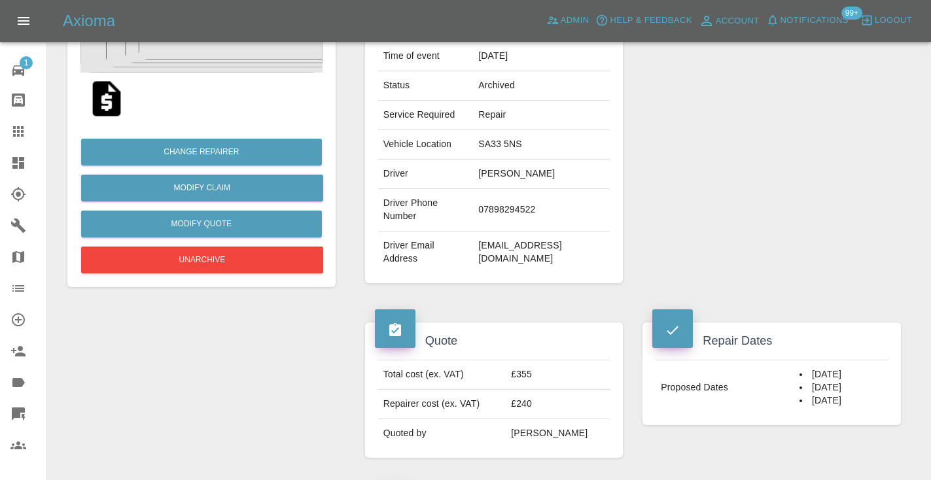
click at [18, 129] on icon at bounding box center [18, 131] width 10 height 10
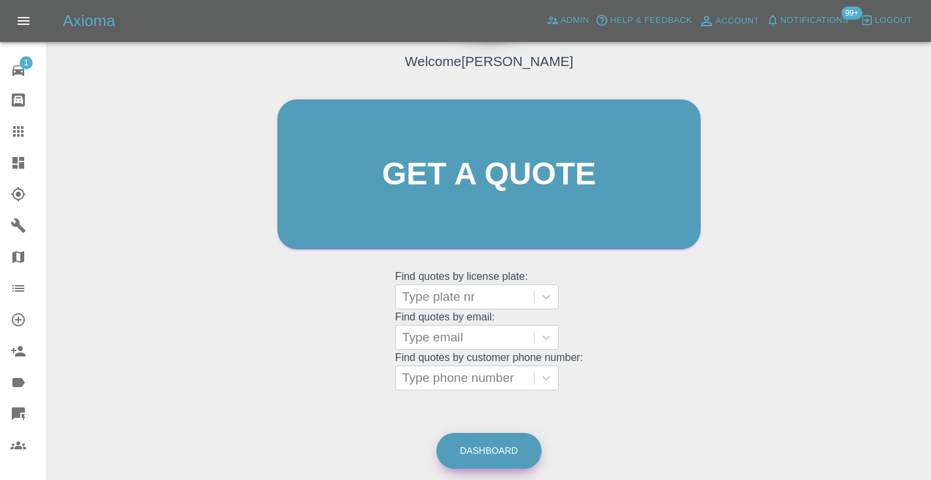
click at [500, 460] on link "Dashboard" at bounding box center [488, 451] width 105 height 36
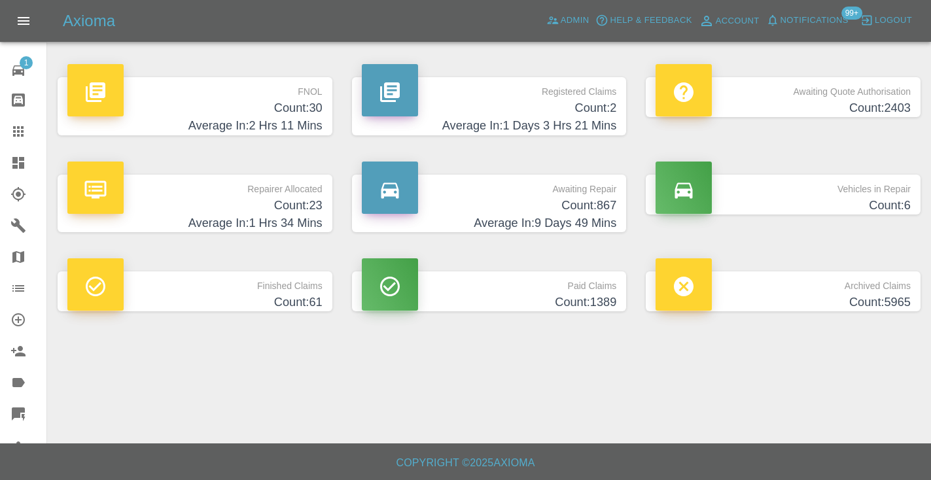
click at [589, 224] on h4 "Average In: 9 Days 49 Mins" at bounding box center [489, 224] width 255 height 18
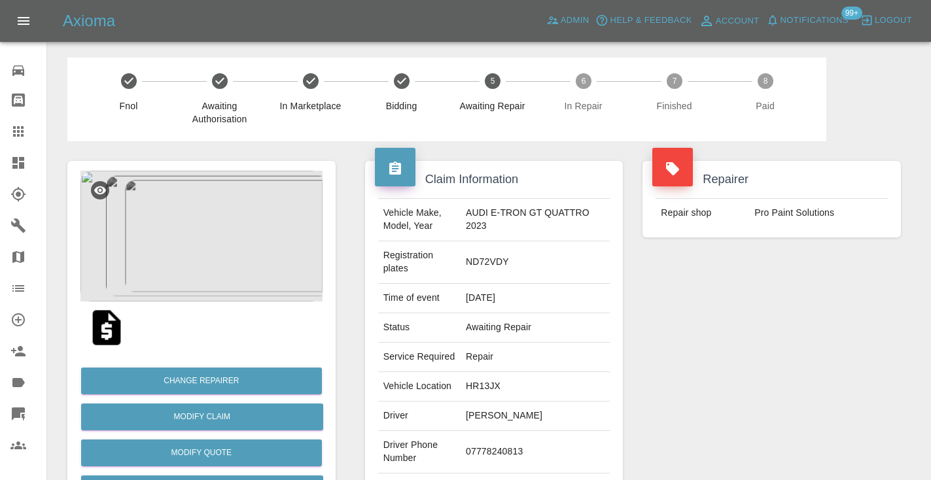
click at [511, 433] on td "07778240813" at bounding box center [535, 452] width 149 height 43
copy td "07778240813"
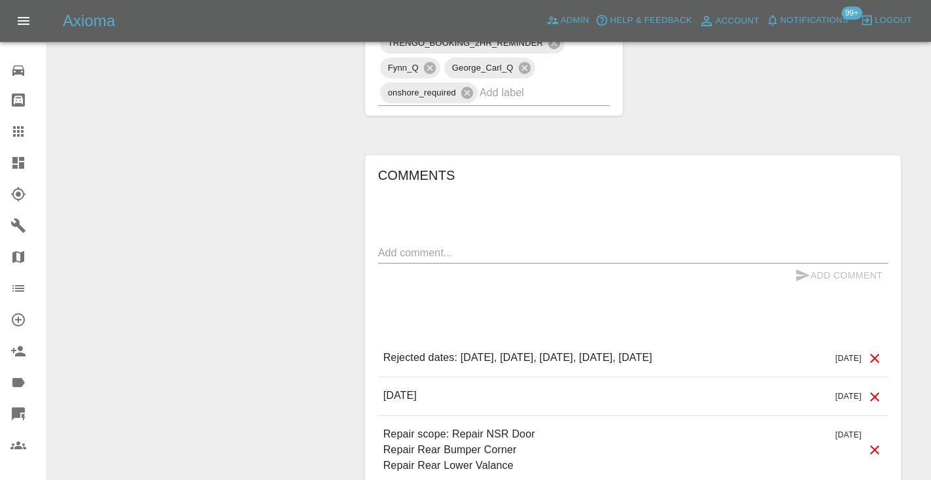
scroll to position [979, 0]
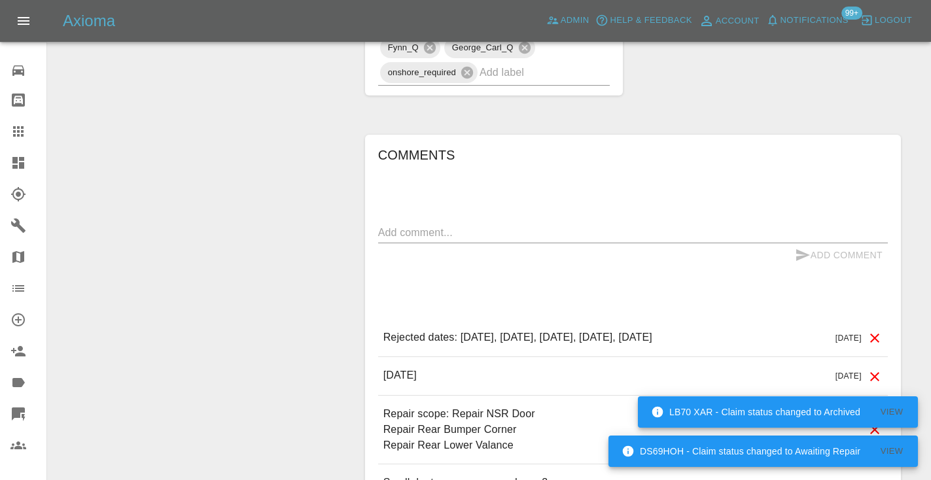
click at [428, 225] on textarea at bounding box center [633, 232] width 510 height 15
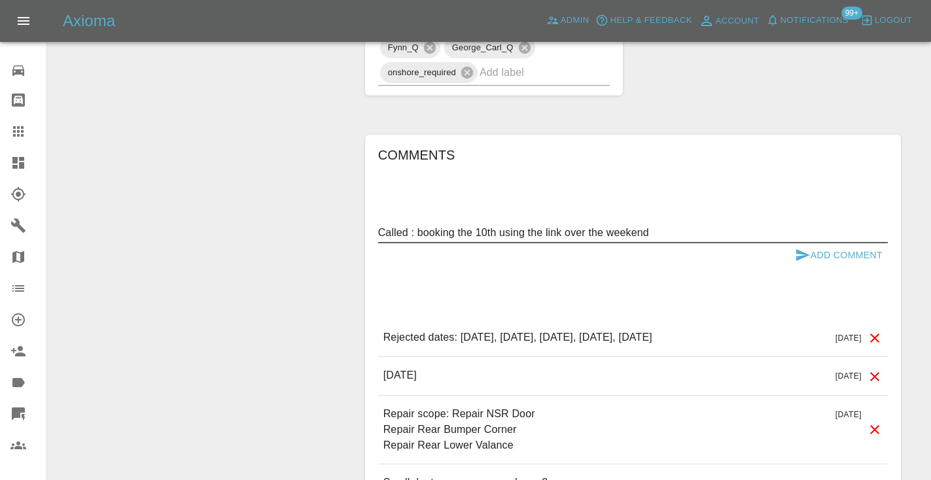
type textarea "Called : booking the 10th using the link over the weekend"
click at [802, 249] on icon "submit" at bounding box center [803, 255] width 14 height 12
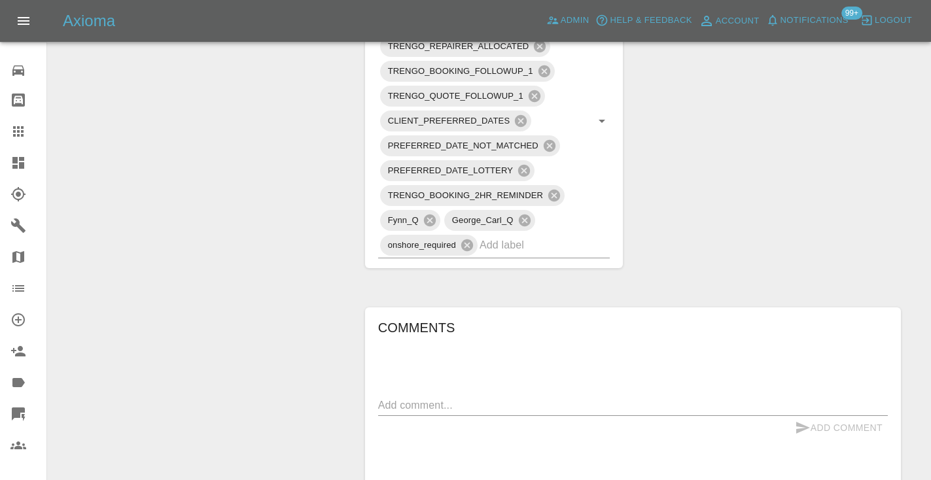
scroll to position [801, 0]
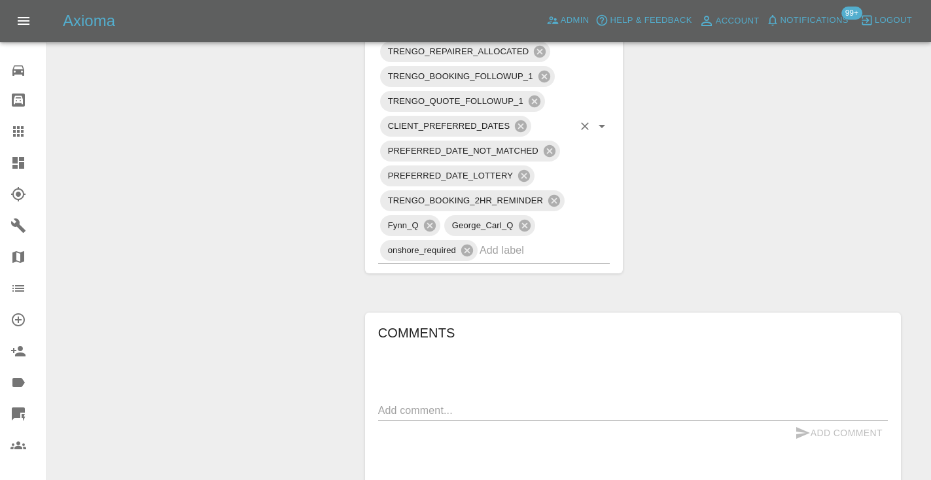
click at [569, 240] on input "text" at bounding box center [527, 250] width 94 height 20
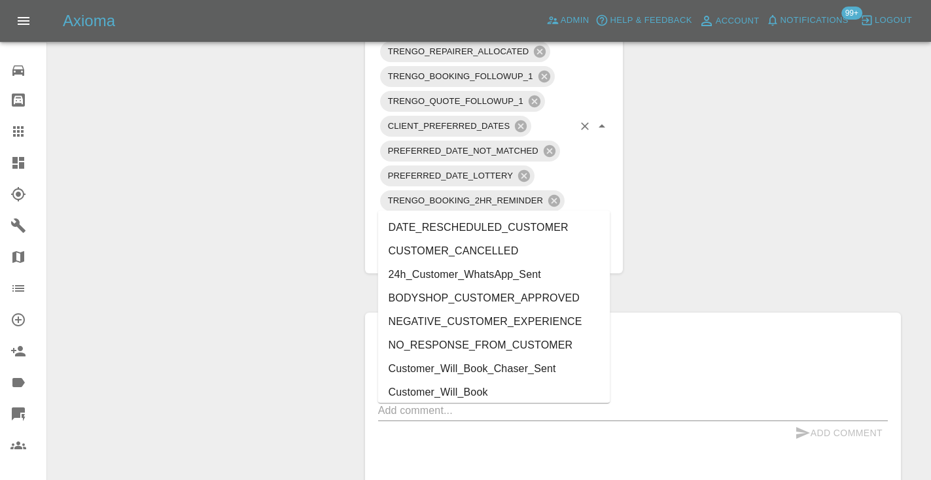
type input "cust"
click at [495, 398] on li "Customer_Will_Book" at bounding box center [494, 393] width 232 height 24
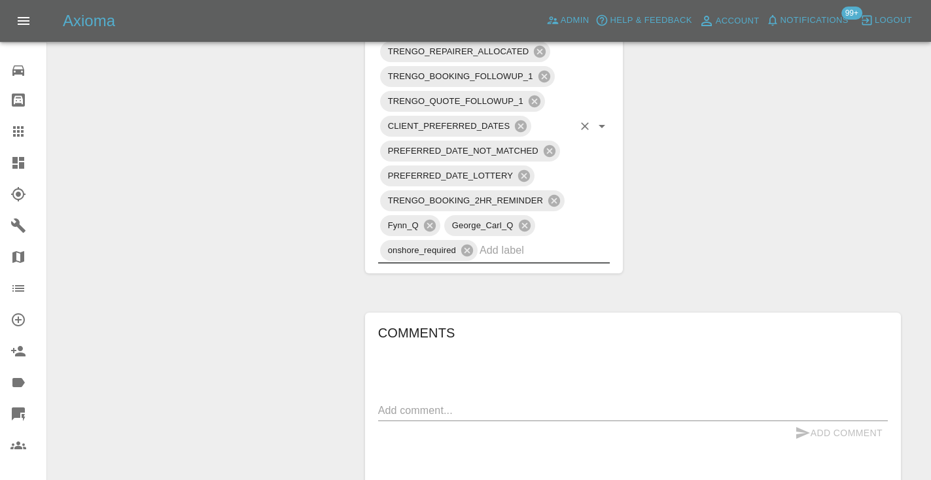
click at [299, 218] on div "Change Repairer Modify Claim Modify Quote Rollback Submit Payment Archive" at bounding box center [202, 67] width 288 height 1455
click at [27, 133] on div at bounding box center [28, 132] width 37 height 16
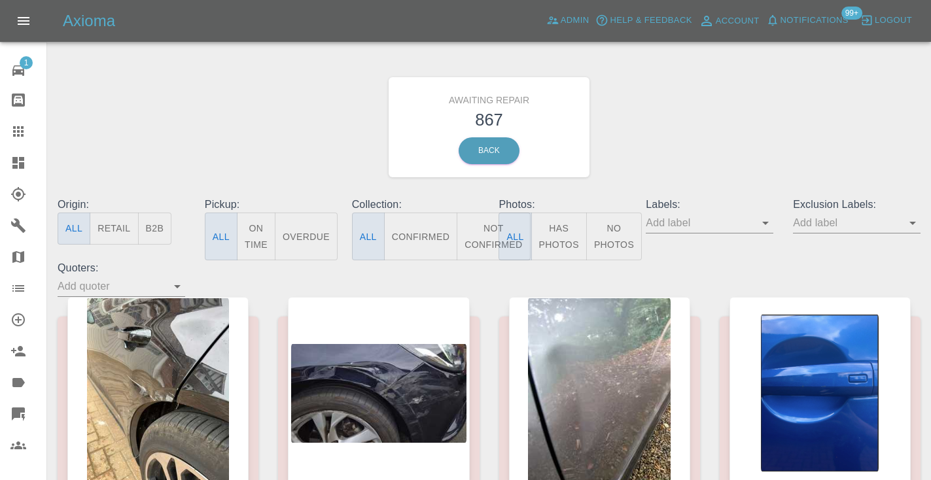
click at [474, 234] on button "Not Confirmed" at bounding box center [493, 237] width 73 height 48
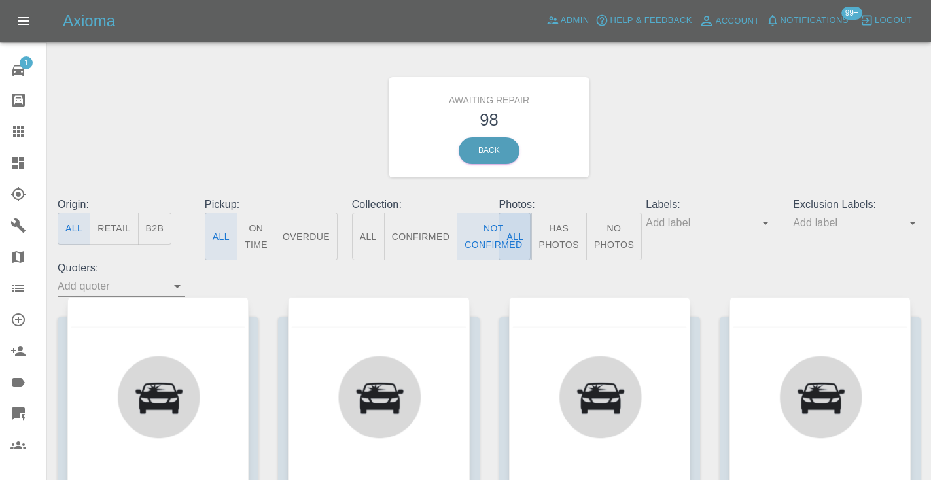
click at [658, 135] on div "Awaiting Repair 98 Back" at bounding box center [489, 127] width 883 height 139
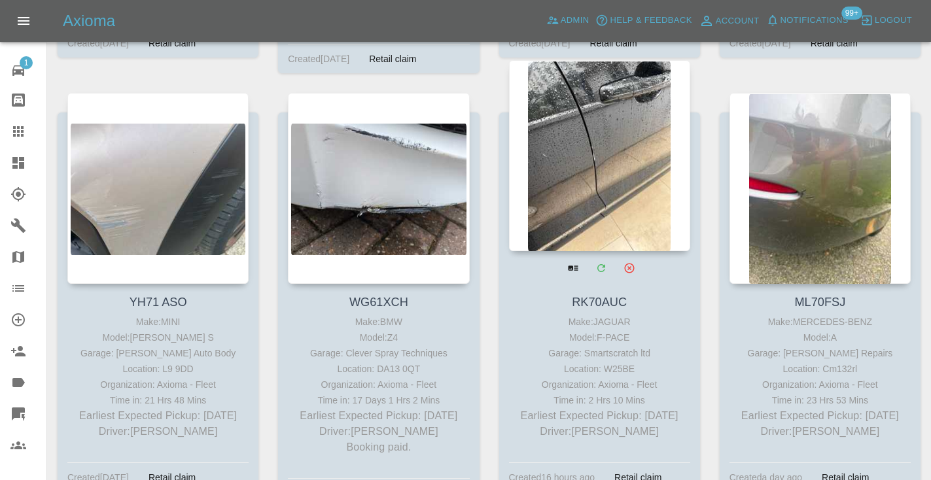
scroll to position [1495, 0]
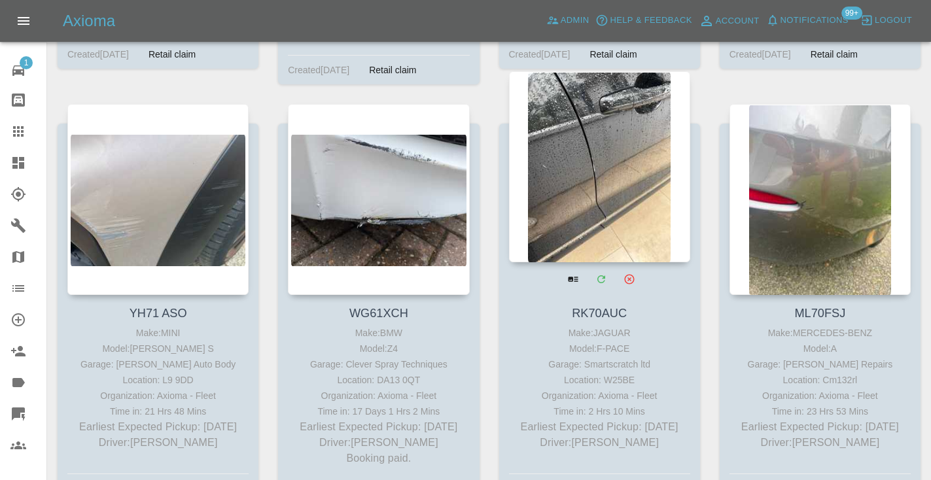
click at [594, 174] on div at bounding box center [599, 166] width 181 height 191
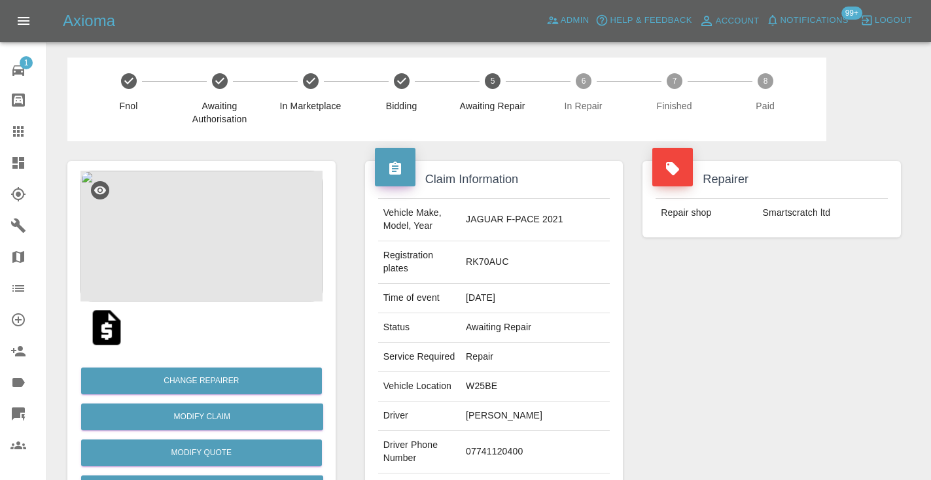
click at [531, 431] on td "07741120400" at bounding box center [535, 452] width 149 height 43
copy td "07741120400"
click at [800, 400] on div "Repairer Repair shop Smartscratch ltd" at bounding box center [772, 349] width 278 height 417
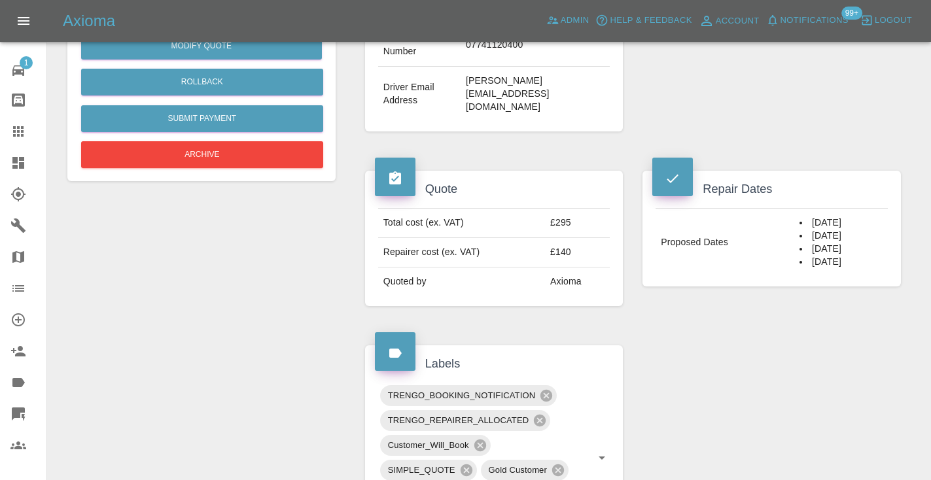
scroll to position [404, 0]
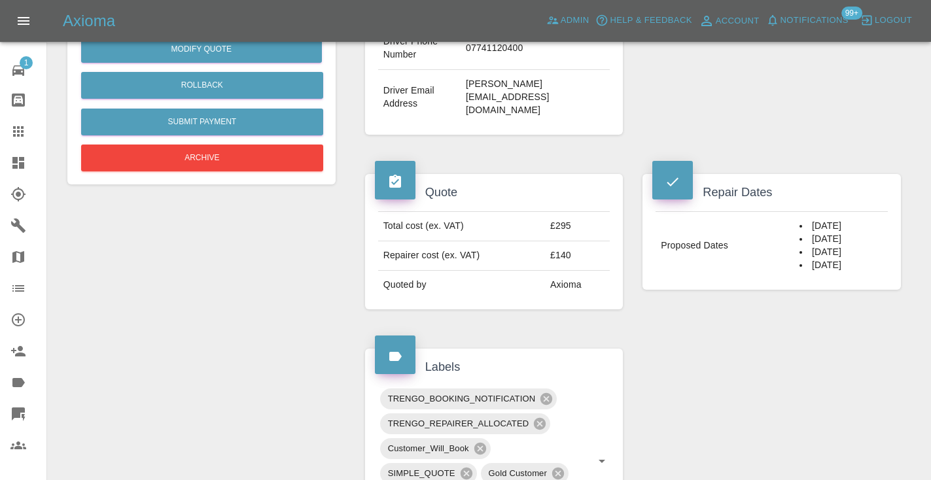
click at [14, 131] on icon at bounding box center [18, 131] width 10 height 10
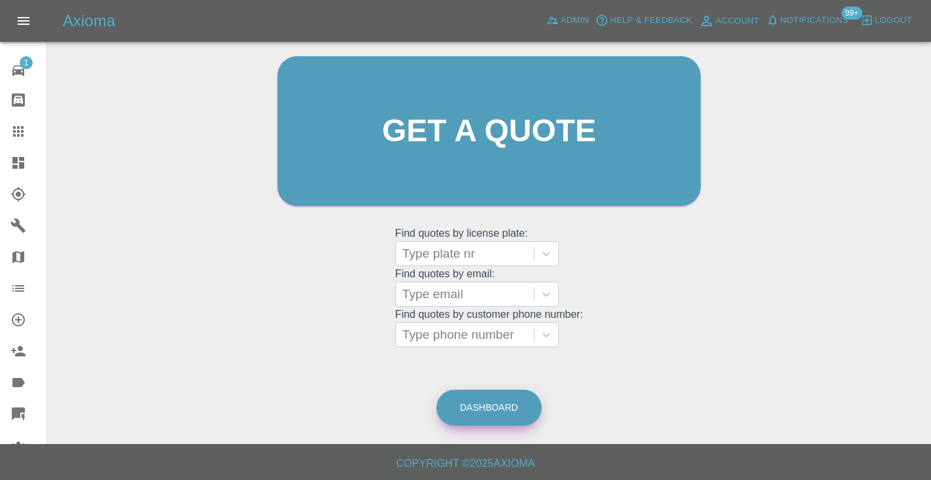
click at [461, 414] on link "Dashboard" at bounding box center [488, 408] width 105 height 36
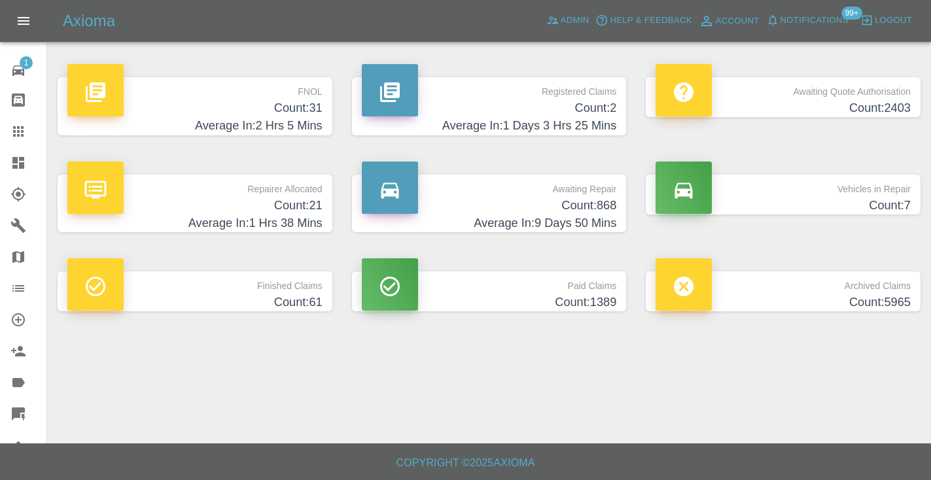
click at [573, 212] on h4 "Count: 868" at bounding box center [489, 206] width 255 height 18
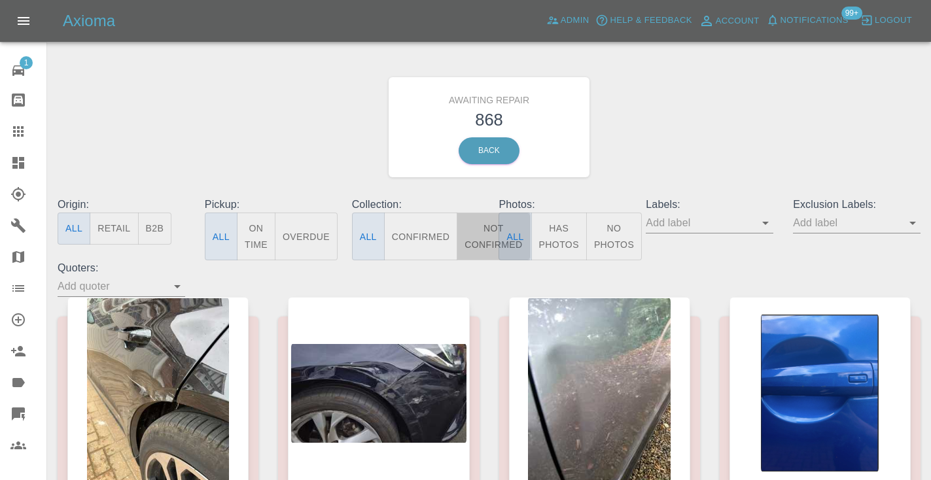
click at [489, 215] on button "Not Confirmed" at bounding box center [493, 237] width 73 height 48
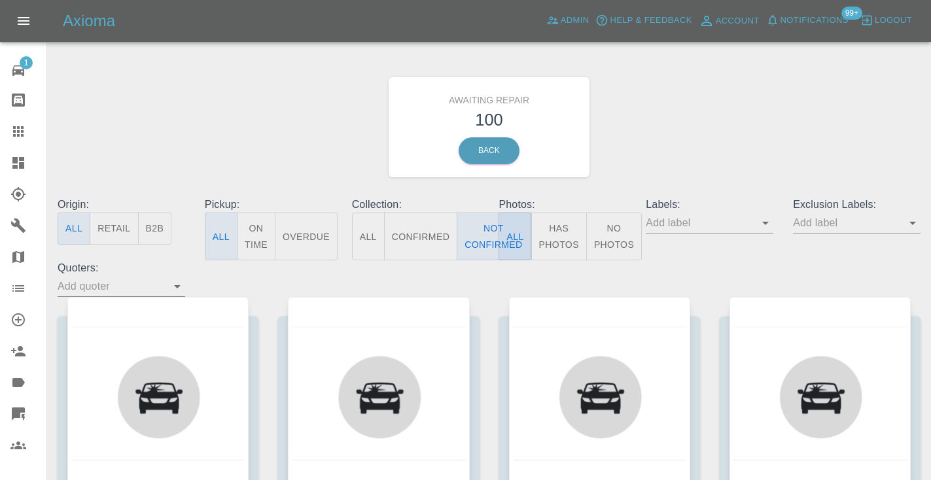
click at [839, 77] on div "Awaiting Repair 100 Back" at bounding box center [489, 127] width 883 height 139
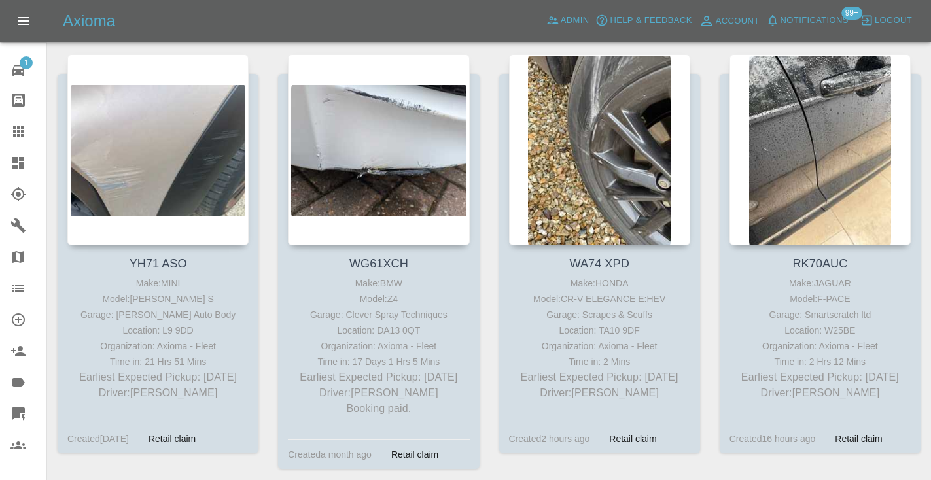
scroll to position [1550, 0]
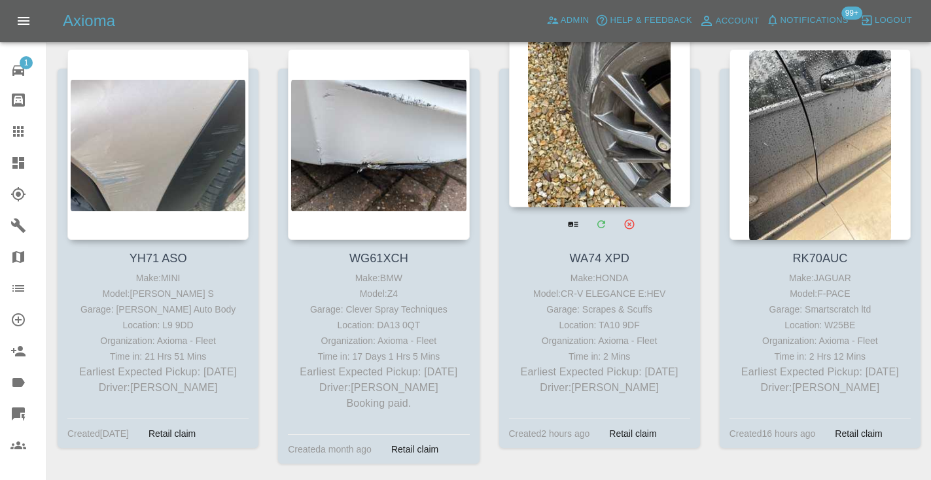
click at [583, 124] on div at bounding box center [599, 111] width 181 height 191
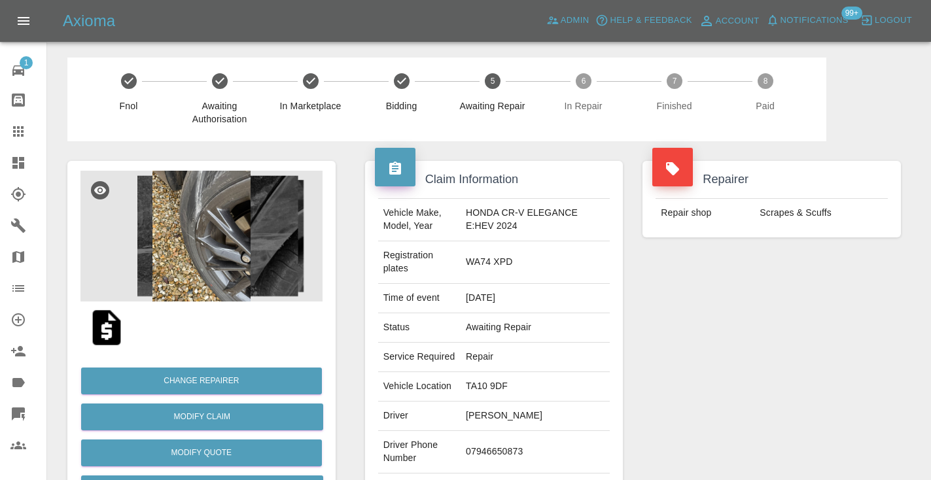
click at [475, 474] on td "07946650873" at bounding box center [535, 452] width 149 height 43
copy td "07946650873"
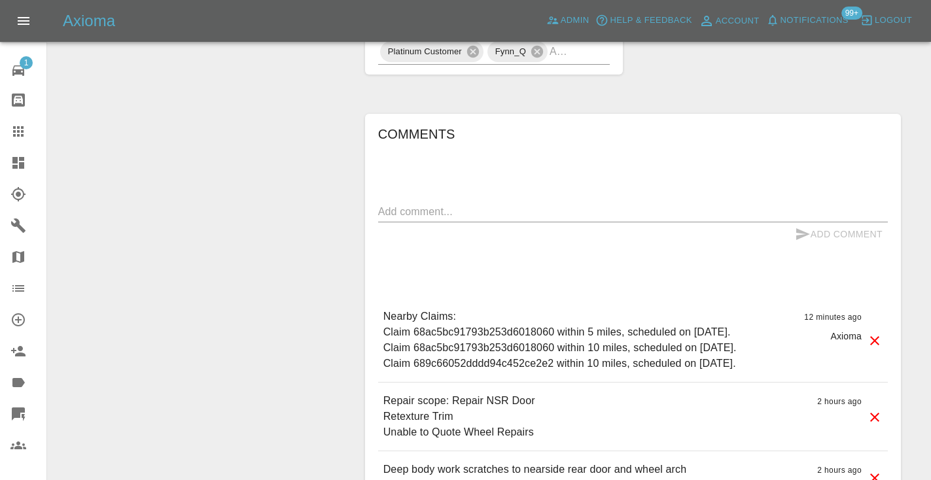
scroll to position [1060, 0]
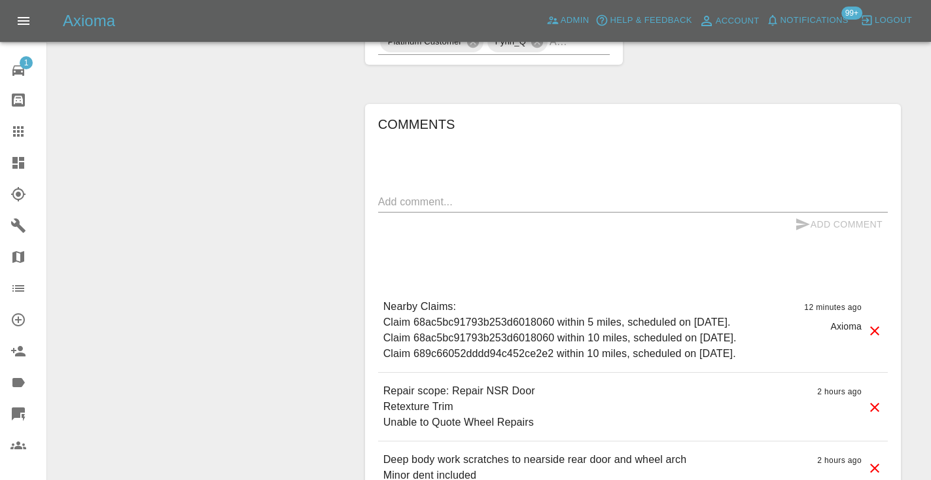
click at [813, 175] on div "Comments x Add Comment Nearby Claims: Claim 68ac5bc91793b253d6018060 within 5 m…" at bounding box center [633, 304] width 510 height 381
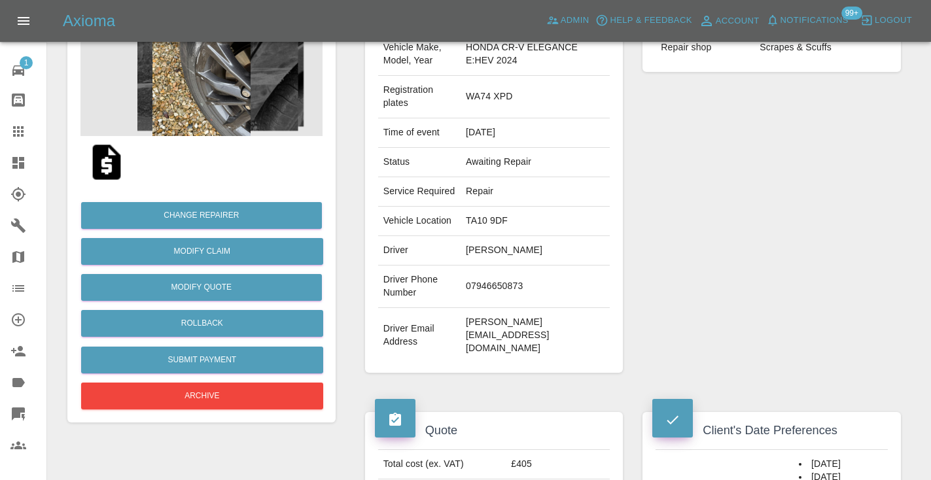
scroll to position [154, 0]
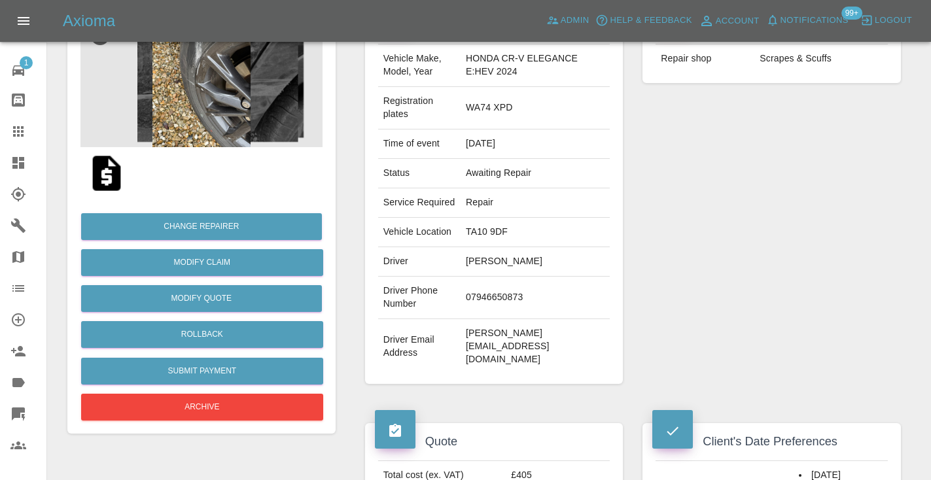
click at [492, 319] on td "07946650873" at bounding box center [535, 298] width 149 height 43
copy td "07946650873"
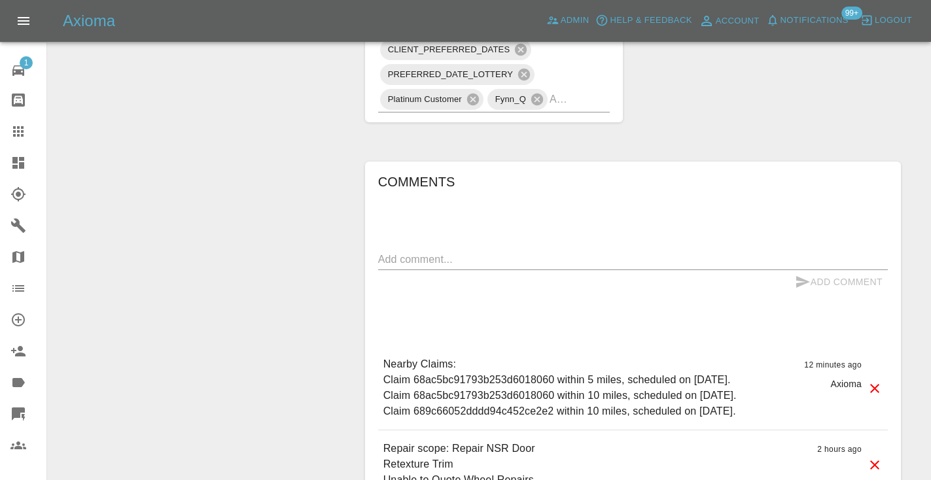
scroll to position [1023, 0]
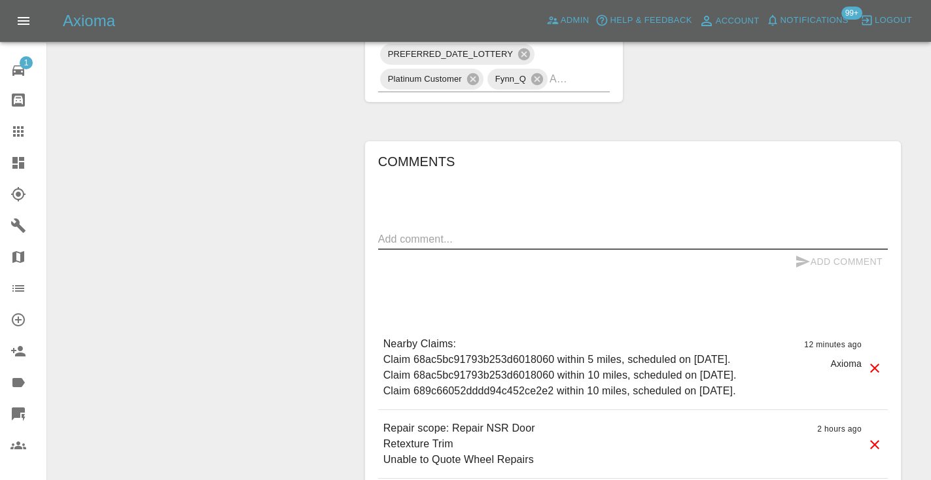
click at [414, 247] on textarea at bounding box center [633, 239] width 510 height 15
type textarea "called : booking the 7th"
click at [804, 268] on icon "submit" at bounding box center [803, 262] width 14 height 12
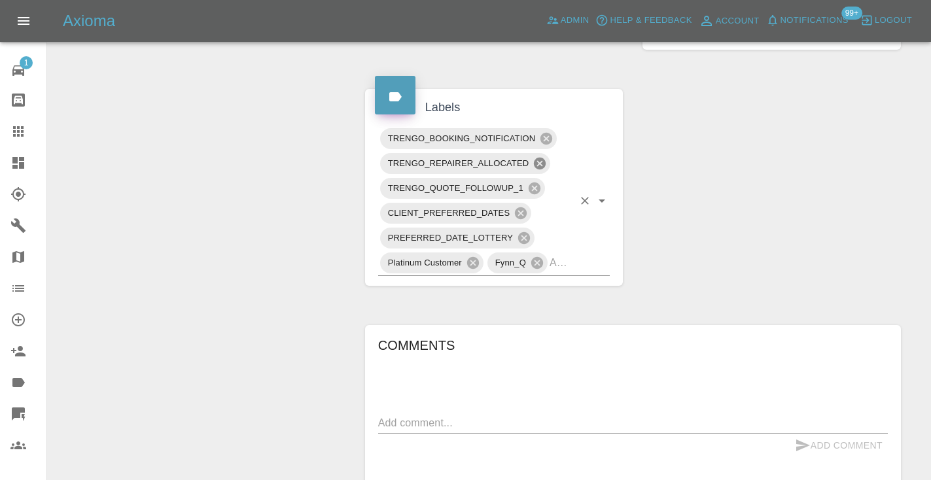
scroll to position [834, 0]
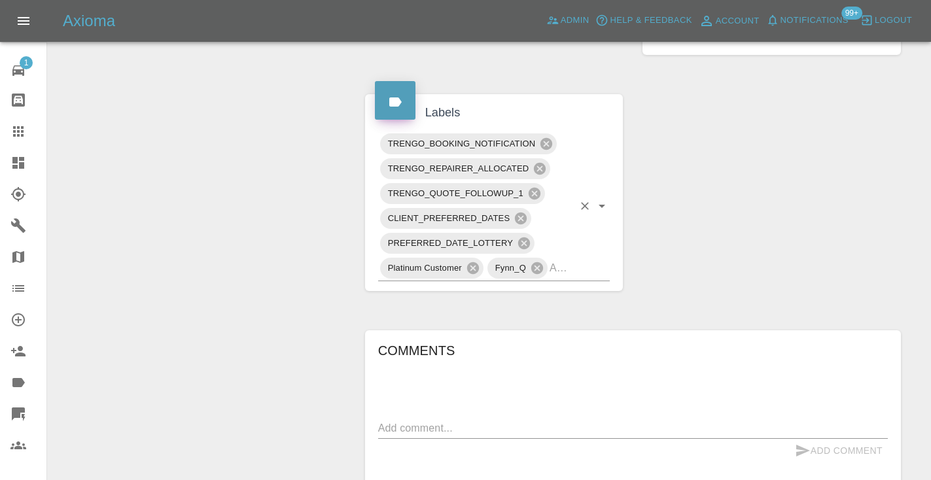
click at [565, 278] on input "text" at bounding box center [562, 268] width 24 height 20
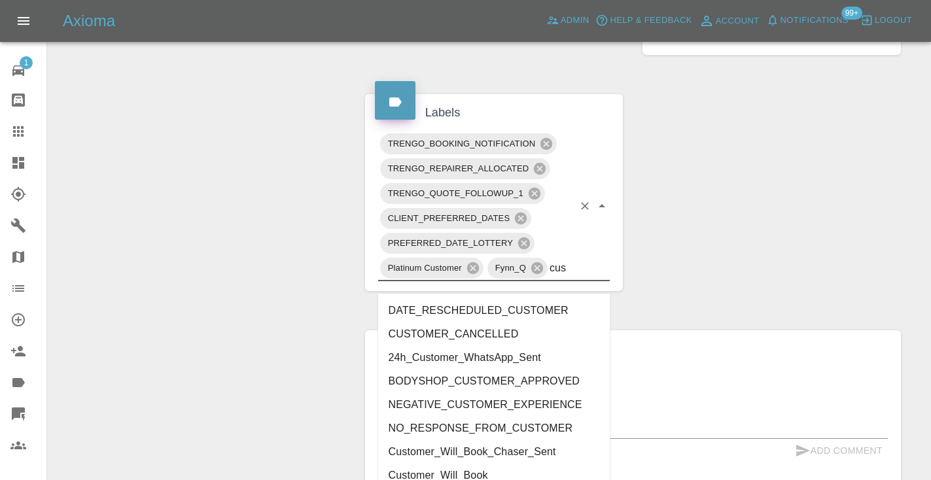
type input "cust"
click at [484, 467] on li "Customer_Will_Book" at bounding box center [494, 476] width 232 height 24
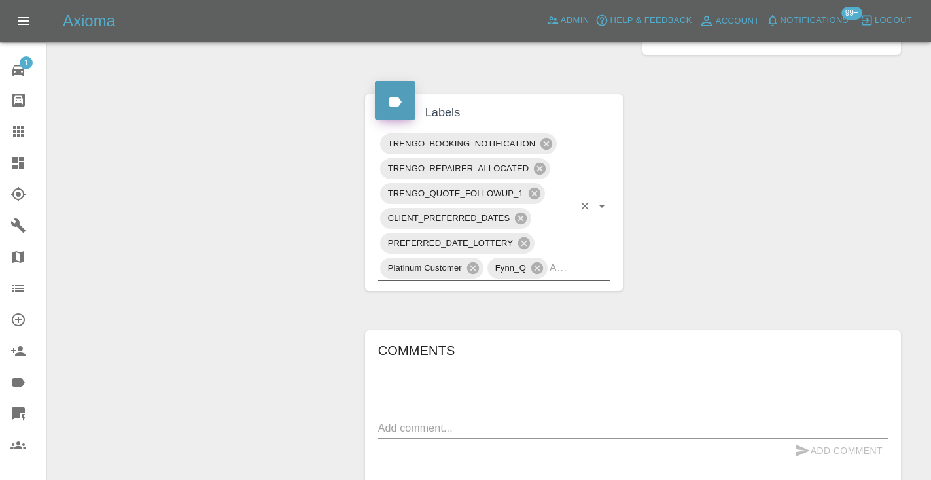
click at [192, 194] on div "Change Repairer Modify Claim Modify Quote Rollback Submit Payment Archive" at bounding box center [202, 57] width 288 height 1498
click at [20, 132] on icon at bounding box center [18, 132] width 16 height 16
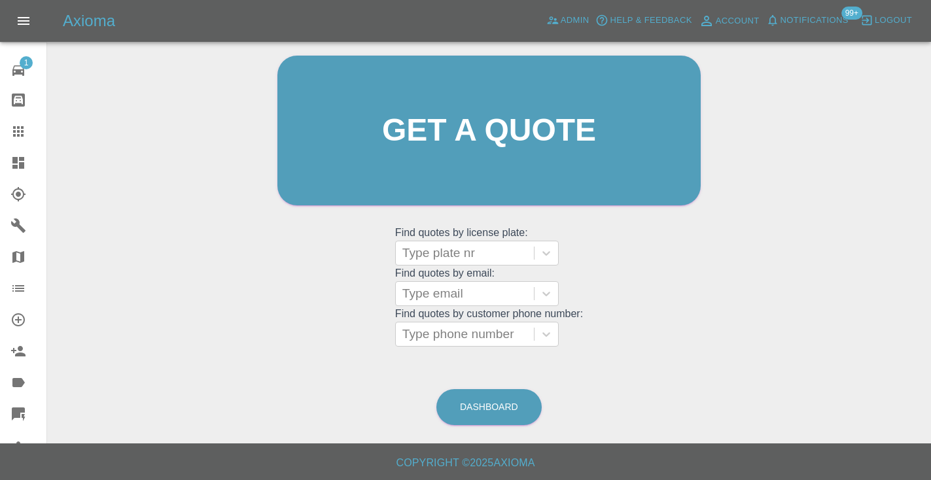
scroll to position [132, 0]
click at [514, 414] on link "Dashboard" at bounding box center [488, 408] width 105 height 36
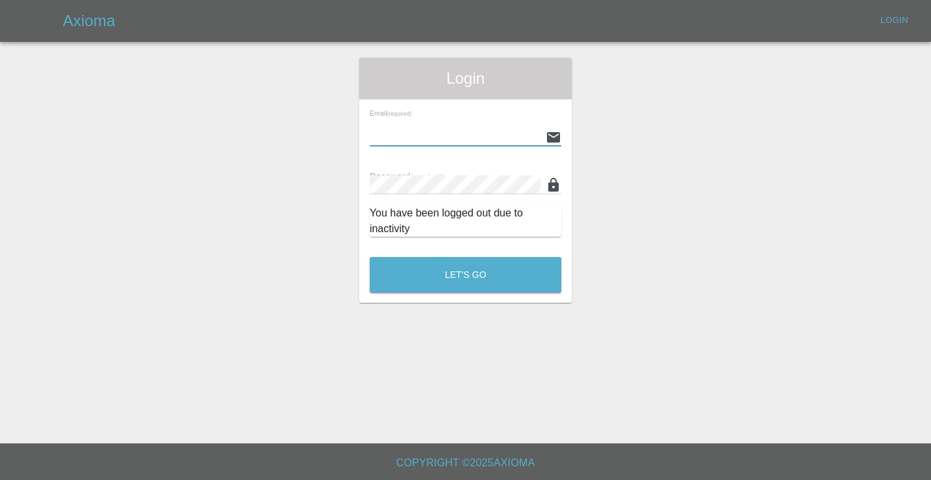
type input "[EMAIL_ADDRESS][DOMAIN_NAME]"
click at [465, 275] on button "Let's Go" at bounding box center [466, 275] width 192 height 36
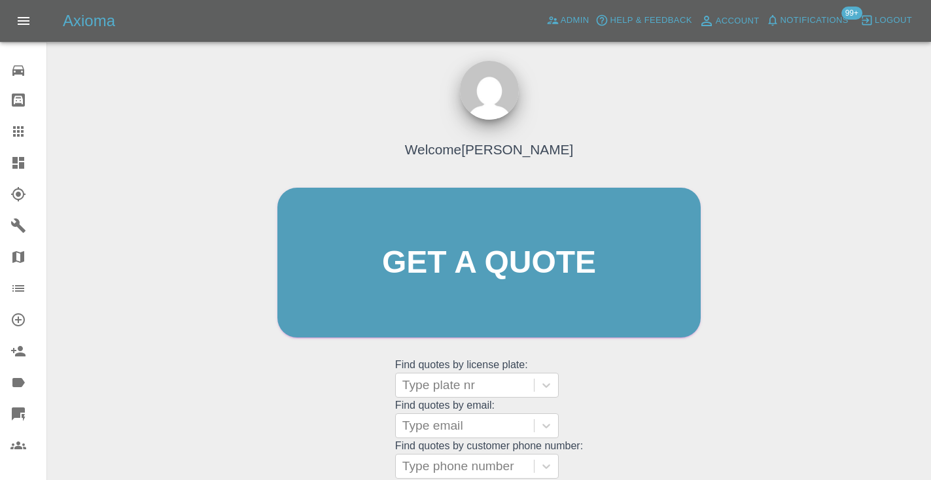
click at [626, 411] on div "Welcome [PERSON_NAME] Get a quote Get a quote Find quotes by license plate: Typ…" at bounding box center [489, 287] width 451 height 395
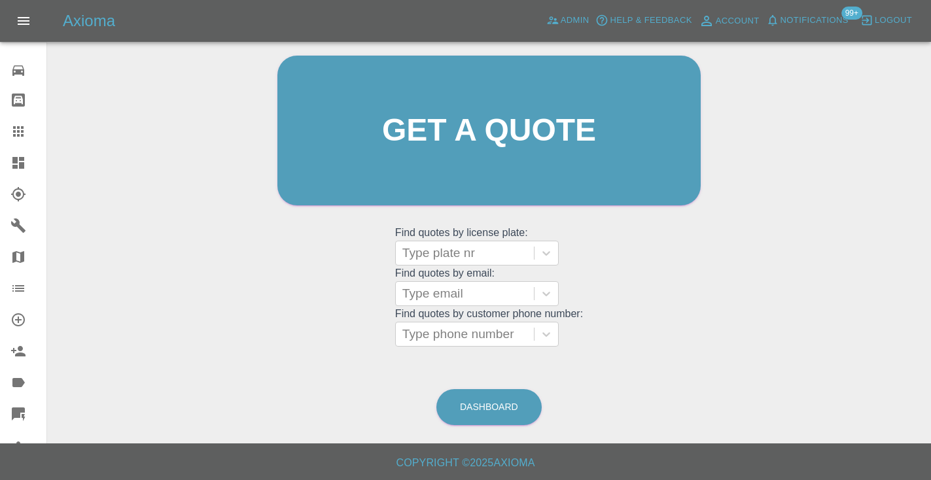
scroll to position [132, 0]
click at [415, 327] on div "Type phone number" at bounding box center [464, 335] width 125 height 16
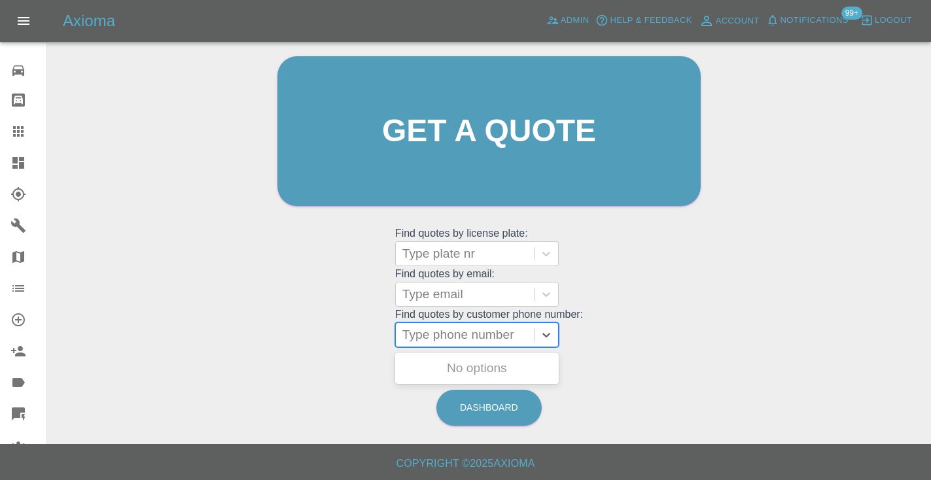
paste input "07946650873"
type input "07946650873"
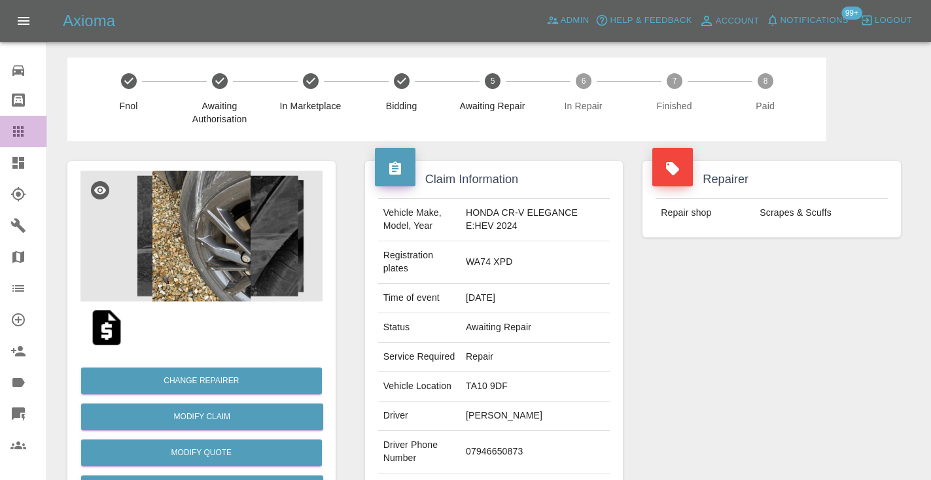
click at [12, 131] on icon at bounding box center [18, 132] width 16 height 16
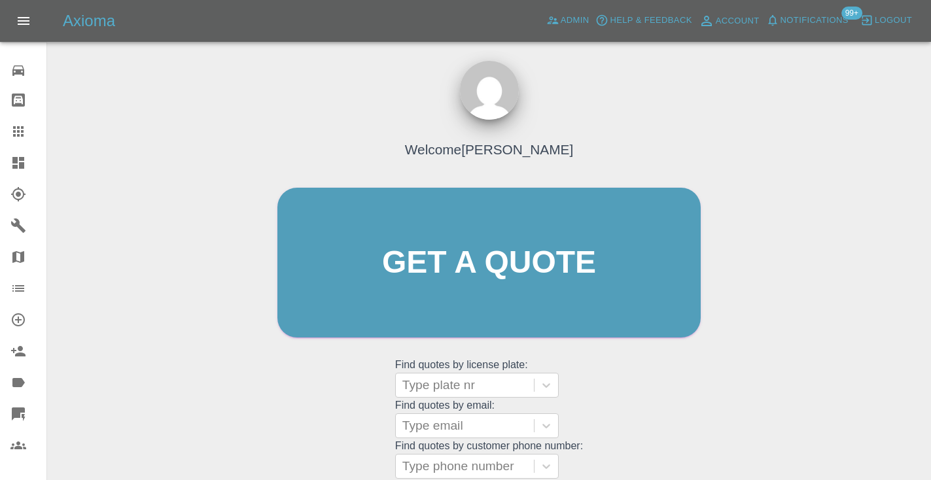
click at [769, 355] on div "Welcome [PERSON_NAME] Get a quote Get a quote Find quotes by license plate: Typ…" at bounding box center [489, 325] width 863 height 470
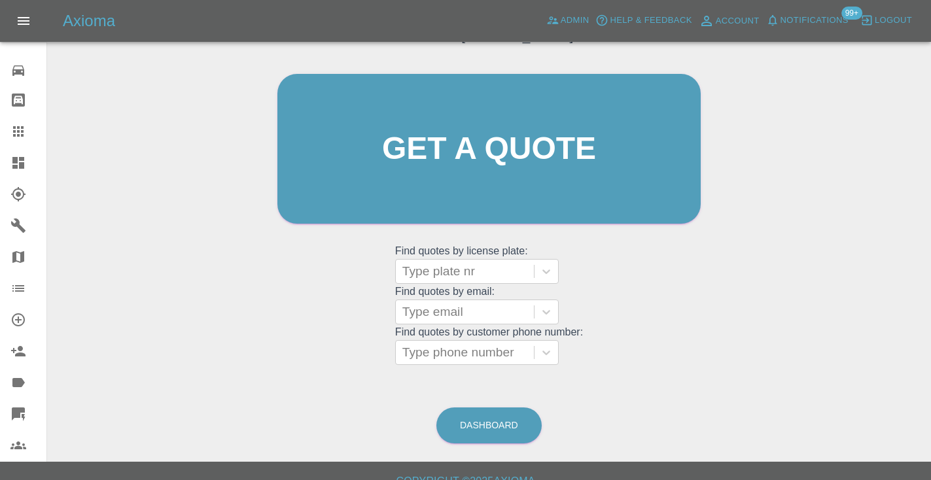
scroll to position [133, 0]
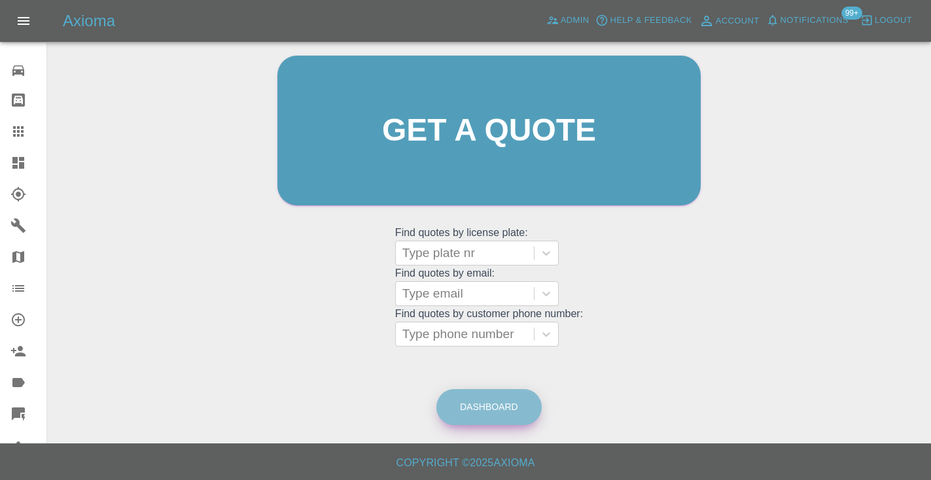
click at [507, 406] on link "Dashboard" at bounding box center [488, 407] width 105 height 36
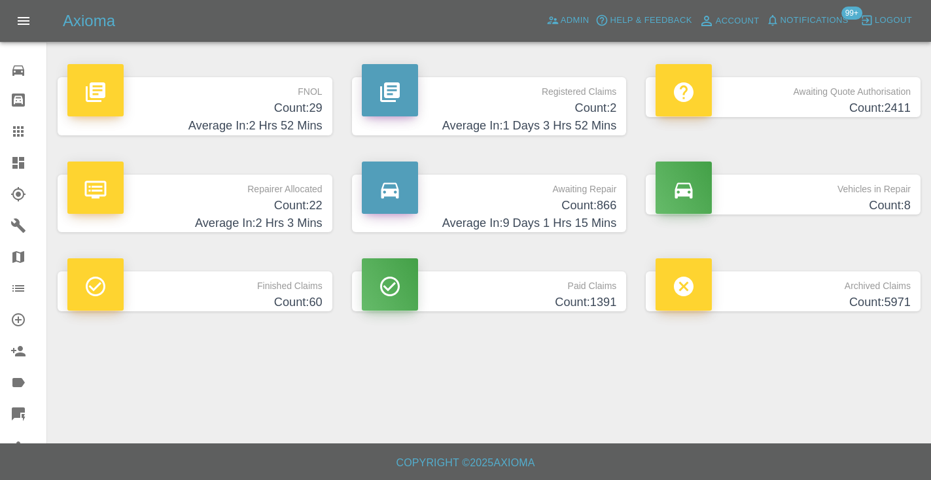
click at [594, 217] on h4 "Average In: 9 Days 1 Hrs 15 Mins" at bounding box center [489, 224] width 255 height 18
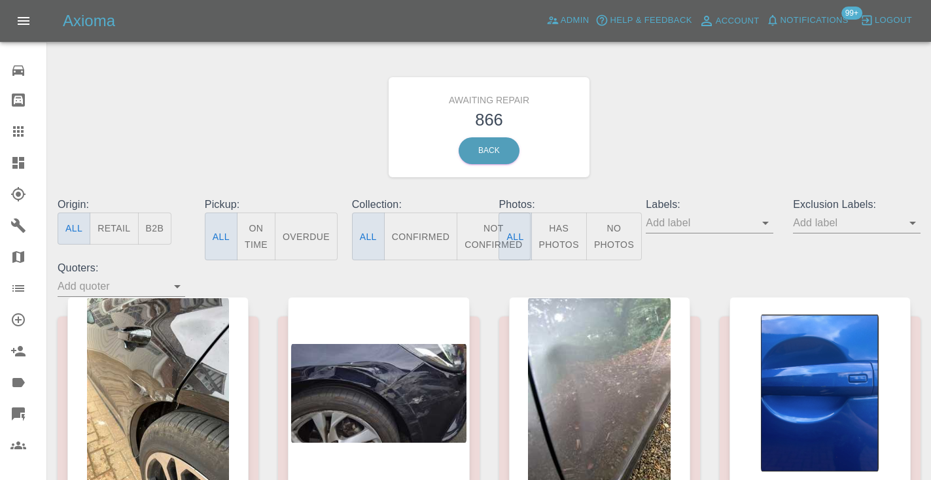
click at [471, 232] on button "Not Confirmed" at bounding box center [493, 237] width 73 height 48
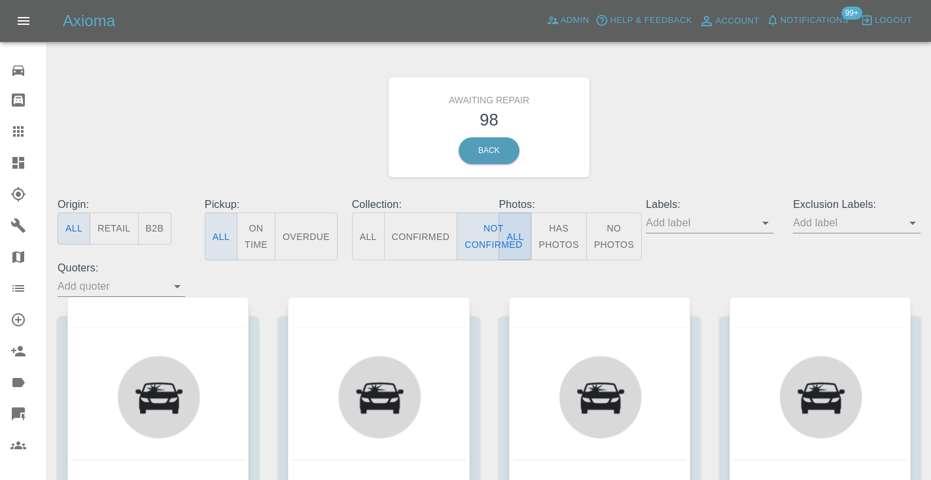
click at [643, 158] on div "Awaiting Repair 98 Back" at bounding box center [489, 127] width 883 height 139
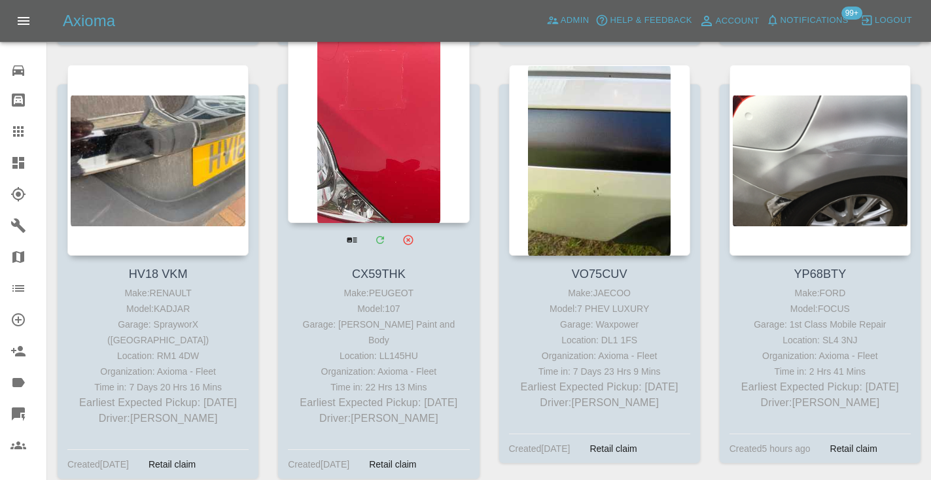
scroll to position [4557, 0]
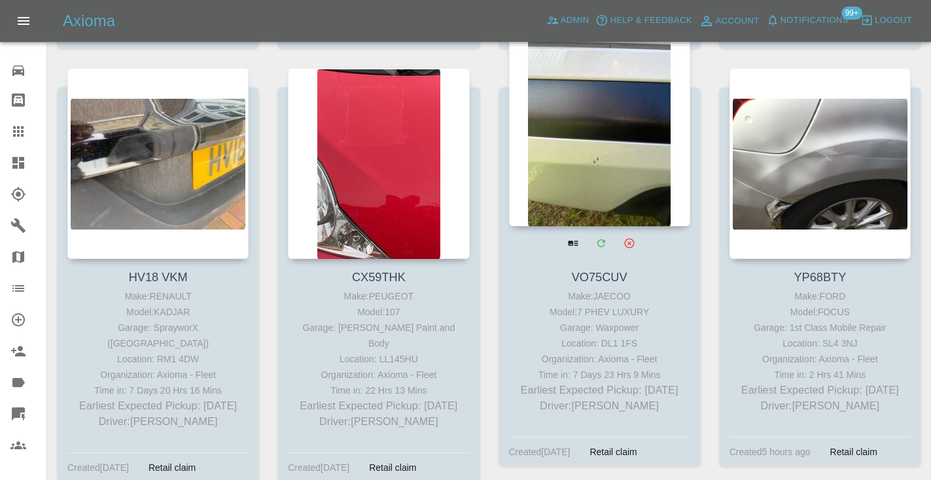
click at [571, 191] on div at bounding box center [599, 130] width 181 height 191
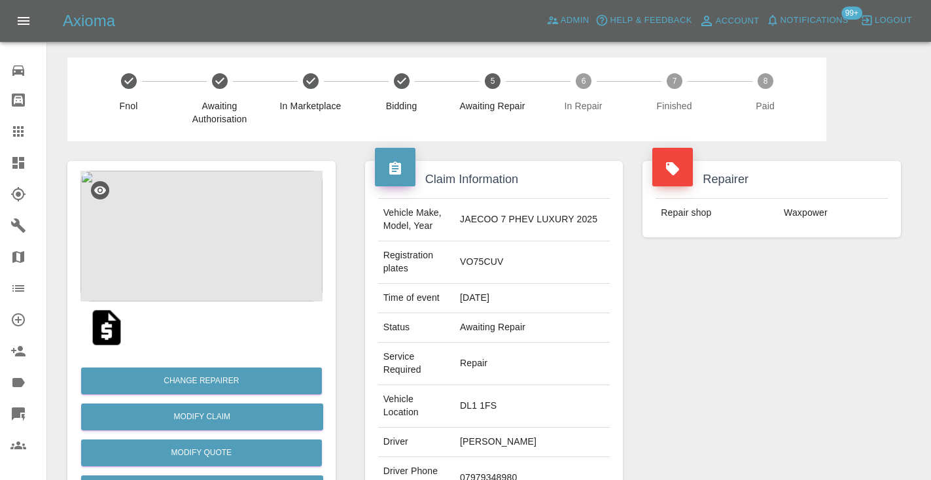
click at [472, 468] on td "07979348980" at bounding box center [532, 478] width 155 height 43
copy td "07979348980"
click at [730, 374] on div "Repairer Repair shop Waxpower" at bounding box center [772, 369] width 278 height 456
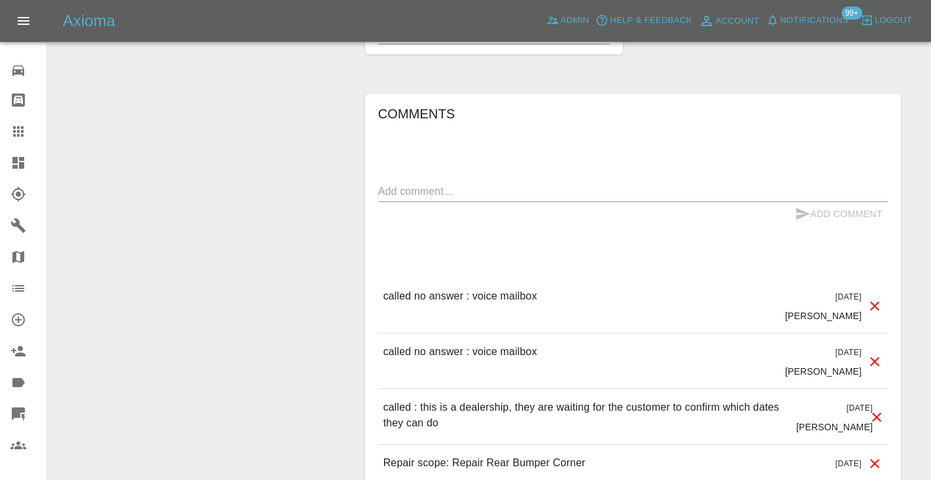
scroll to position [1067, 0]
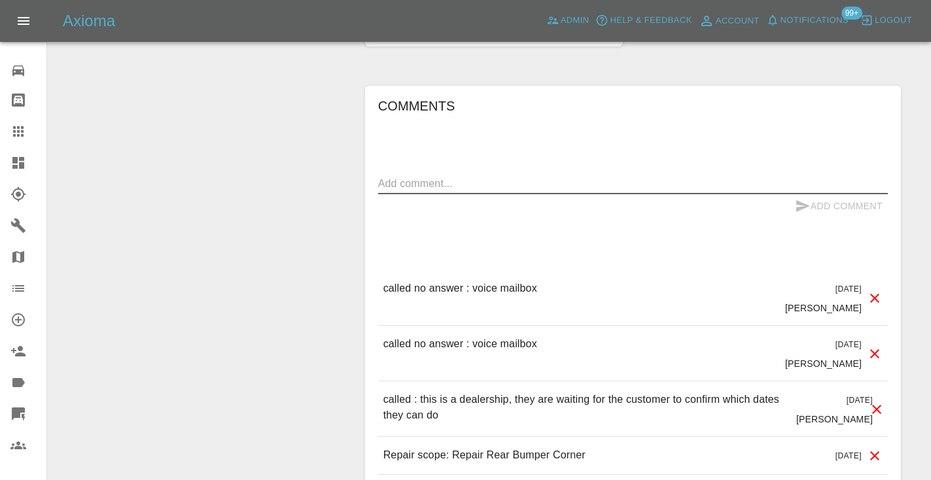
click at [416, 176] on textarea at bounding box center [633, 183] width 510 height 15
type textarea "called no answer : voice message left"
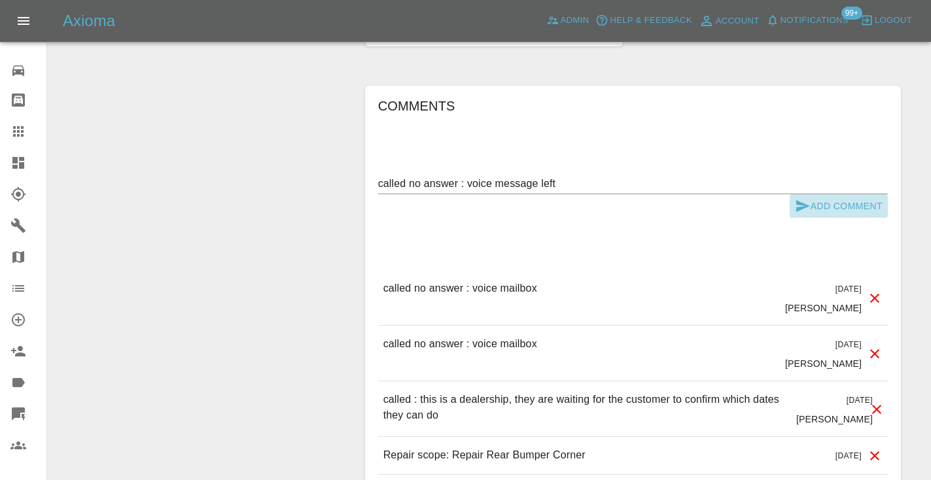
click at [832, 194] on button "Add Comment" at bounding box center [839, 206] width 98 height 24
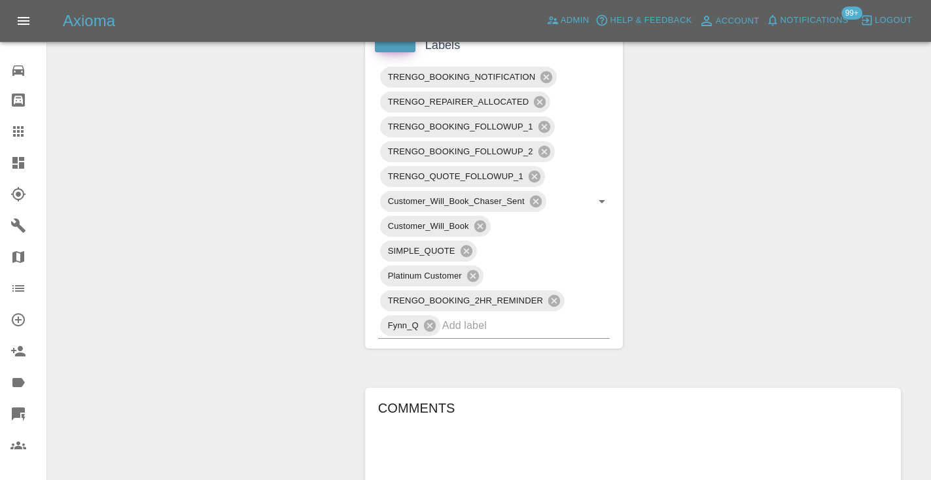
scroll to position [754, 0]
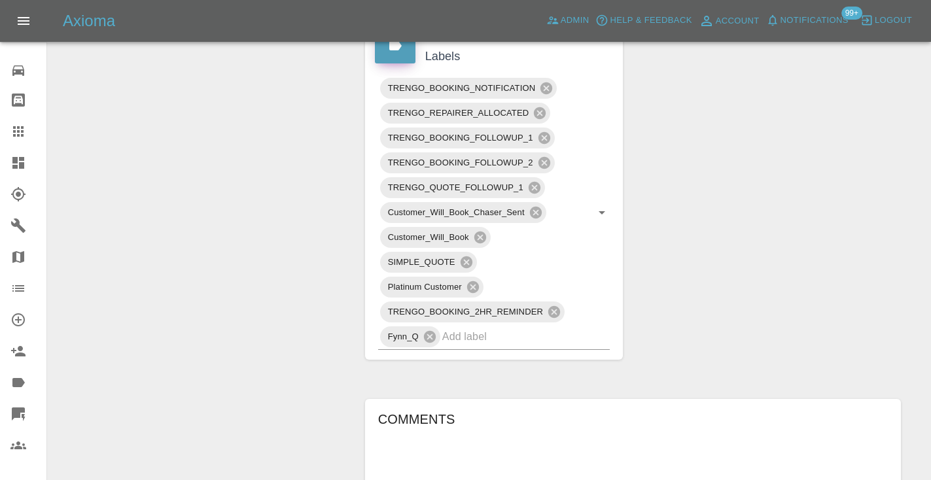
click at [779, 168] on div "Claim Information Vehicle Make, Model, Year JAECOO 7 PHEV LUXURY 2025 Registrat…" at bounding box center [633, 180] width 556 height 1586
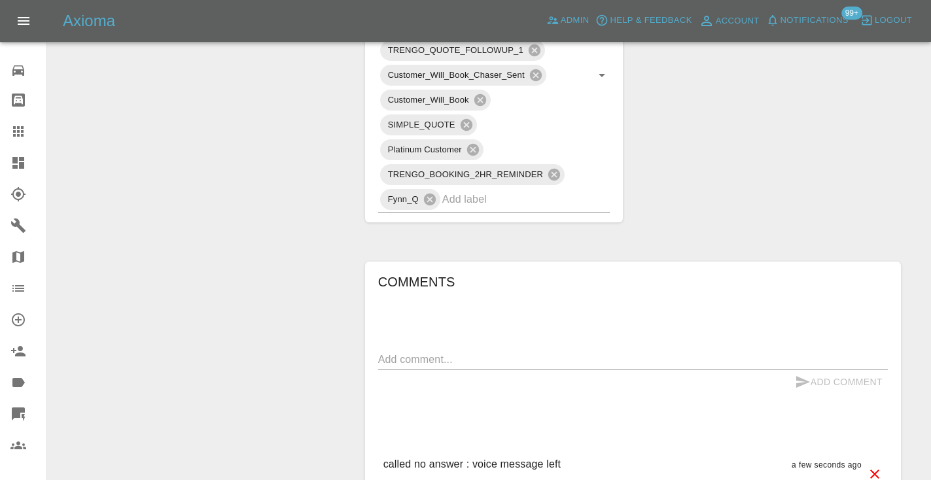
scroll to position [923, 0]
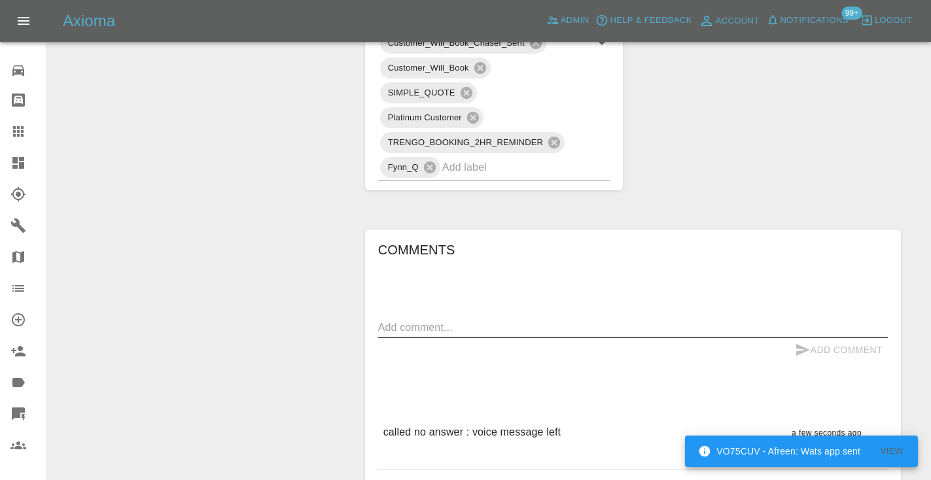
click at [400, 320] on textarea at bounding box center [633, 327] width 510 height 15
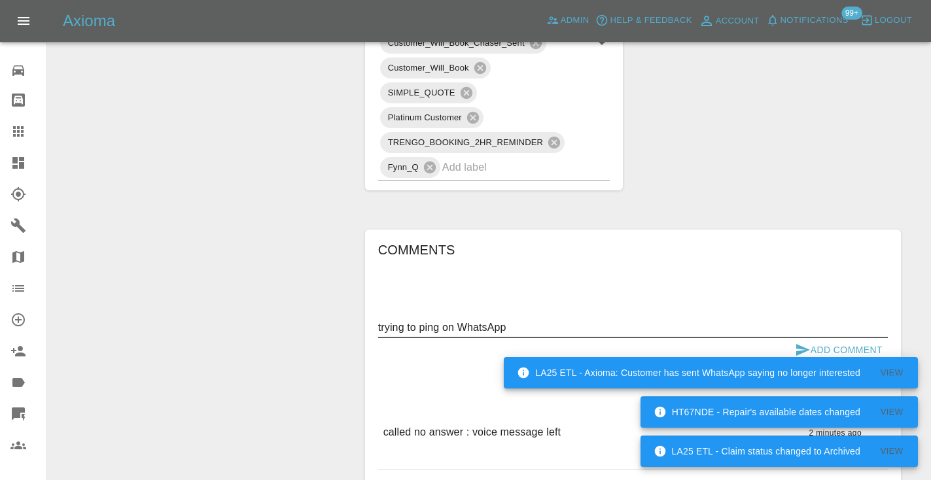
type textarea "trying to ping on WhatsApp"
click at [806, 342] on icon "submit" at bounding box center [803, 350] width 16 height 16
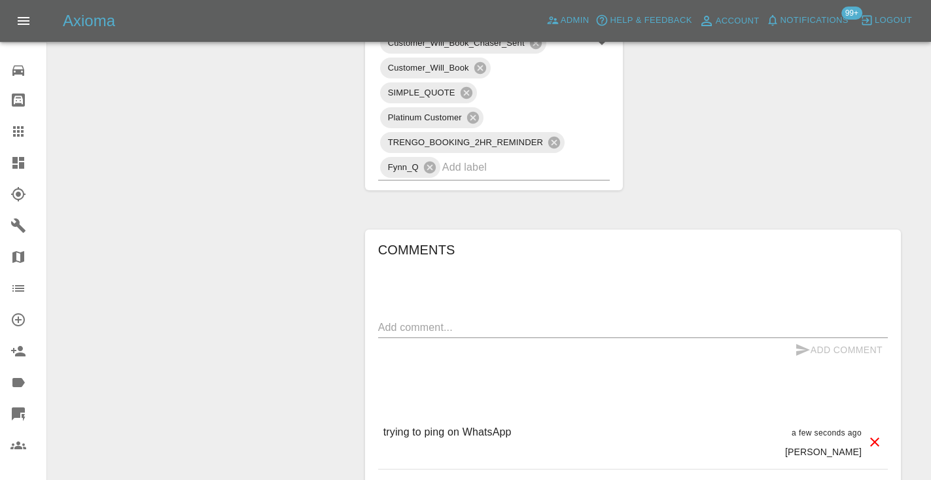
click at [309, 228] on div "Change Repairer Modify Claim Modify Quote Rollback Submit Payment Archive" at bounding box center [202, 38] width 288 height 1641
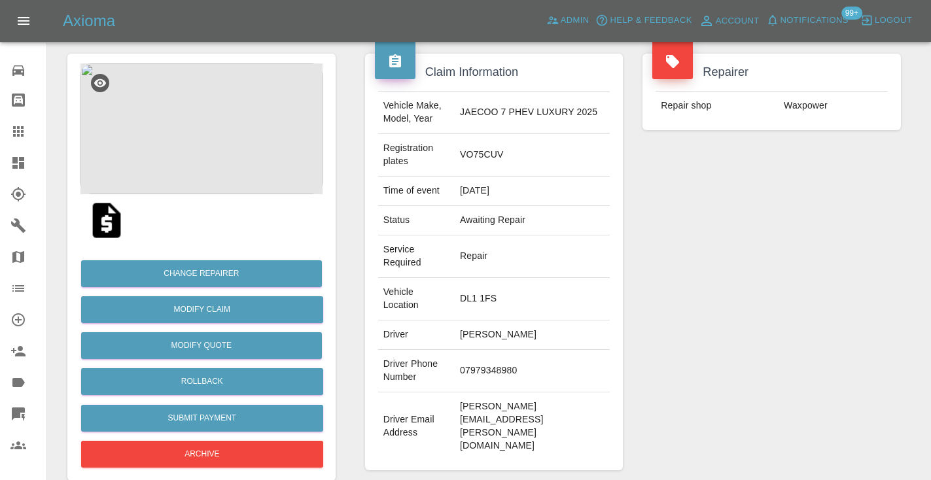
scroll to position [86, 0]
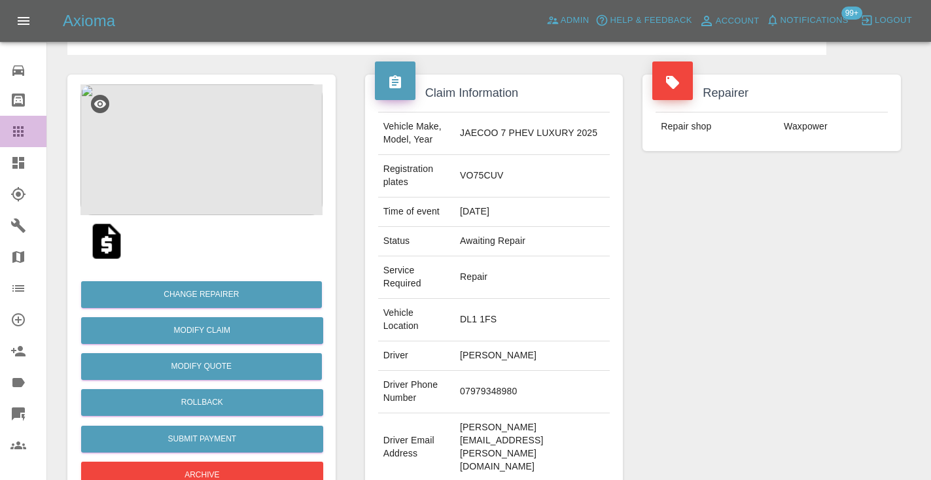
click at [23, 131] on icon at bounding box center [18, 131] width 10 height 10
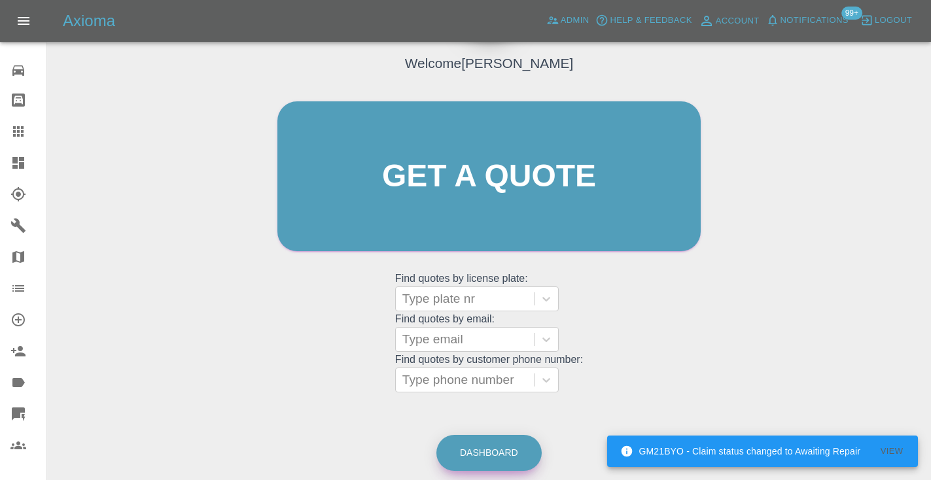
click at [486, 455] on link "Dashboard" at bounding box center [488, 453] width 105 height 36
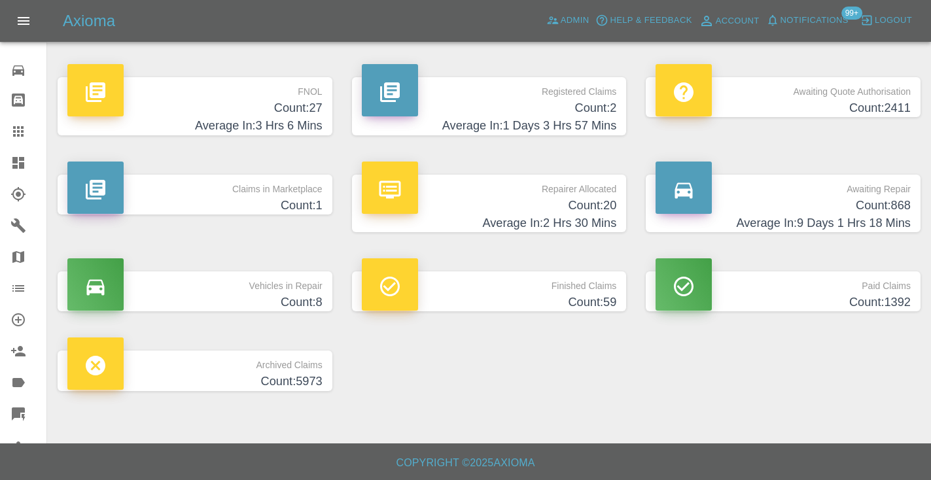
click at [869, 215] on h4 "Average In: 9 Days 1 Hrs 18 Mins" at bounding box center [783, 224] width 255 height 18
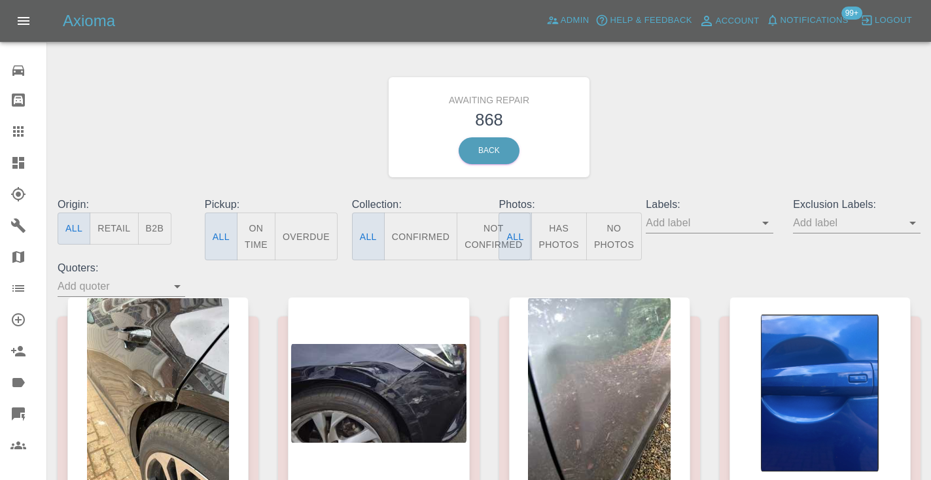
click at [488, 243] on button "Not Confirmed" at bounding box center [493, 237] width 73 height 48
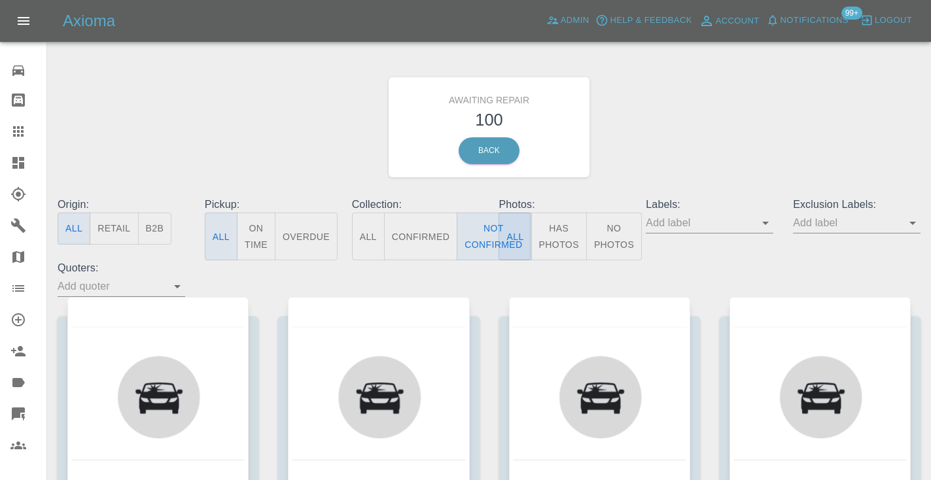
click at [719, 150] on div "Awaiting Repair 100 Back" at bounding box center [489, 127] width 883 height 139
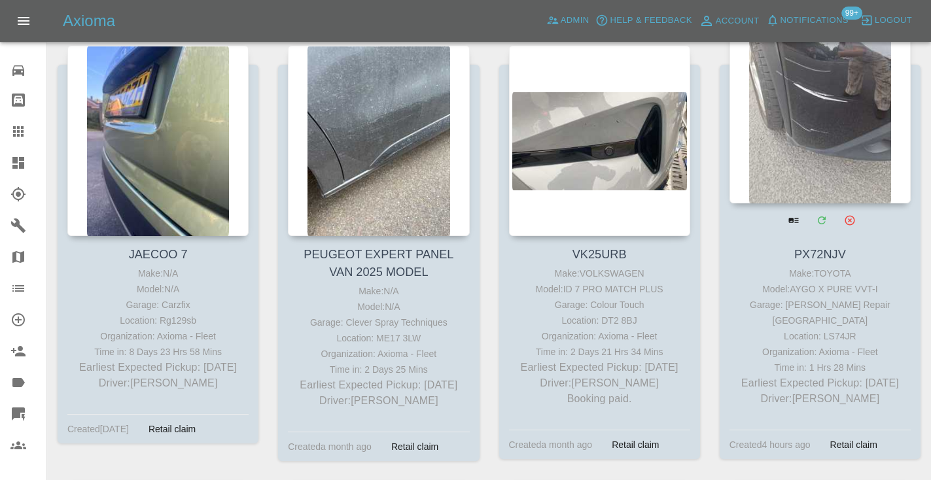
scroll to position [3724, 0]
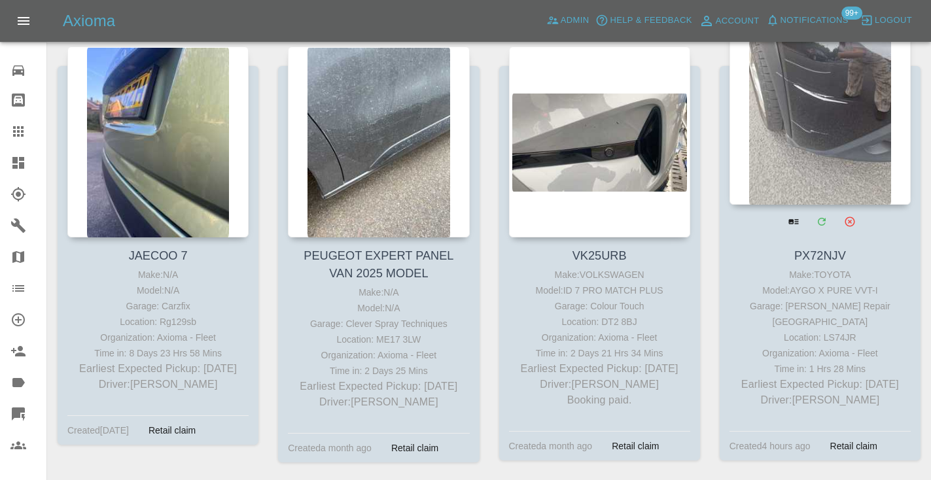
click at [824, 134] on div at bounding box center [820, 109] width 181 height 191
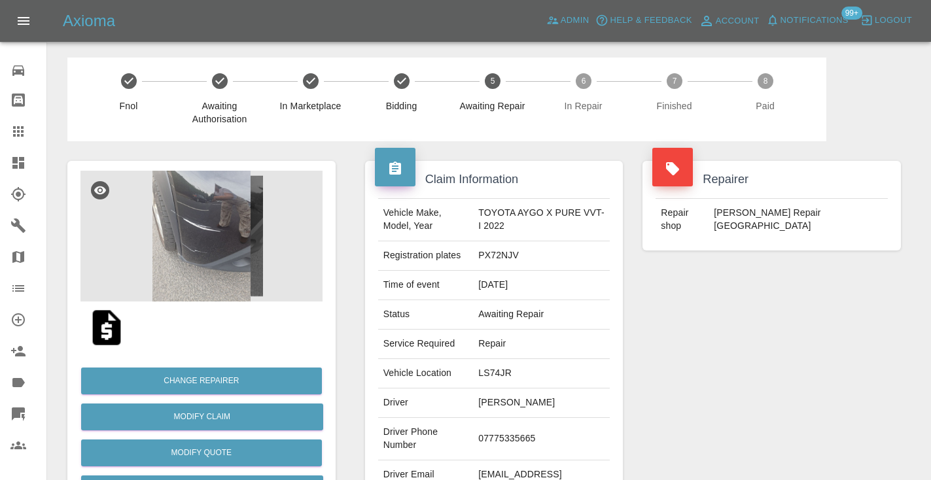
click at [529, 431] on td "07775335665" at bounding box center [541, 439] width 137 height 43
copy td "07775335665"
click at [726, 375] on div "Repairer Repair shop [PERSON_NAME] Repair [GEOGRAPHIC_DATA]" at bounding box center [772, 336] width 278 height 391
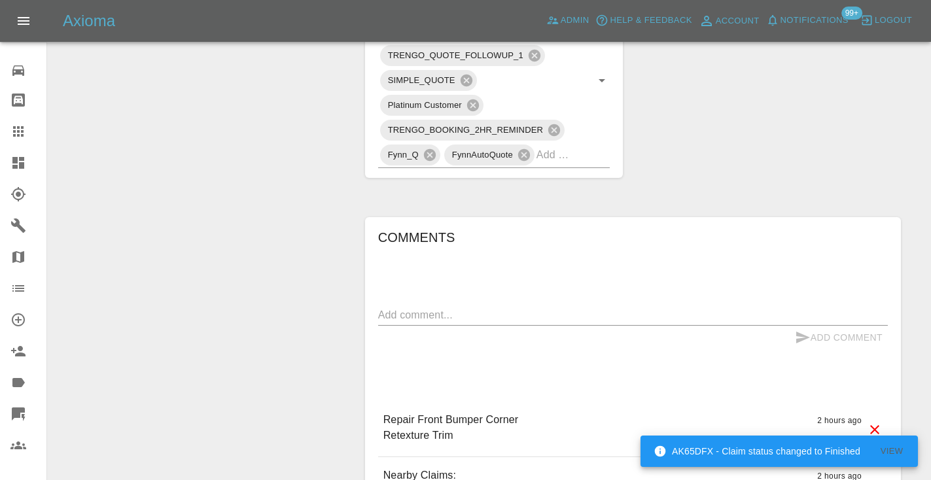
scroll to position [801, 0]
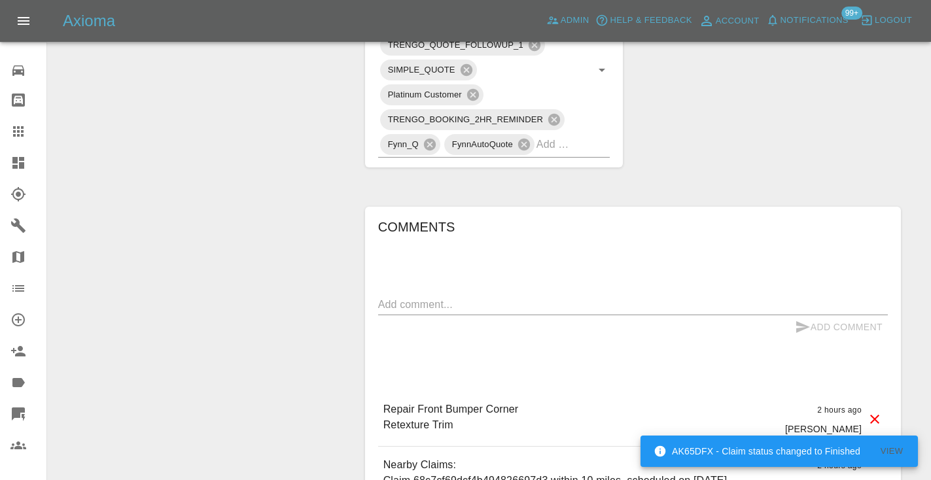
click at [392, 294] on div "x" at bounding box center [633, 304] width 510 height 21
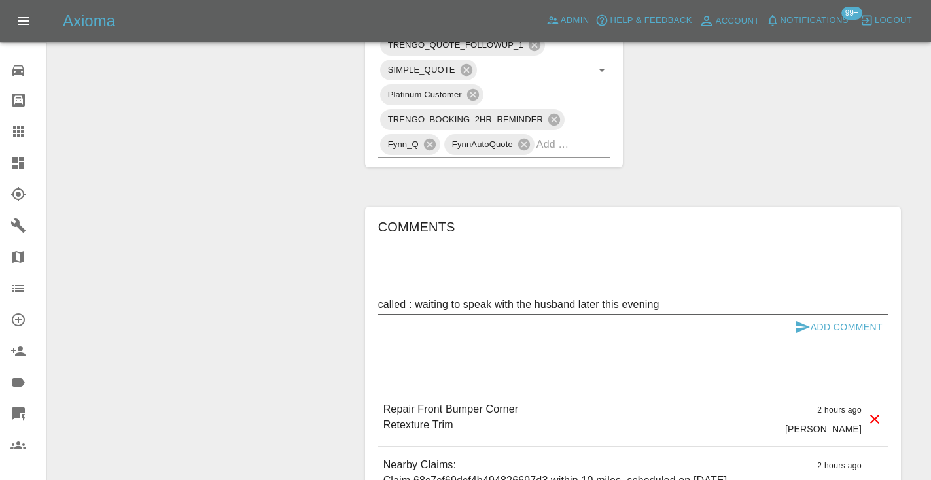
type textarea "called : waiting to speak with the husband later this evening"
click at [811, 315] on button "Add Comment" at bounding box center [839, 327] width 98 height 24
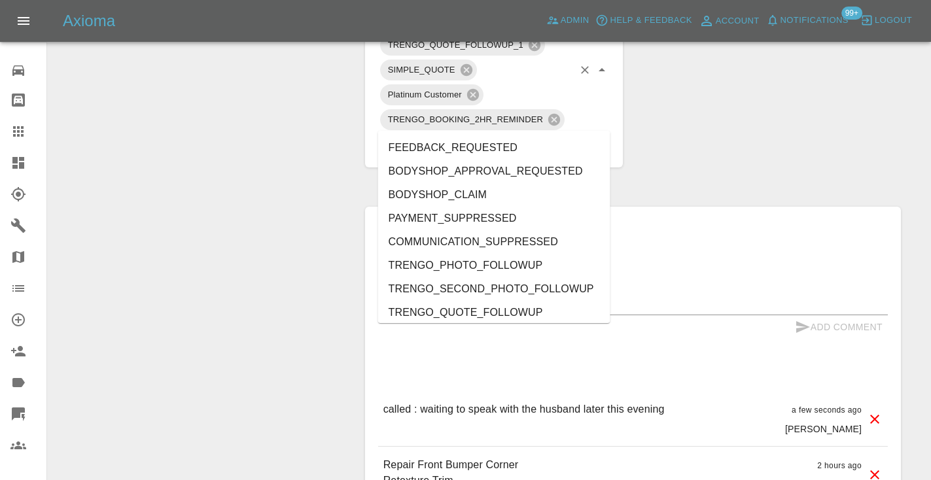
click at [568, 134] on input "text" at bounding box center [555, 144] width 37 height 20
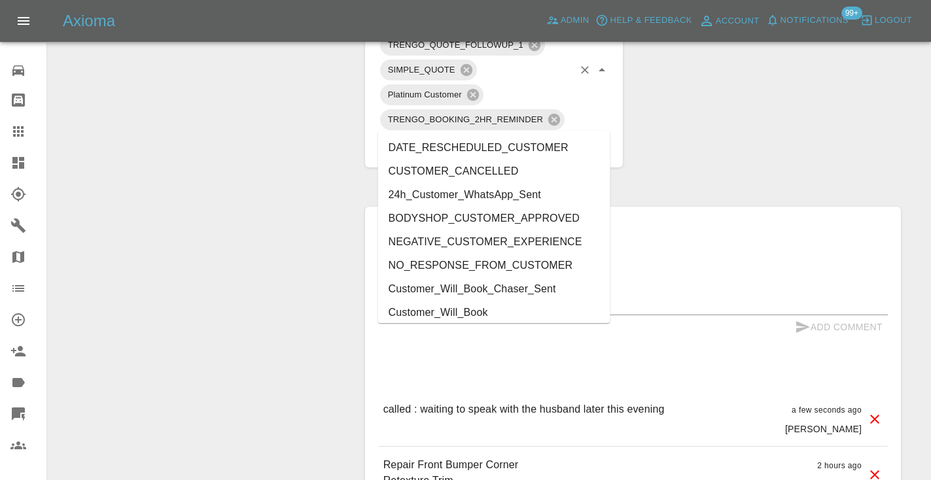
type input "cust"
click at [488, 308] on li "Customer_Will_Book" at bounding box center [494, 313] width 232 height 24
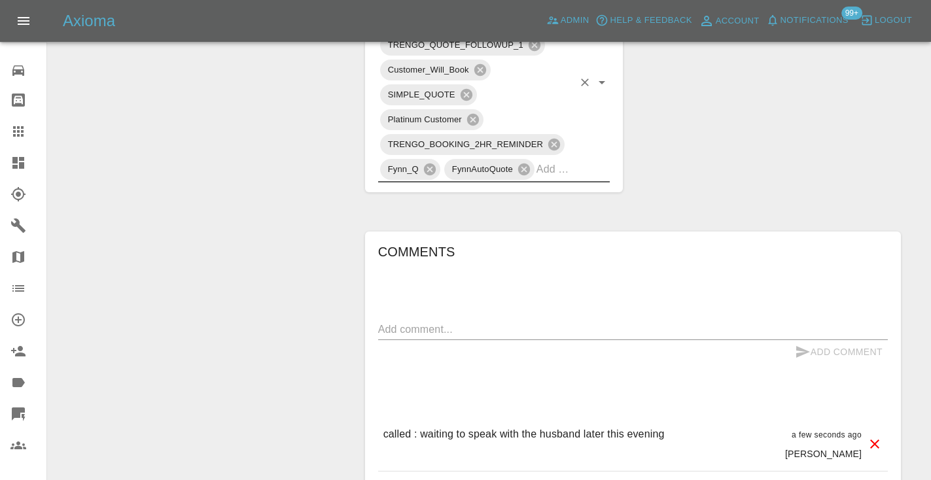
click at [14, 139] on link "Claims" at bounding box center [23, 131] width 46 height 31
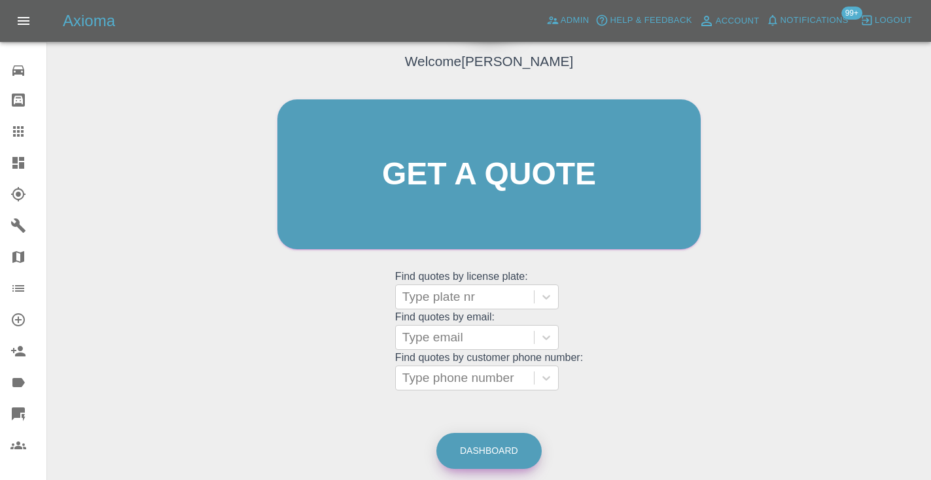
click at [471, 463] on link "Dashboard" at bounding box center [488, 451] width 105 height 36
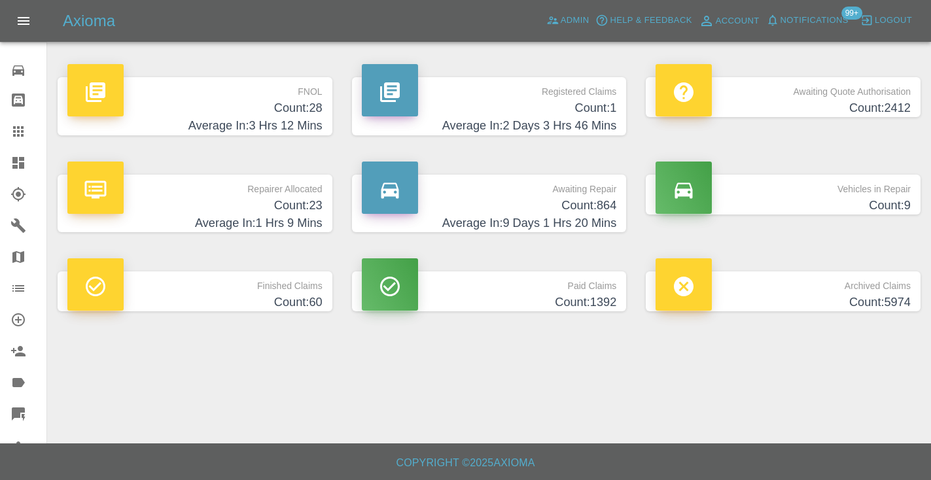
click at [592, 205] on h4 "Count: 864" at bounding box center [489, 206] width 255 height 18
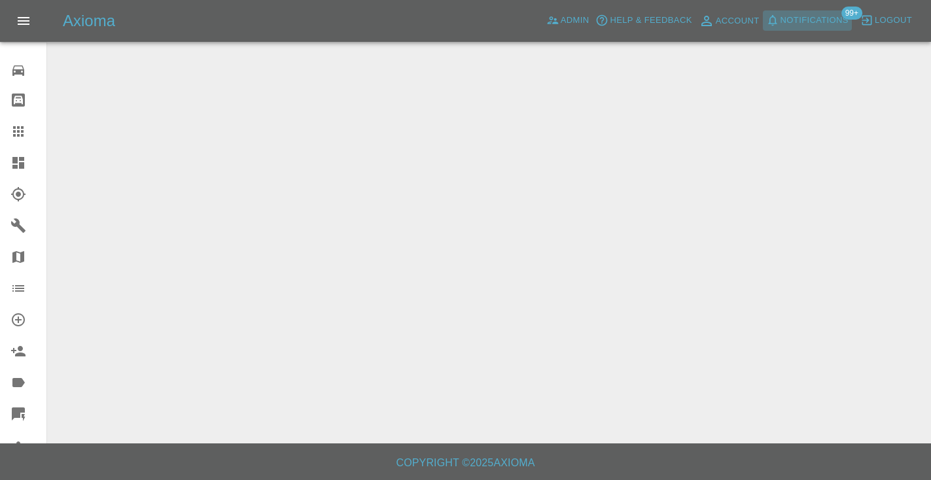
click at [823, 24] on span "Notifications" at bounding box center [815, 20] width 68 height 15
